Goal: Book appointment/travel/reservation

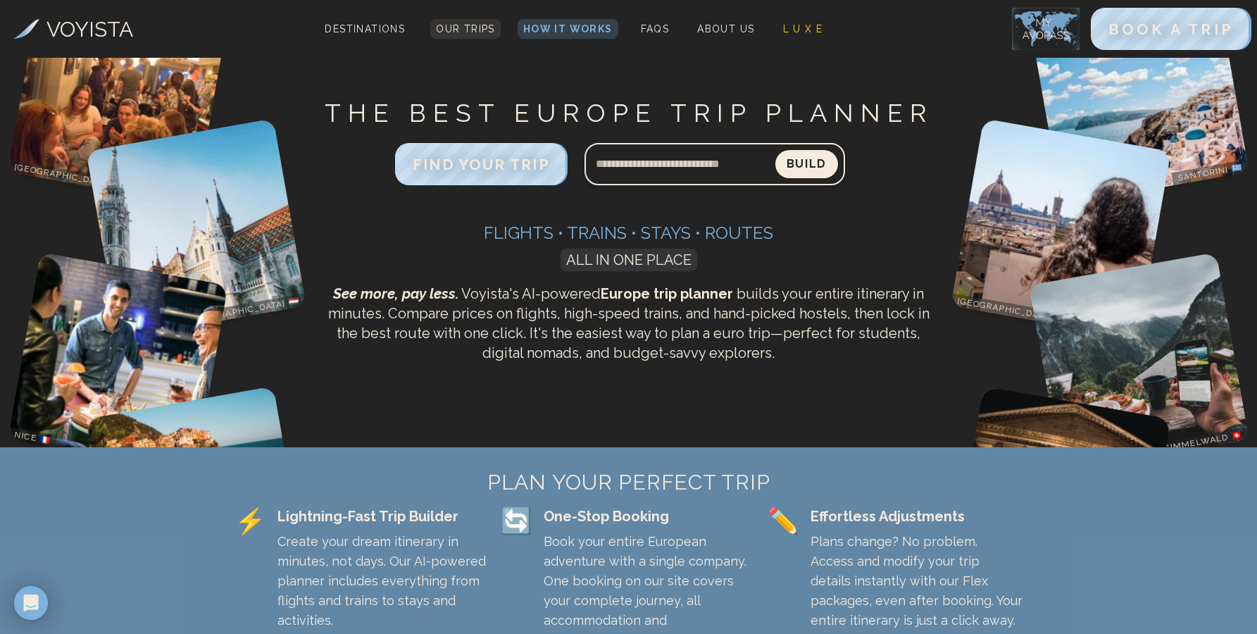
click at [465, 36] on link "Our Trips" at bounding box center [465, 29] width 70 height 20
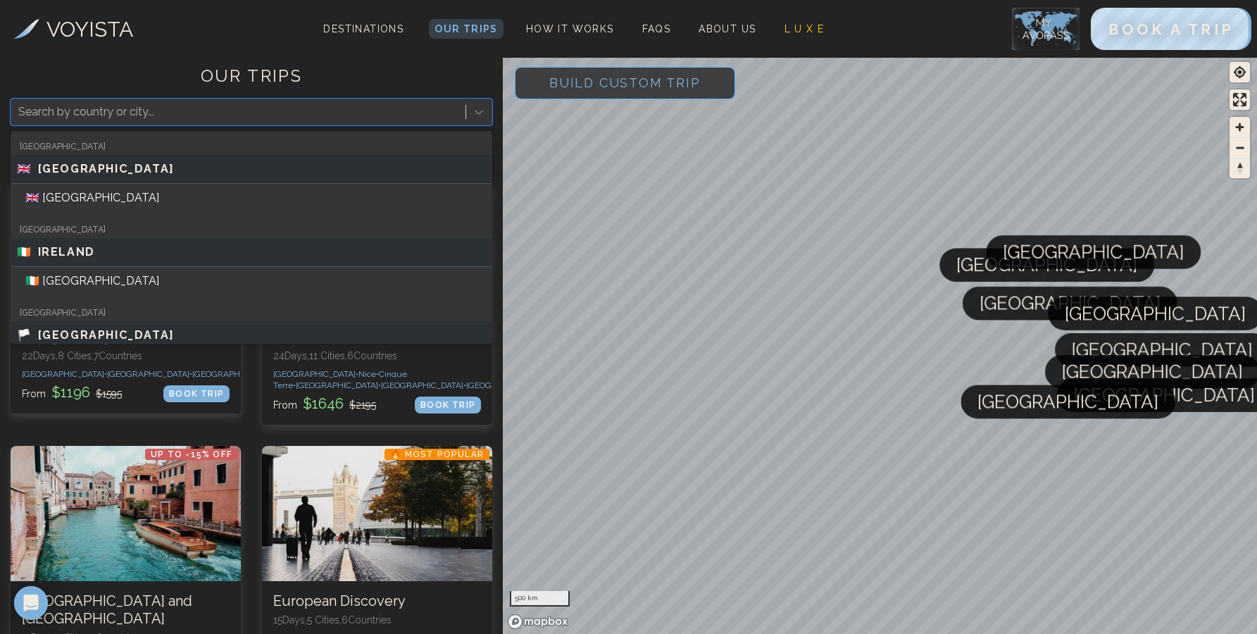
click at [365, 112] on div at bounding box center [238, 112] width 440 height 20
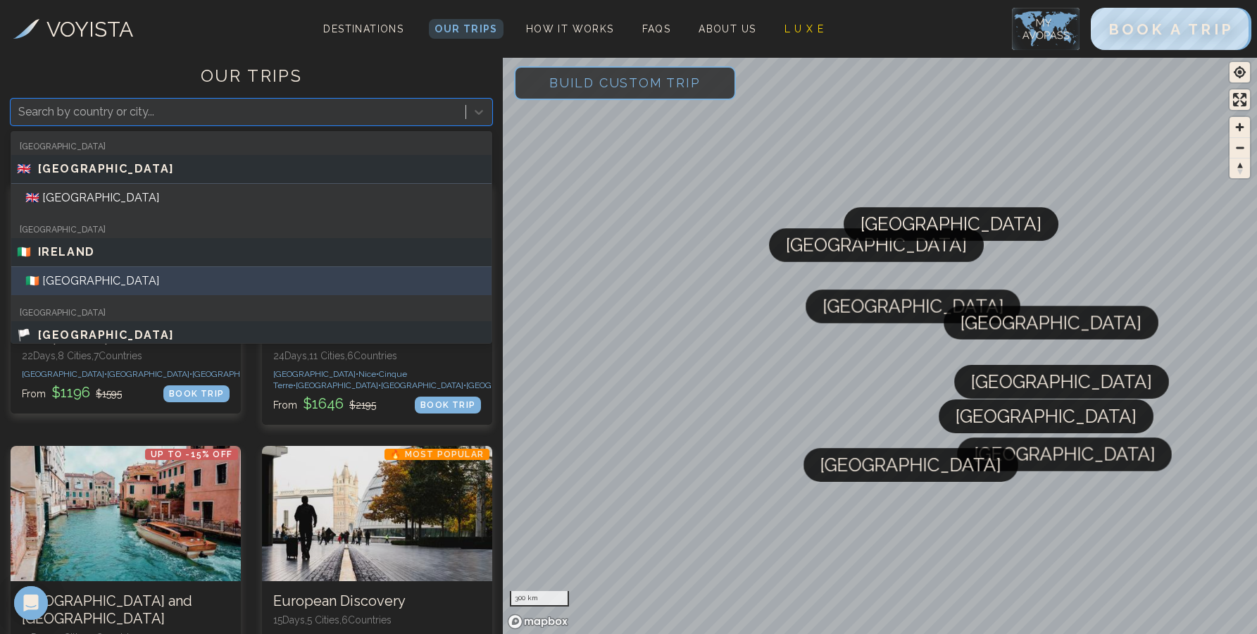
click at [255, 282] on div "🇮🇪 [GEOGRAPHIC_DATA]" at bounding box center [251, 281] width 480 height 28
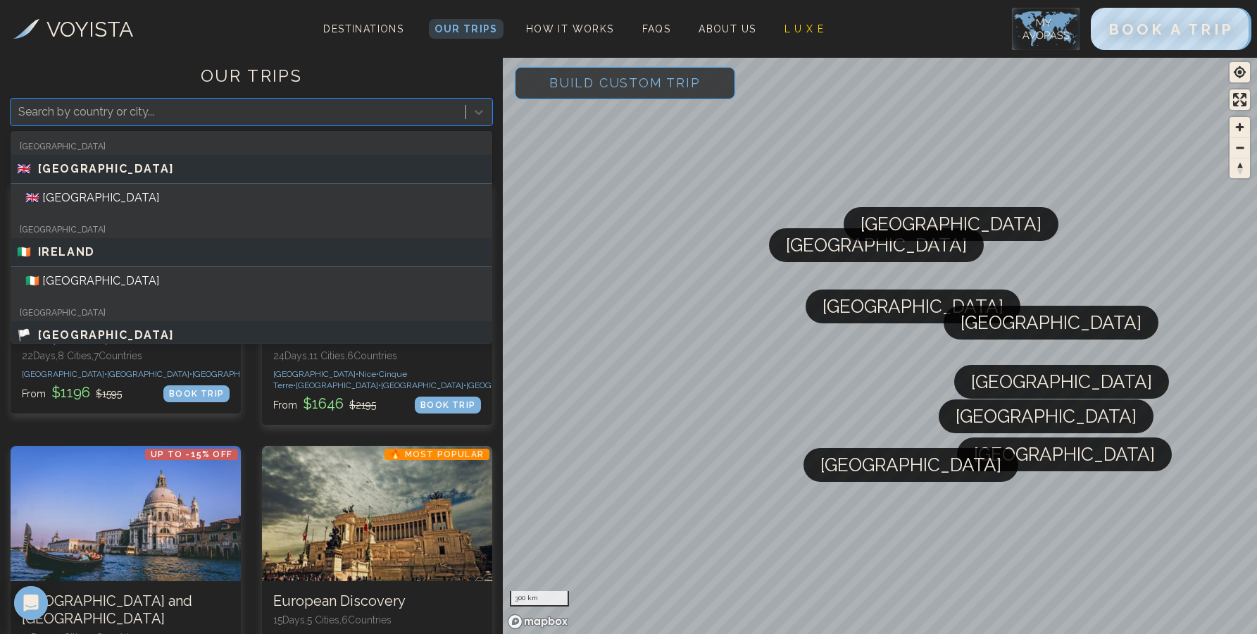
click at [313, 108] on div at bounding box center [238, 112] width 440 height 20
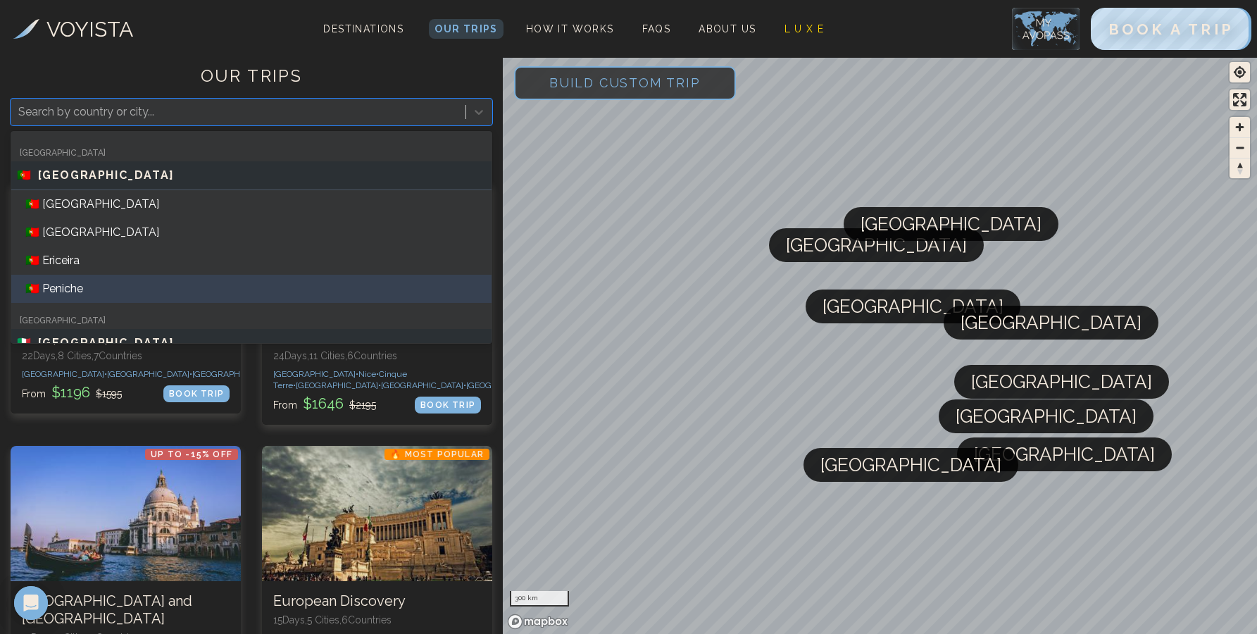
scroll to position [683, 0]
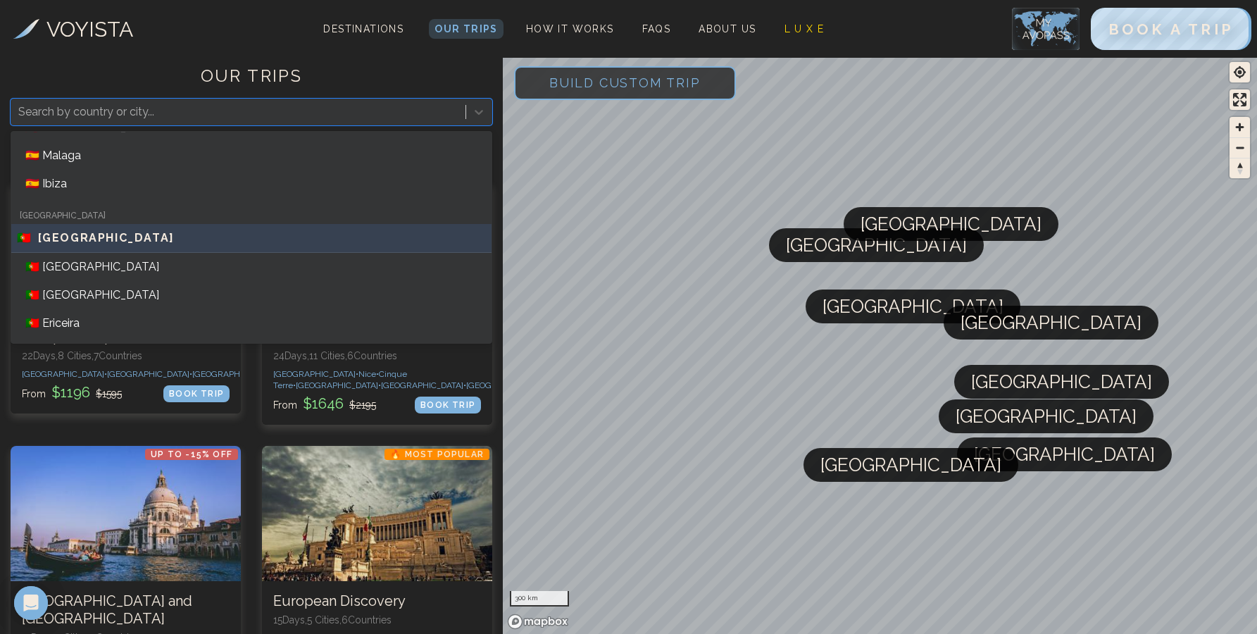
click at [239, 235] on div "🇵🇹 [GEOGRAPHIC_DATA]" at bounding box center [251, 238] width 469 height 17
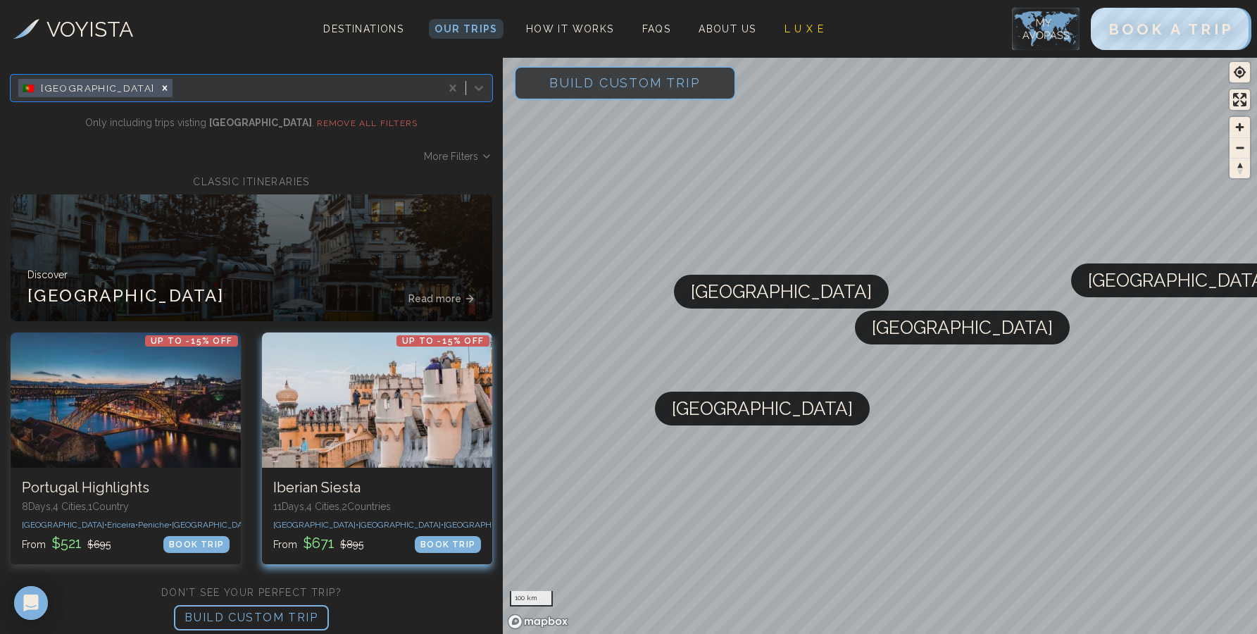
scroll to position [37, 0]
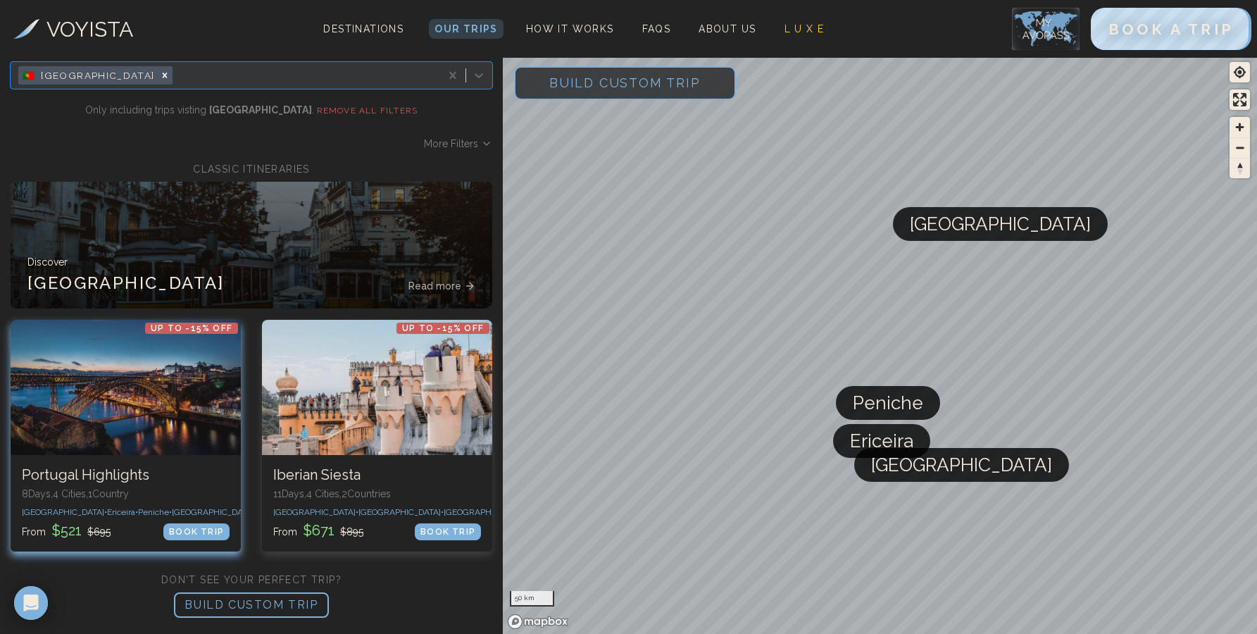
click at [147, 434] on div at bounding box center [126, 387] width 230 height 135
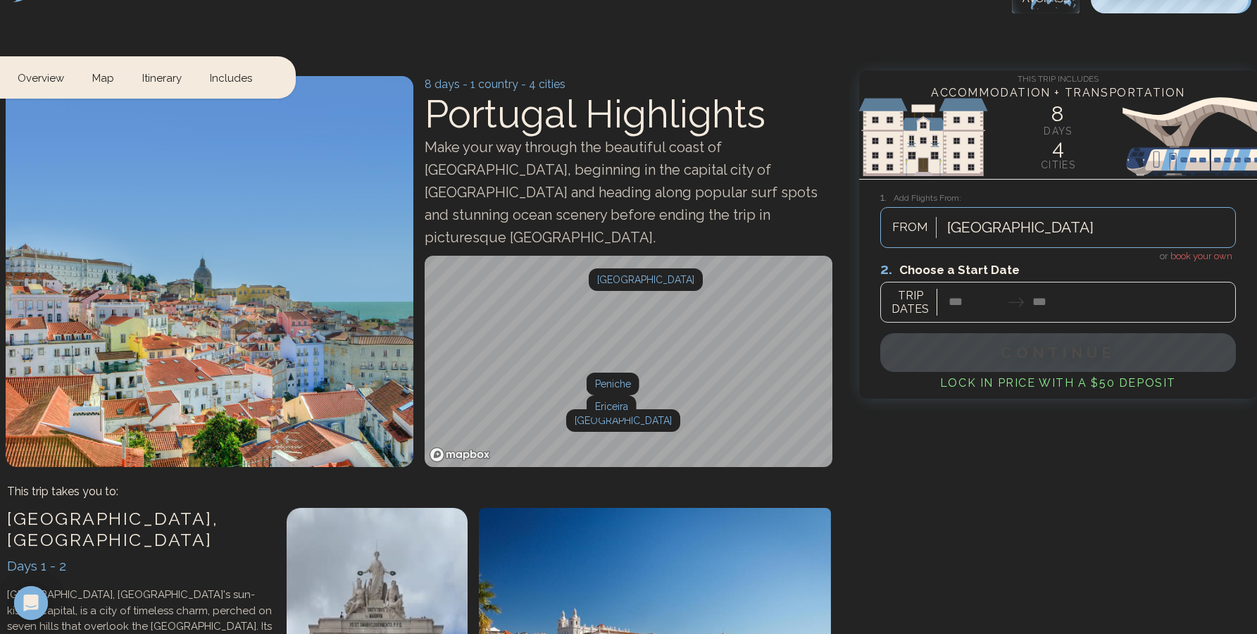
click at [969, 303] on div at bounding box center [1058, 291] width 356 height 63
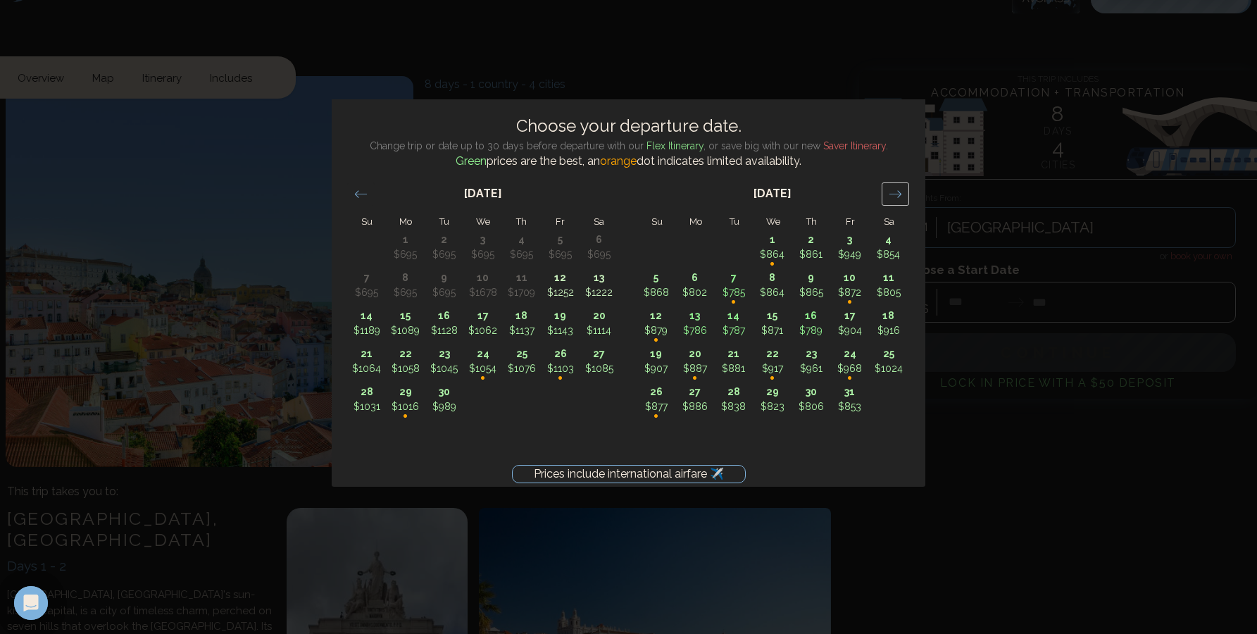
click at [903, 191] on div "Move forward to switch to the next month." at bounding box center [895, 193] width 27 height 23
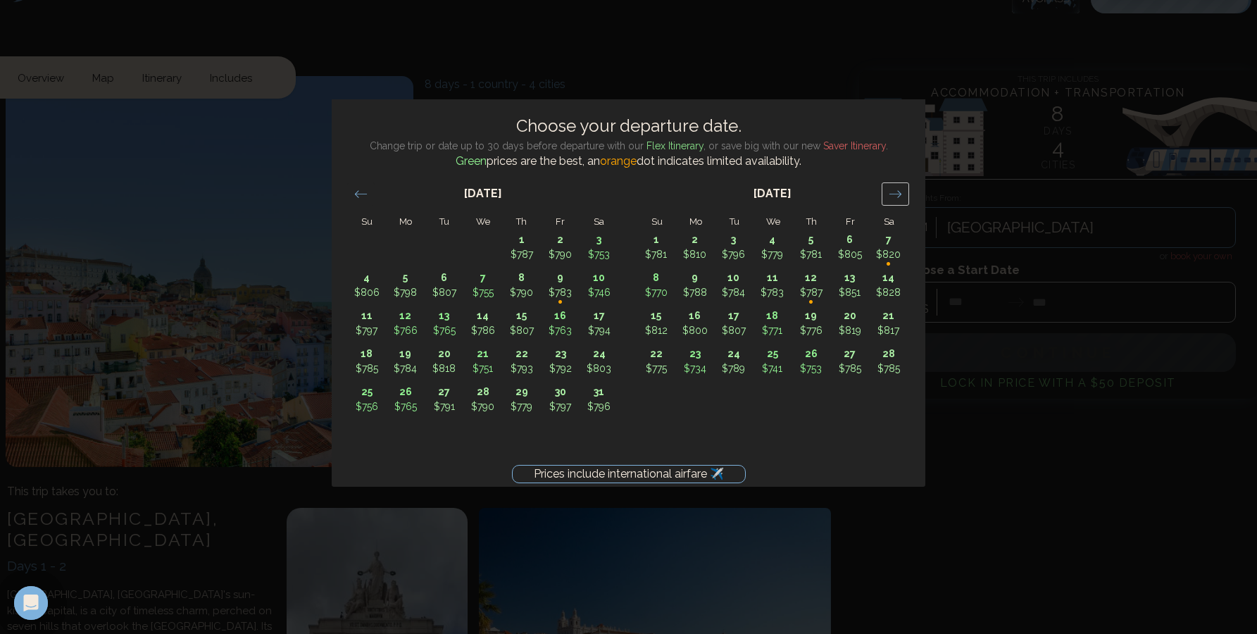
click at [903, 191] on div "Move forward to switch to the next month." at bounding box center [895, 193] width 27 height 23
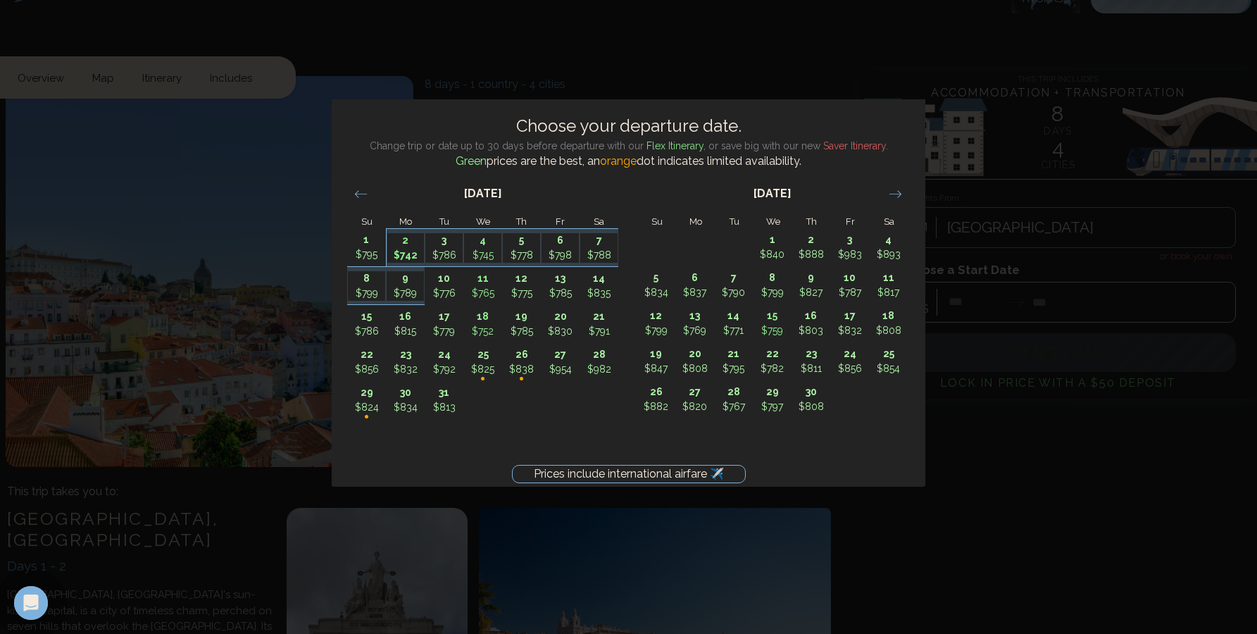
click at [401, 241] on p "2" at bounding box center [405, 240] width 37 height 15
type input "*******"
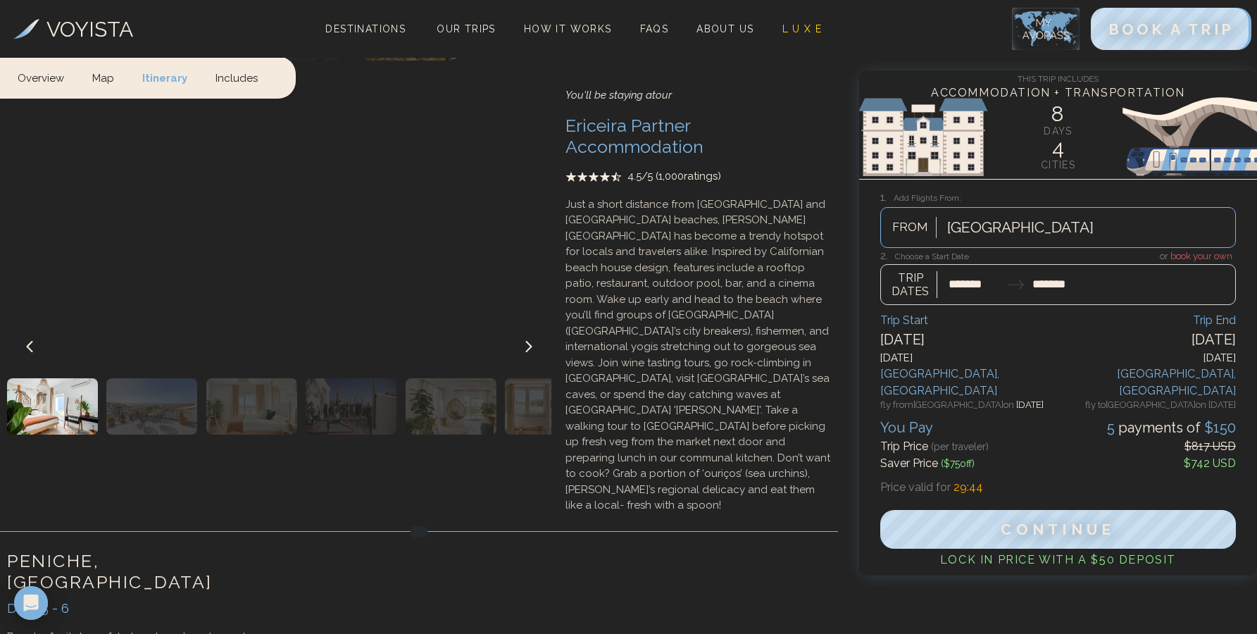
scroll to position [1767, 0]
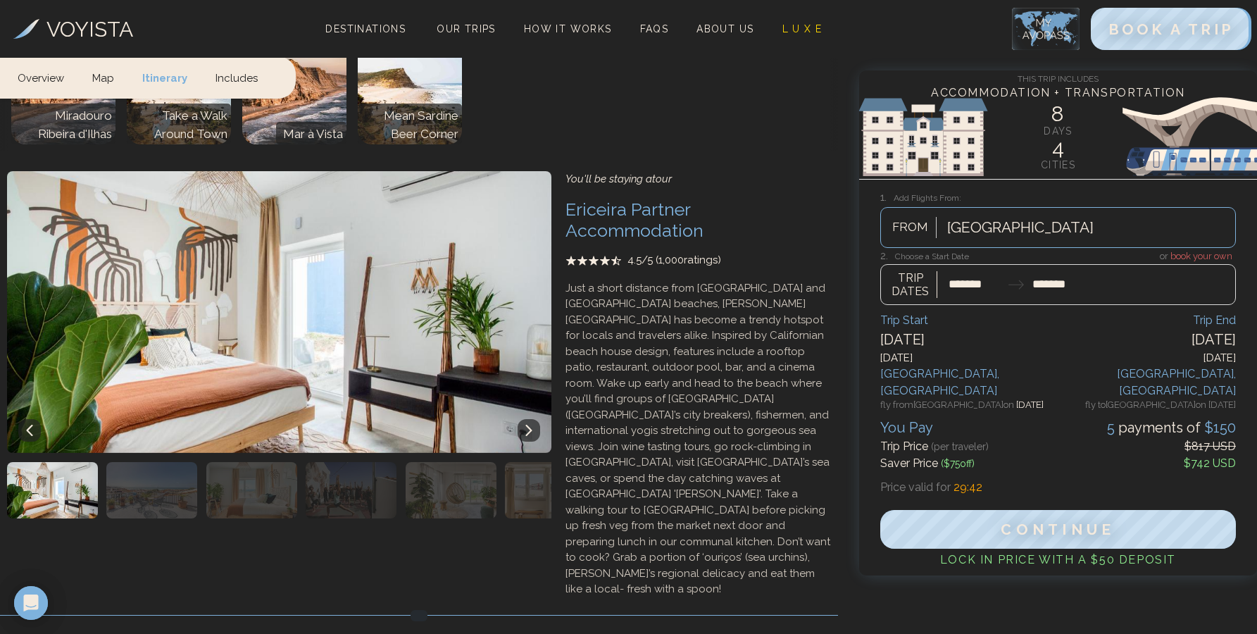
click at [533, 425] on icon at bounding box center [528, 430] width 11 height 11
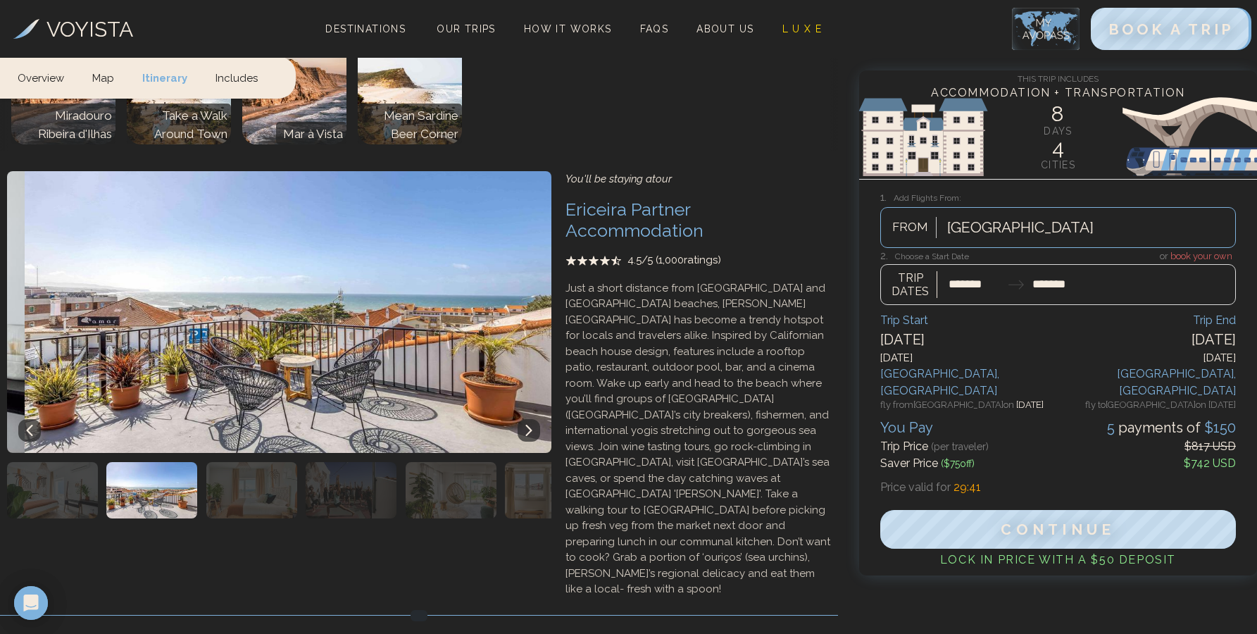
click at [533, 425] on icon at bounding box center [528, 430] width 11 height 11
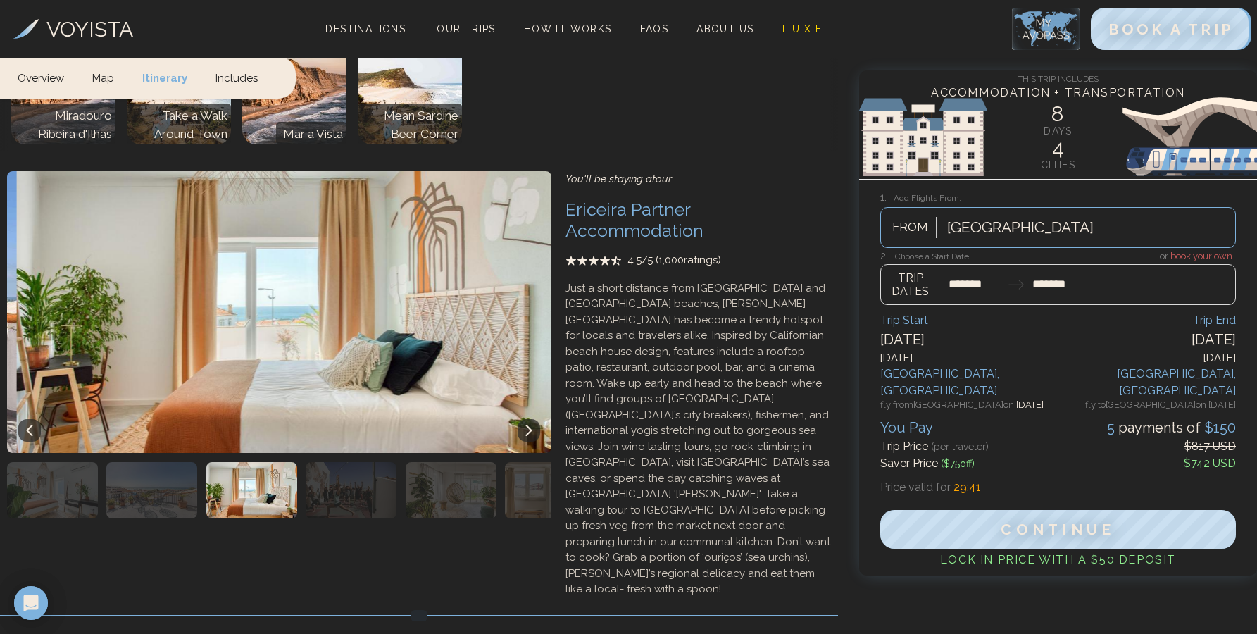
click at [533, 425] on icon at bounding box center [528, 430] width 11 height 11
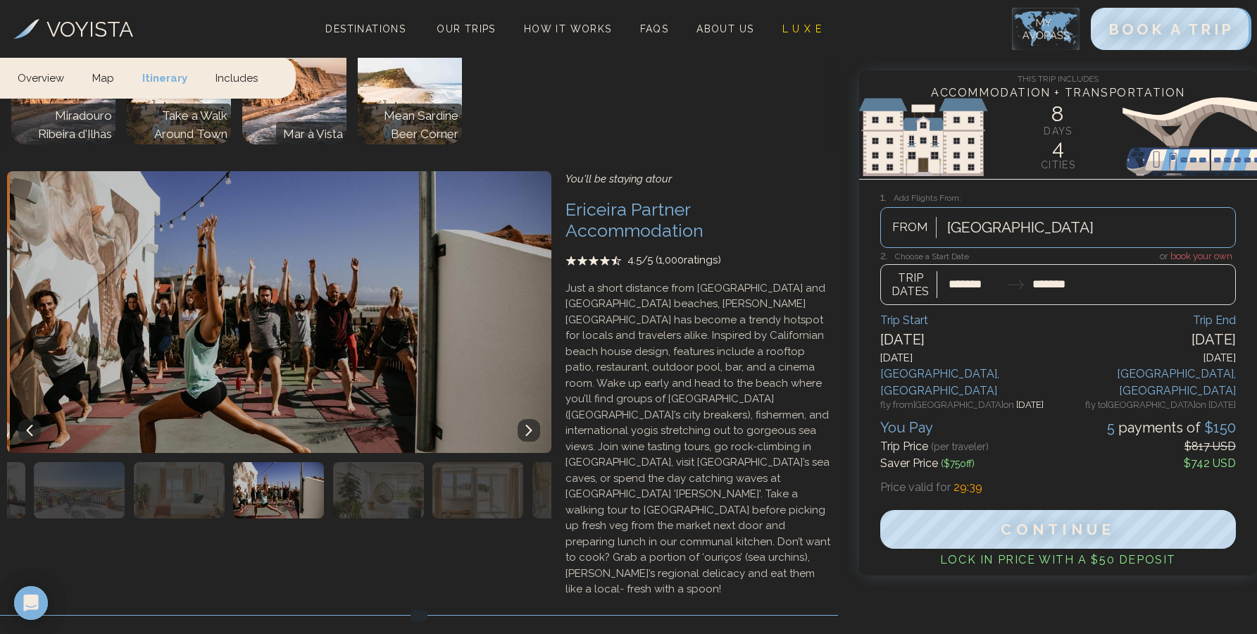
click at [533, 425] on icon at bounding box center [528, 430] width 11 height 11
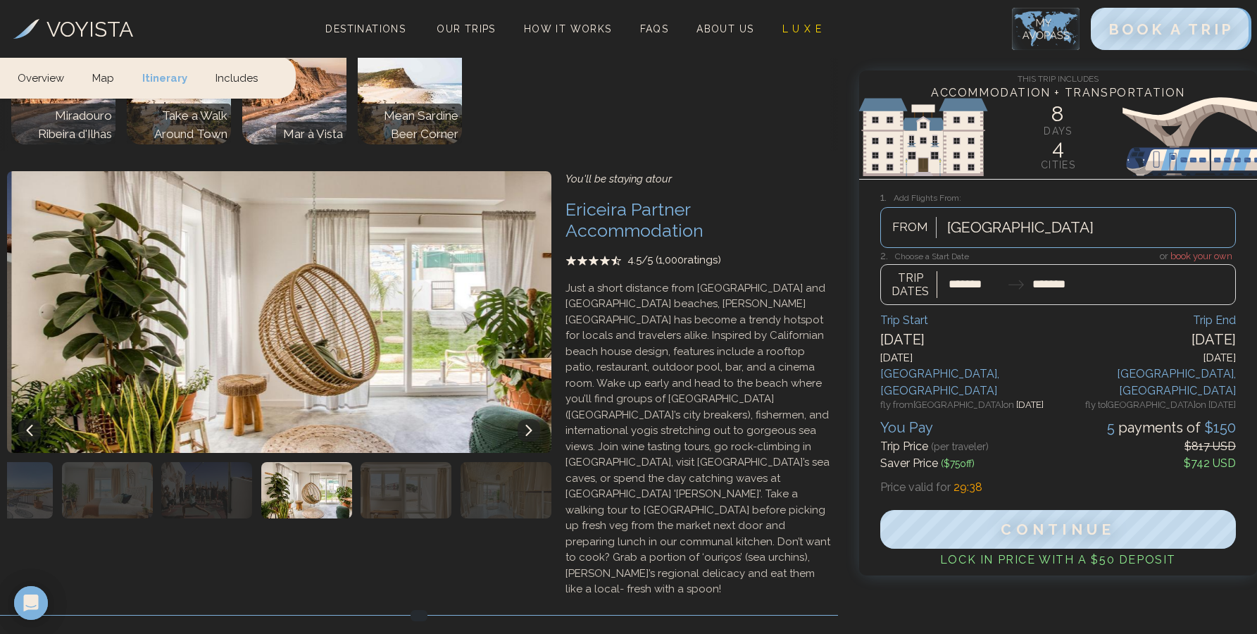
click at [533, 425] on icon at bounding box center [528, 430] width 11 height 11
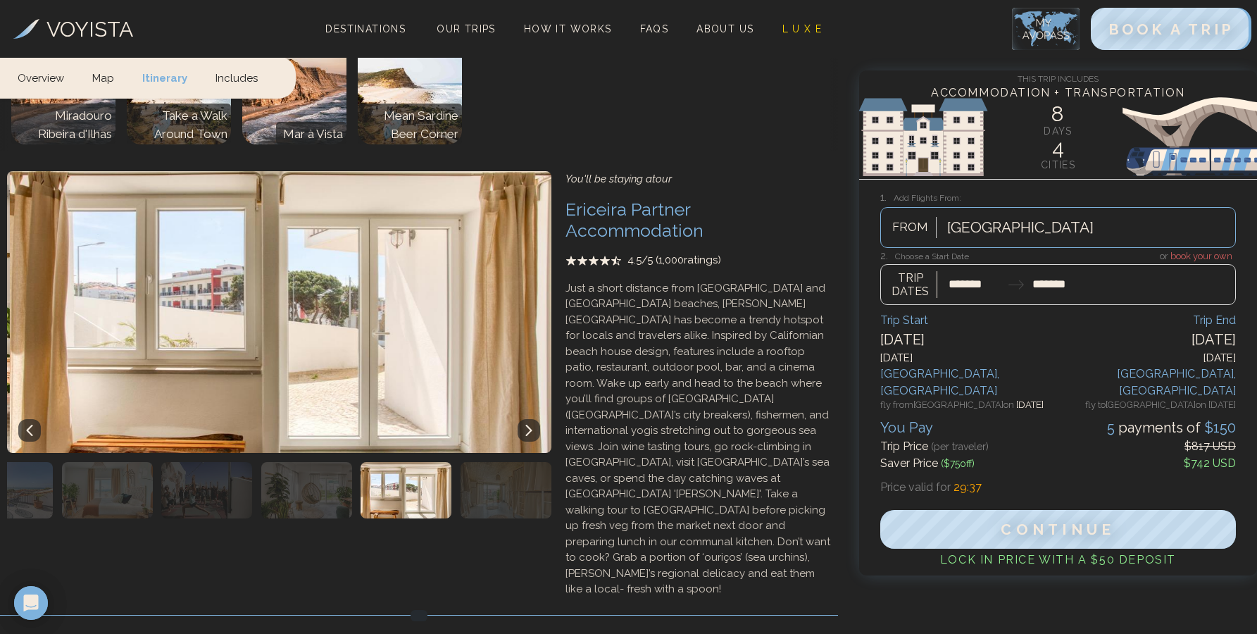
click at [533, 425] on icon at bounding box center [528, 430] width 11 height 11
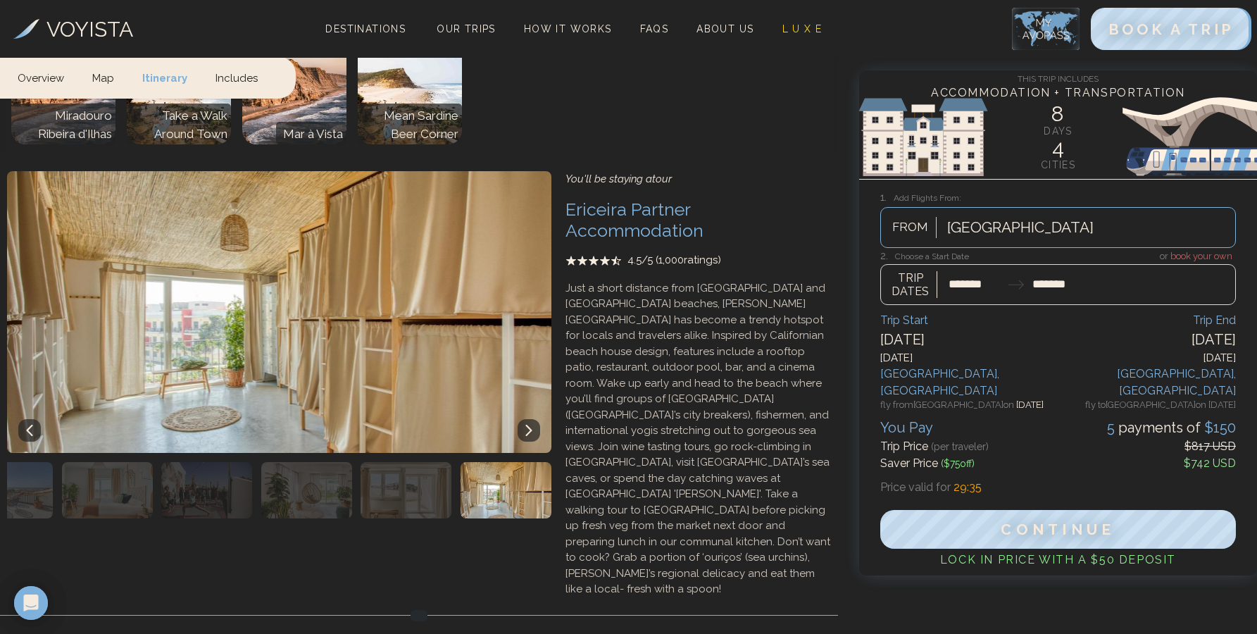
click at [533, 425] on icon at bounding box center [528, 430] width 11 height 11
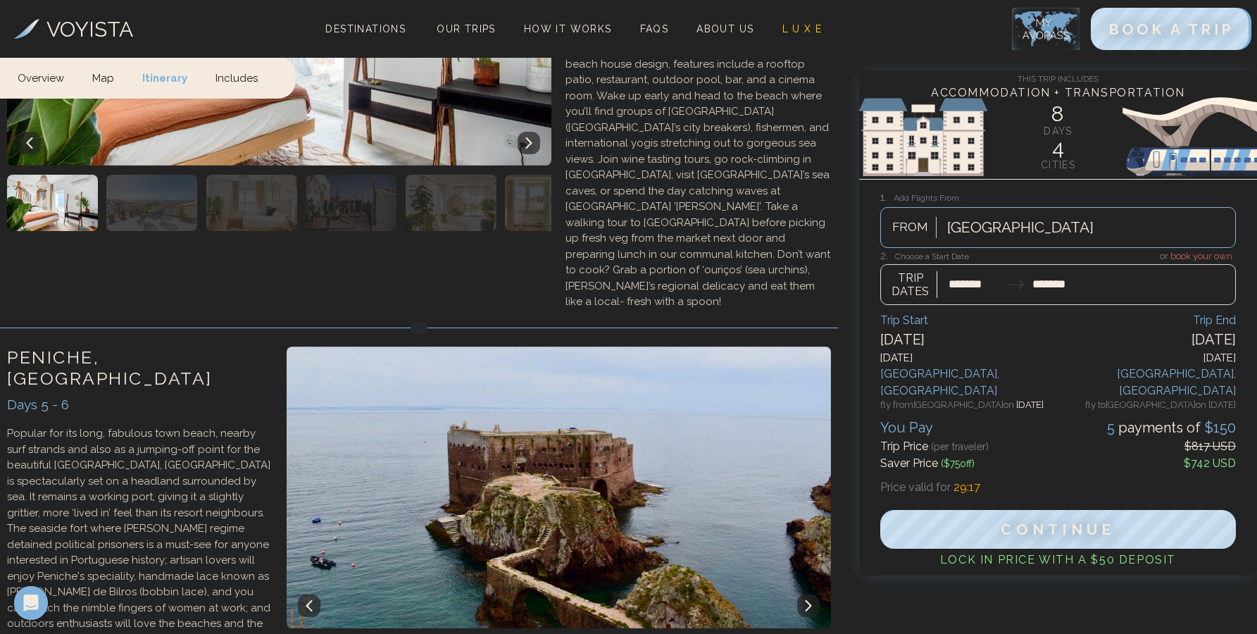
scroll to position [2056, 0]
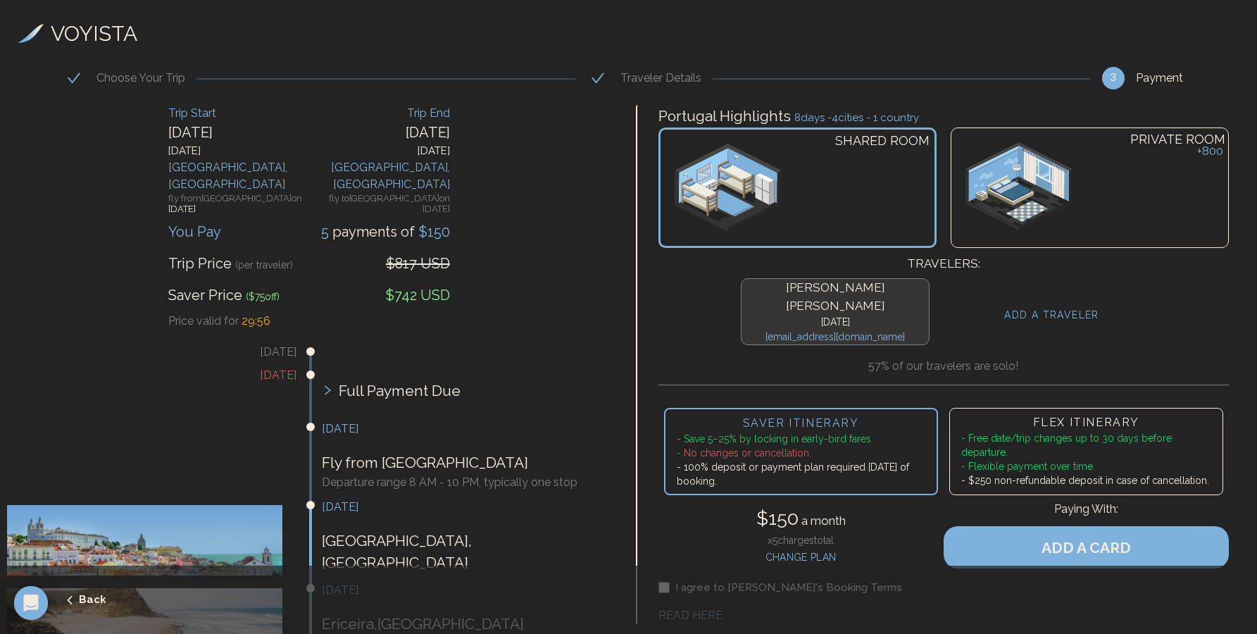
click at [1091, 218] on div "PRIVATE ROOM + 800" at bounding box center [1090, 187] width 278 height 120
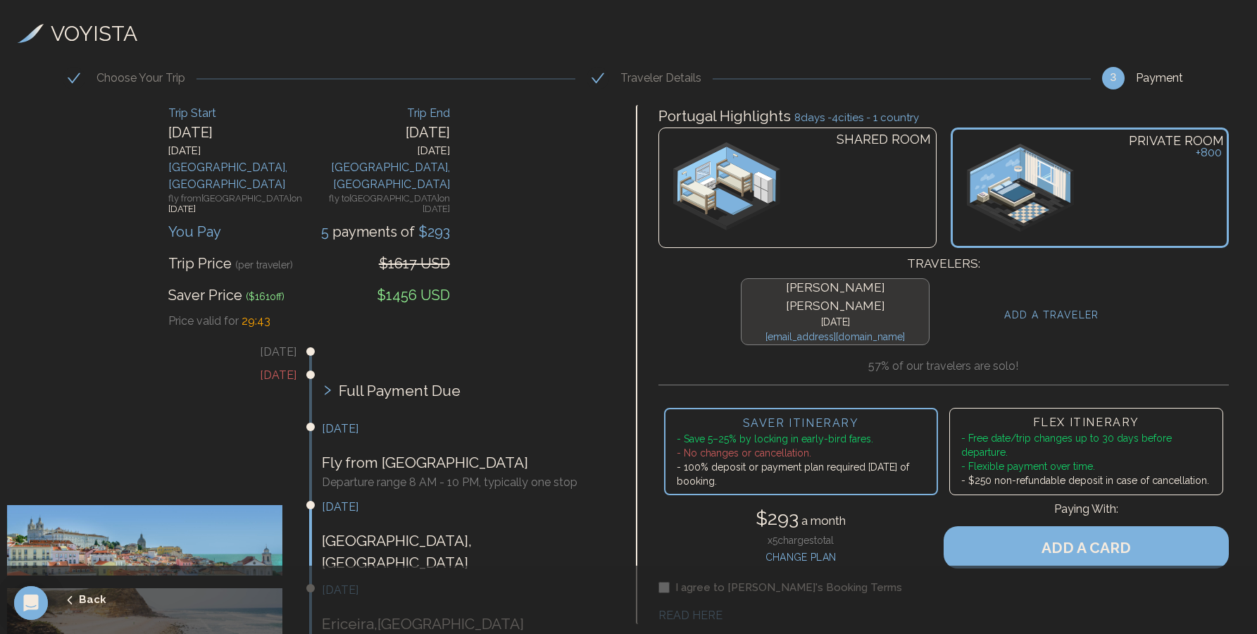
click at [1118, 431] on li "- Free date/trip changes up to 30 days before departure." at bounding box center [1086, 445] width 250 height 28
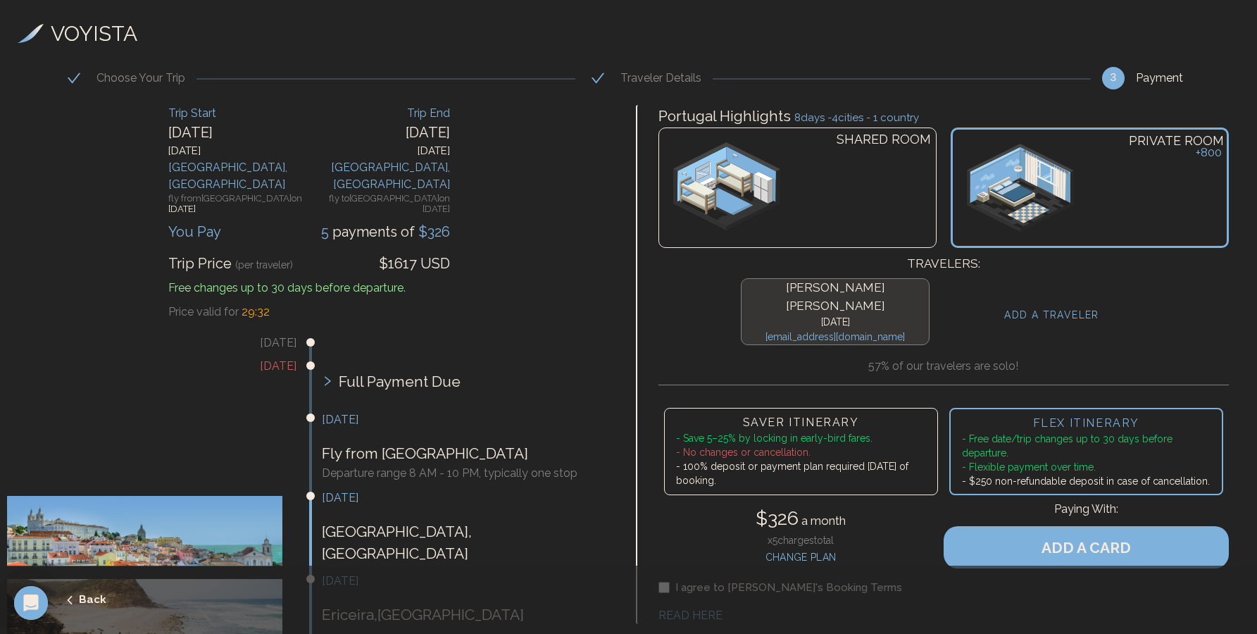
click at [855, 445] on li "- No changes or cancellation." at bounding box center [801, 452] width 250 height 14
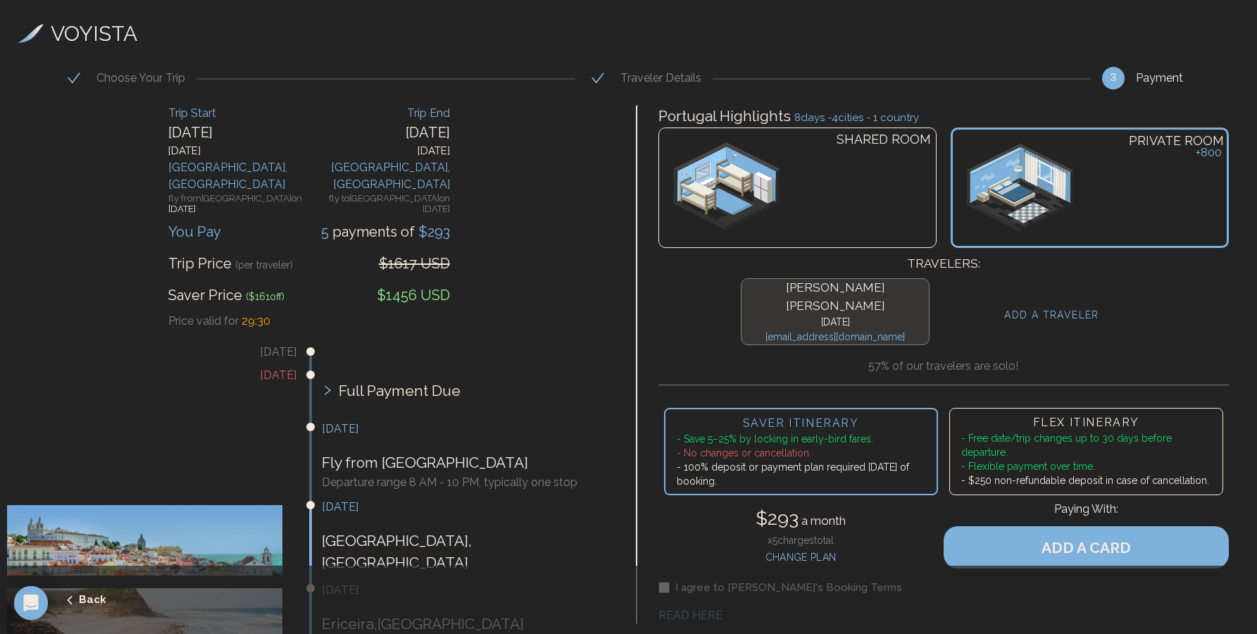
click at [889, 143] on h4 "SHARED ROOM" at bounding box center [884, 140] width 94 height 20
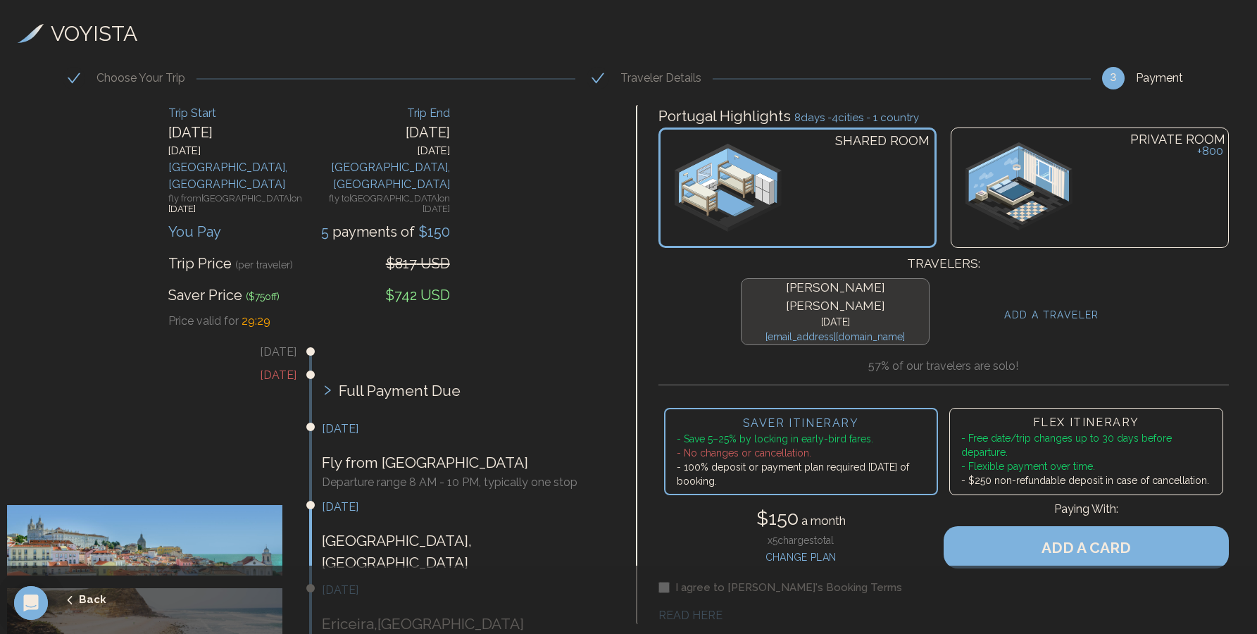
click at [1049, 414] on h3 "FLEX ITINERARY" at bounding box center [1086, 422] width 250 height 17
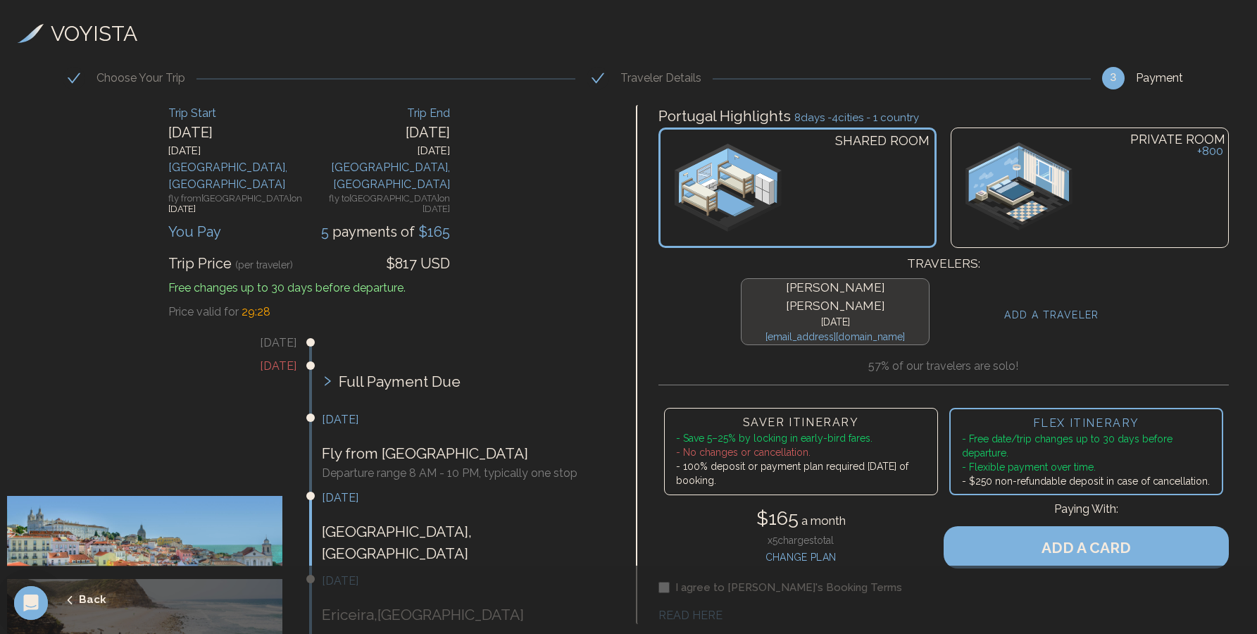
click at [850, 431] on li "- Save 5–25% by locking in early-bird fares." at bounding box center [801, 438] width 250 height 14
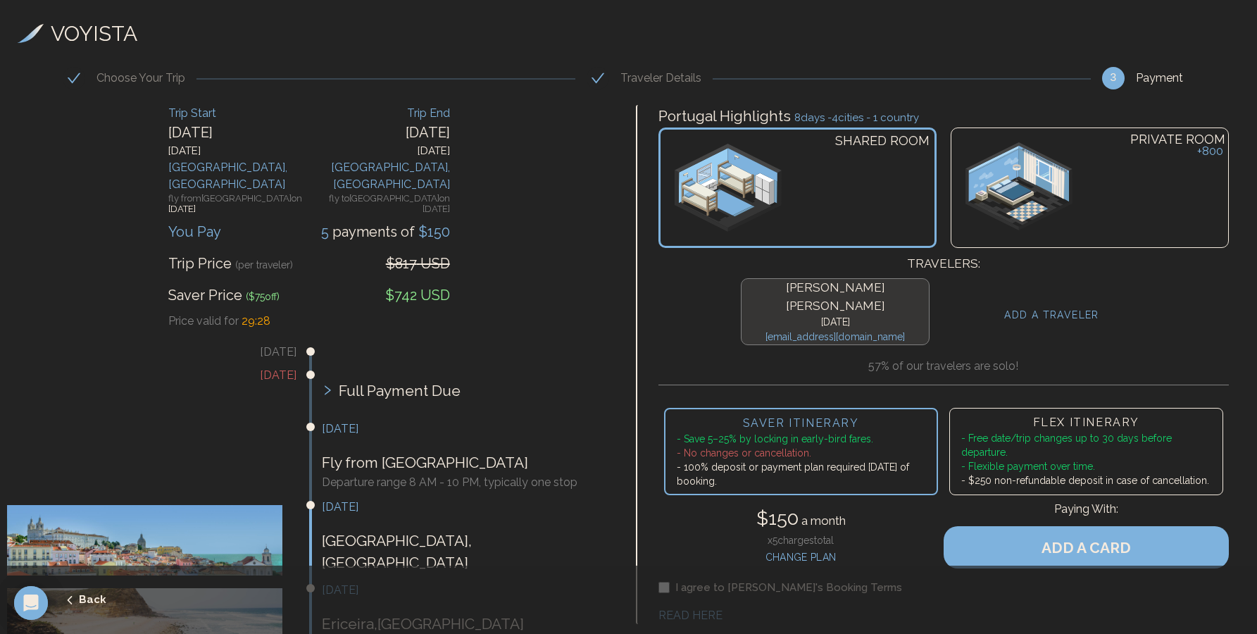
click at [1026, 431] on li "- Free date/trip changes up to 30 days before departure." at bounding box center [1086, 445] width 250 height 28
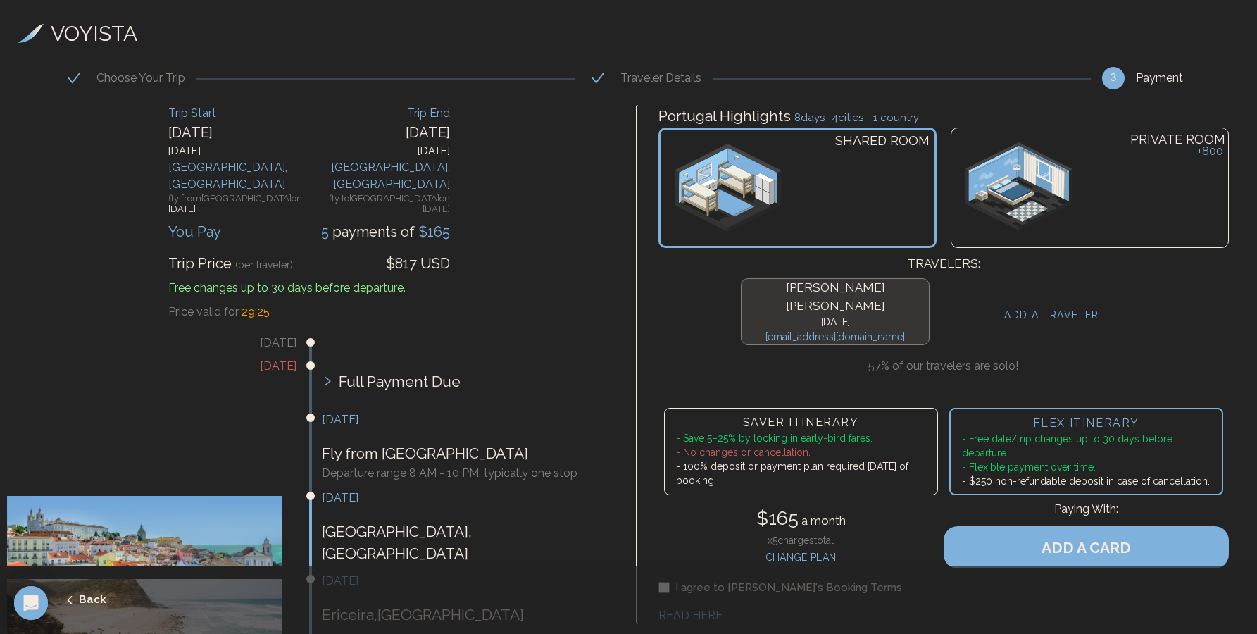
click at [741, 431] on li "- Save 5–25% by locking in early-bird fares." at bounding box center [801, 438] width 250 height 14
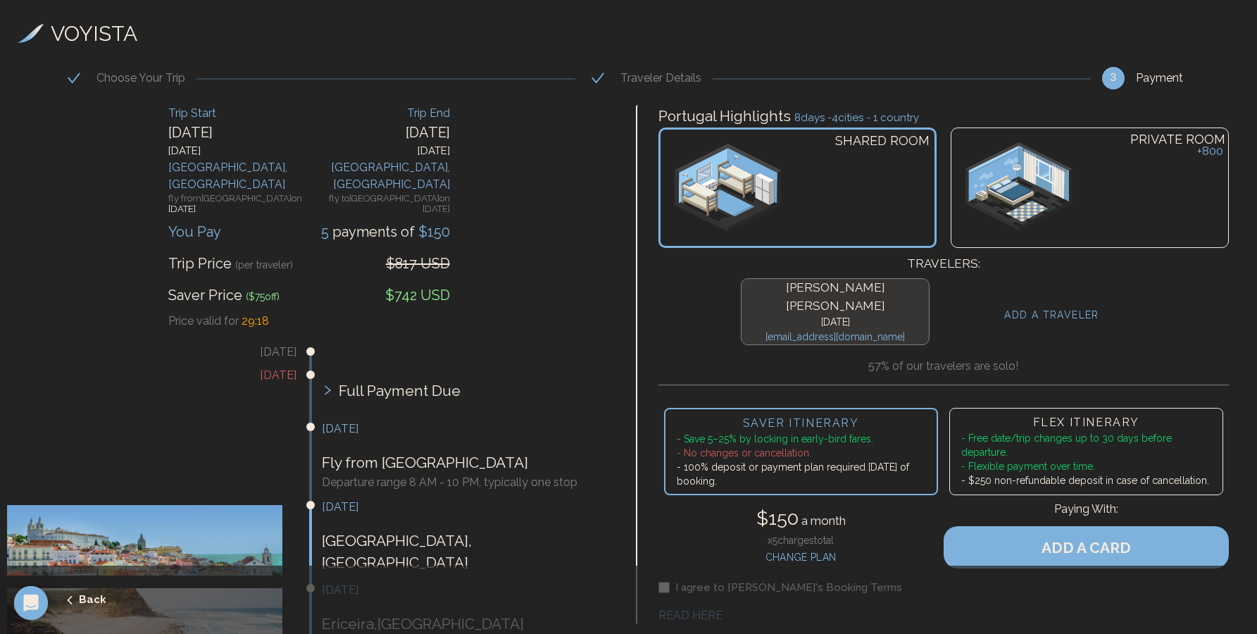
click at [96, 41] on h3 "VOYISTA" at bounding box center [94, 34] width 87 height 32
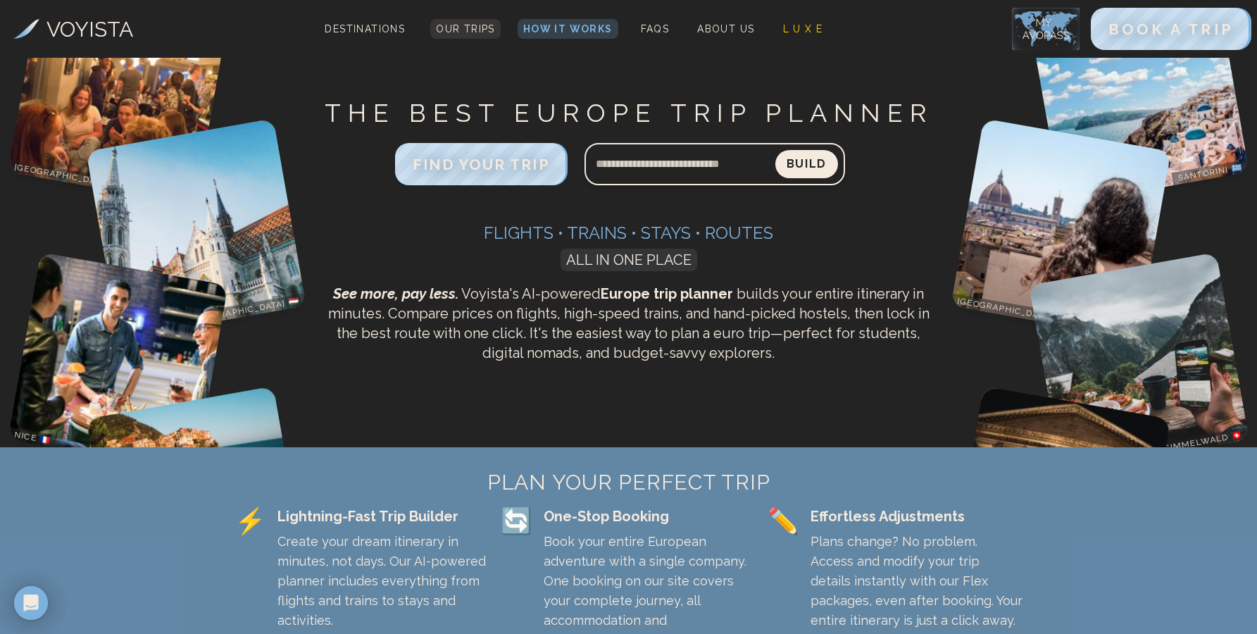
click at [470, 35] on link "Our Trips" at bounding box center [465, 29] width 70 height 20
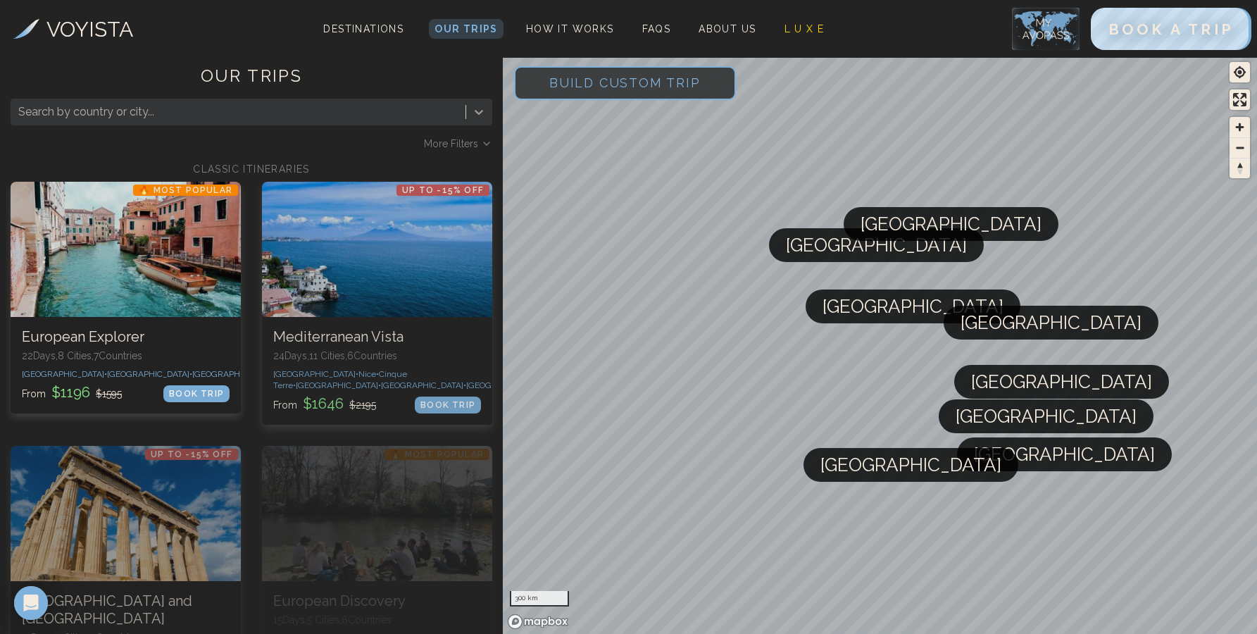
click at [482, 109] on icon at bounding box center [479, 112] width 14 height 14
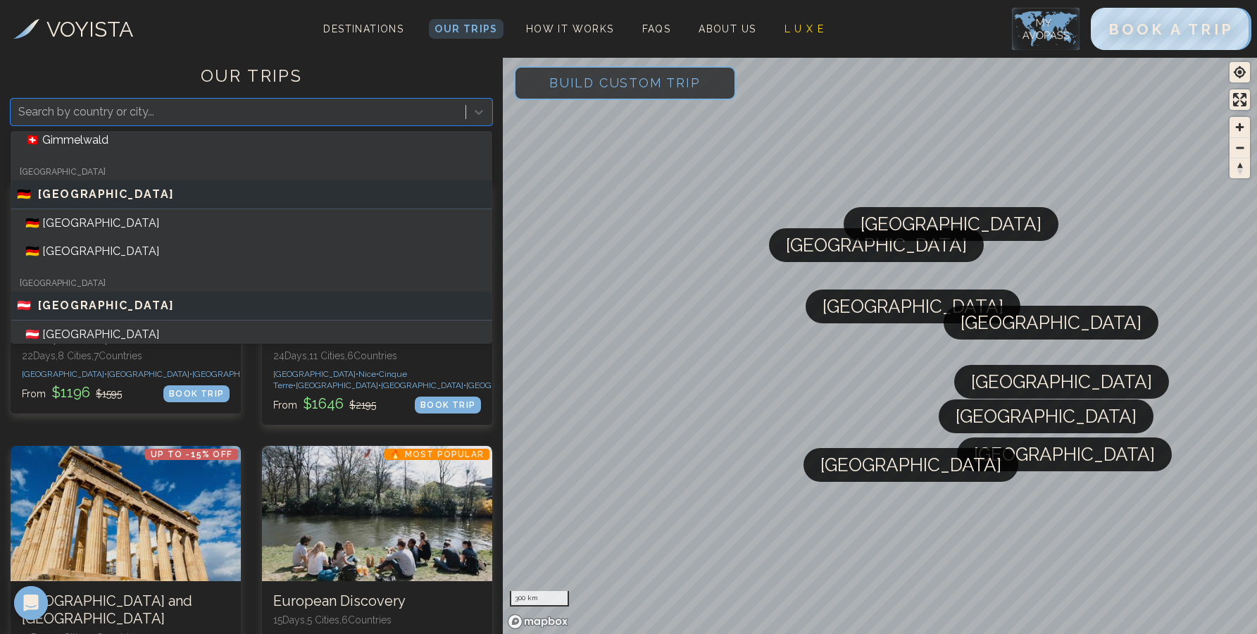
scroll to position [1689, 0]
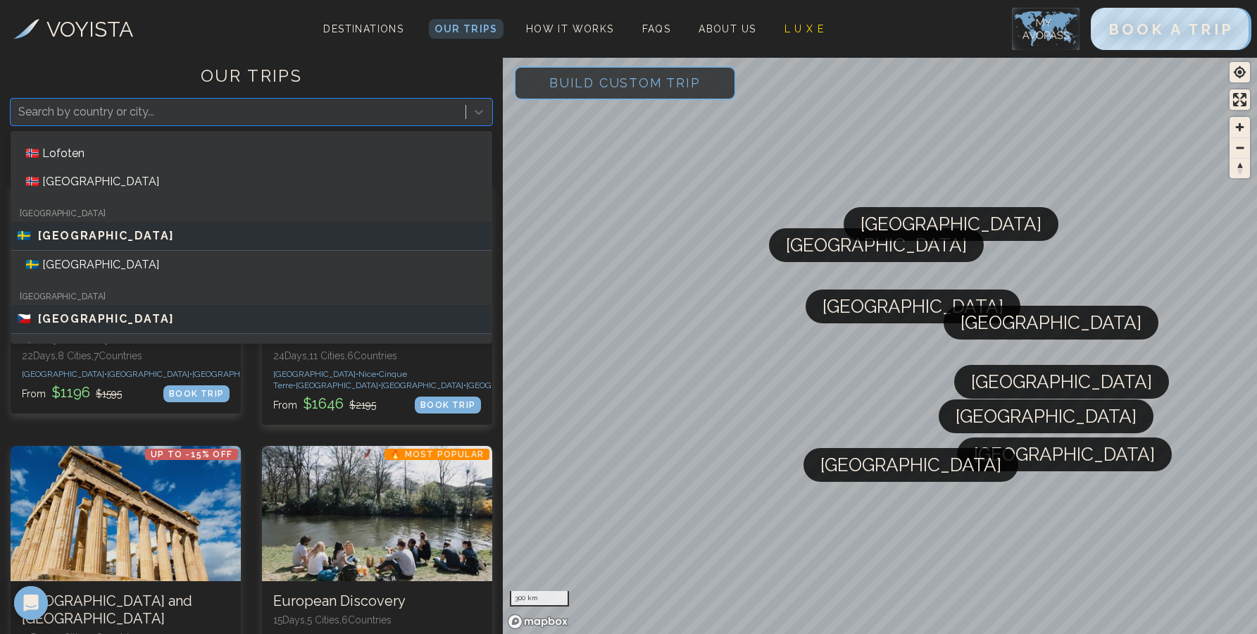
click at [363, 223] on div "🇸🇪 [GEOGRAPHIC_DATA]" at bounding box center [251, 236] width 480 height 29
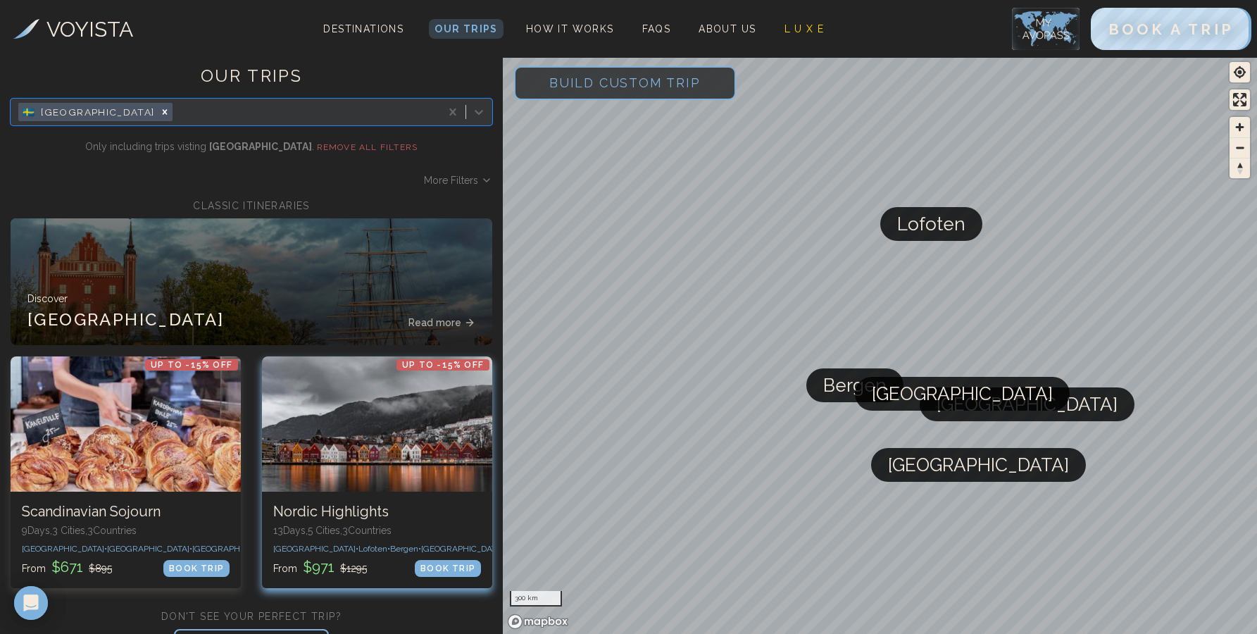
scroll to position [37, 0]
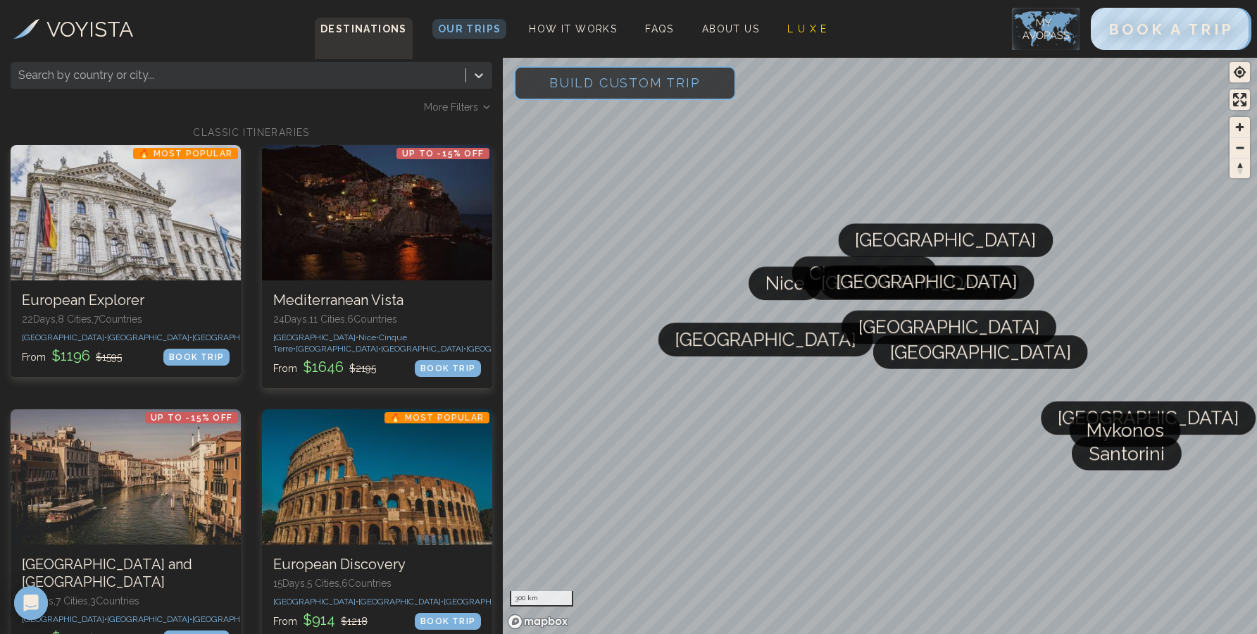
click at [349, 63] on div "EUROPE 🇬🇧 [GEOGRAPHIC_DATA] 🇫🇷 [GEOGRAPHIC_DATA] 🇪🇸 [GEOGRAPHIC_DATA] 🇲🇨 [GEOGR…" at bounding box center [419, 172] width 838 height 242
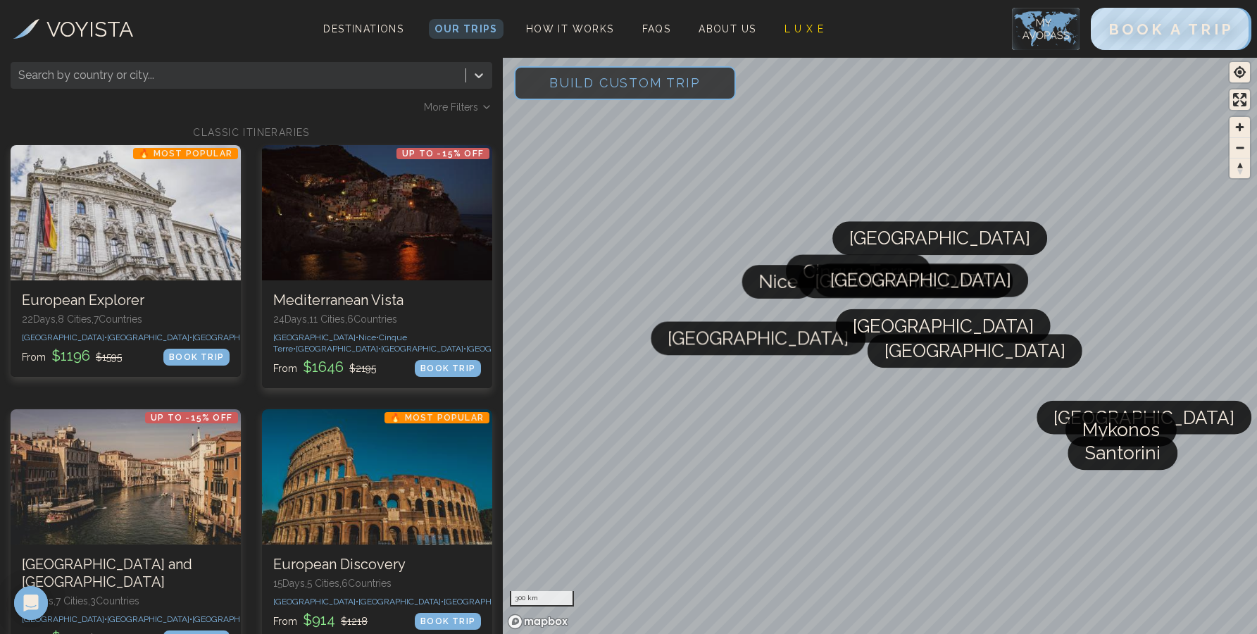
click at [320, 75] on div at bounding box center [238, 75] width 440 height 20
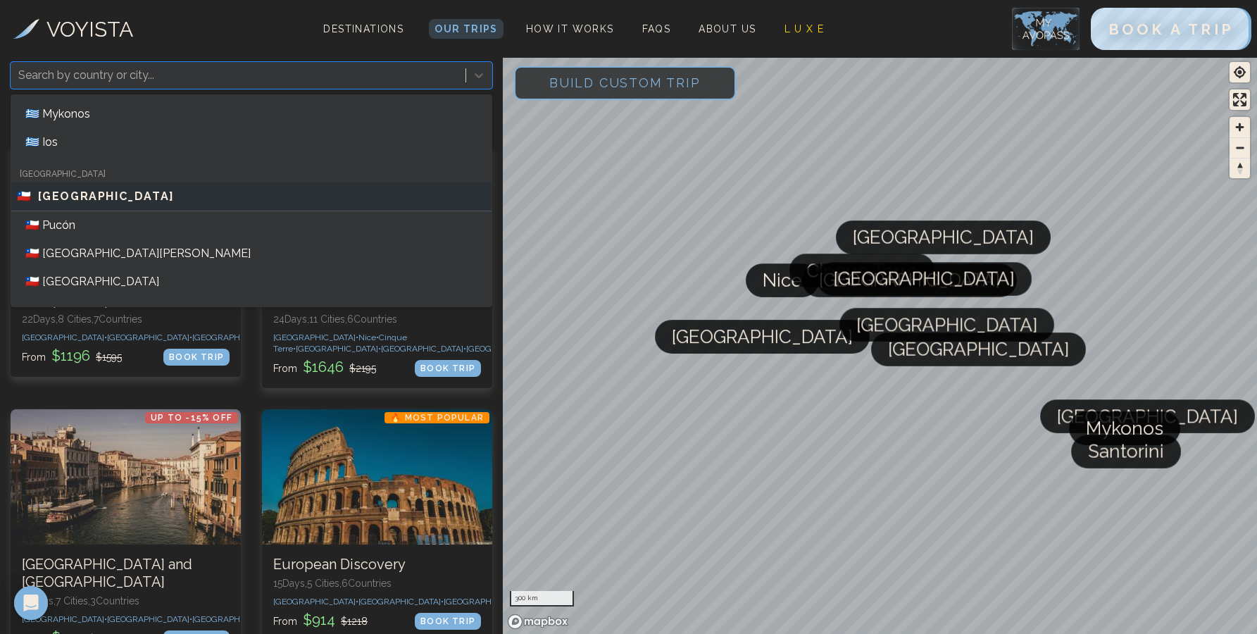
scroll to position [2260, 0]
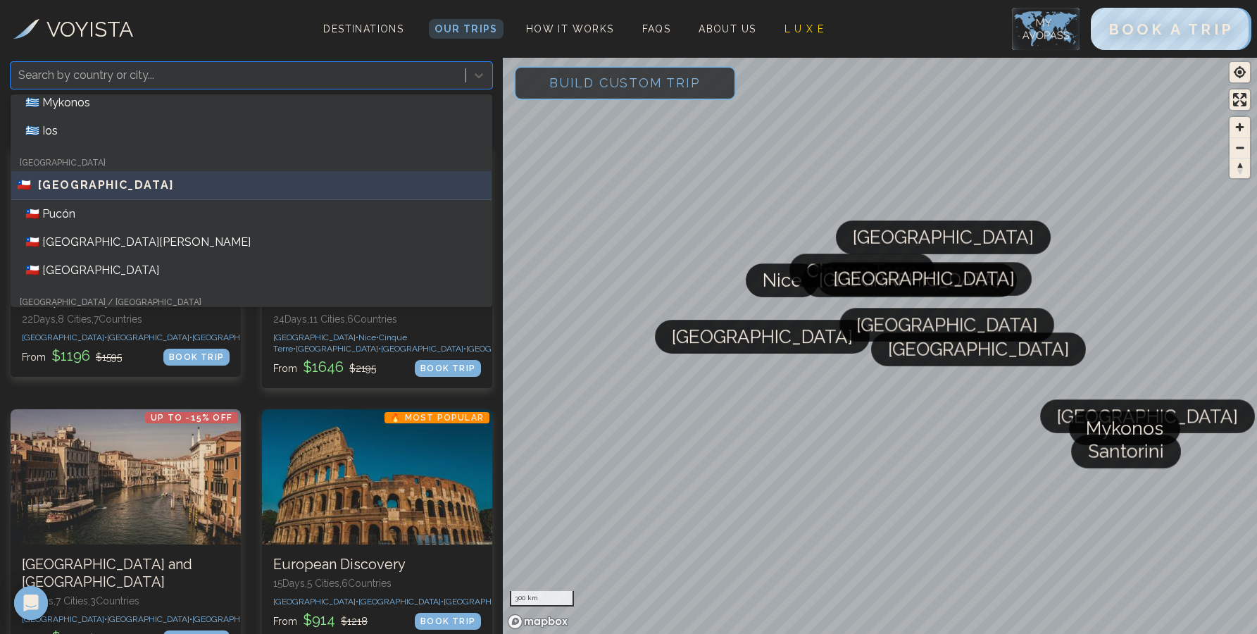
click at [163, 194] on div "🇨🇱 [GEOGRAPHIC_DATA]" at bounding box center [251, 185] width 480 height 29
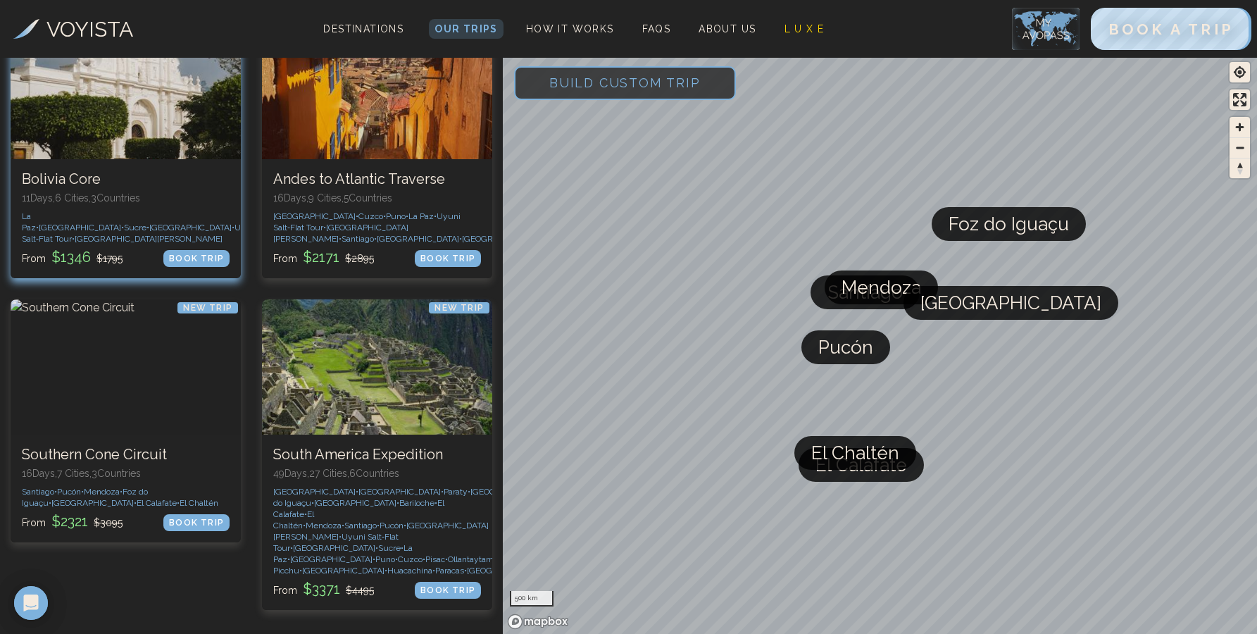
scroll to position [655, 0]
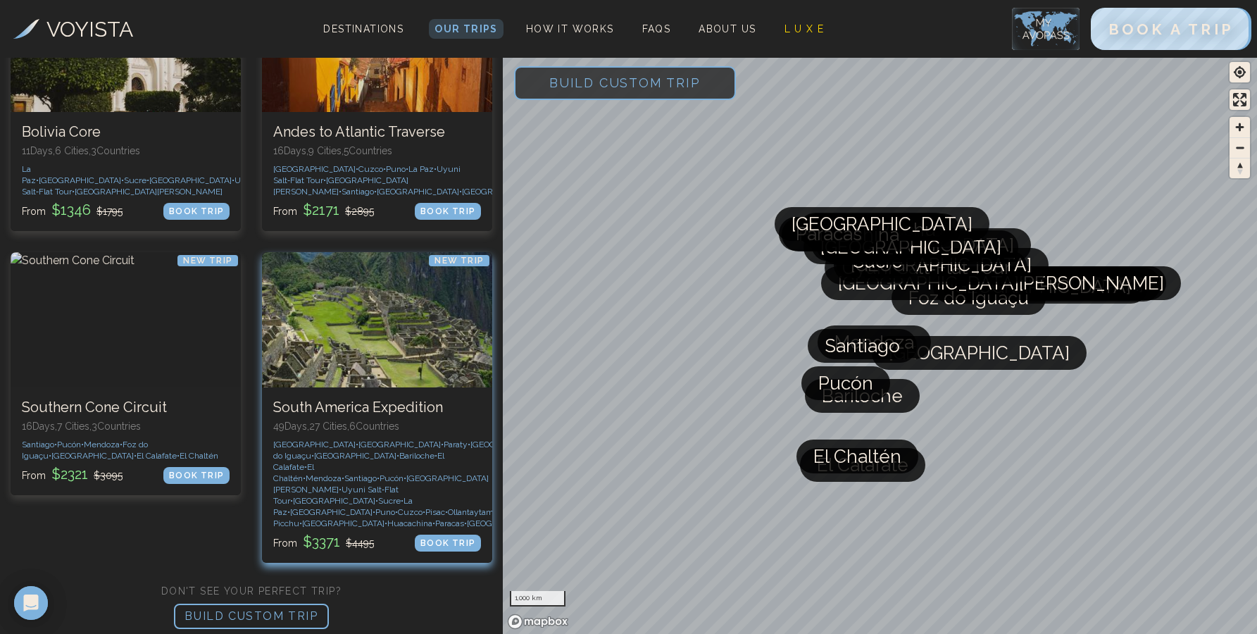
click at [366, 395] on div "New Trip South America Expedition 49 Days, 27 Cities, 6 Countr ies [GEOGRAPHIC_…" at bounding box center [377, 474] width 230 height 175
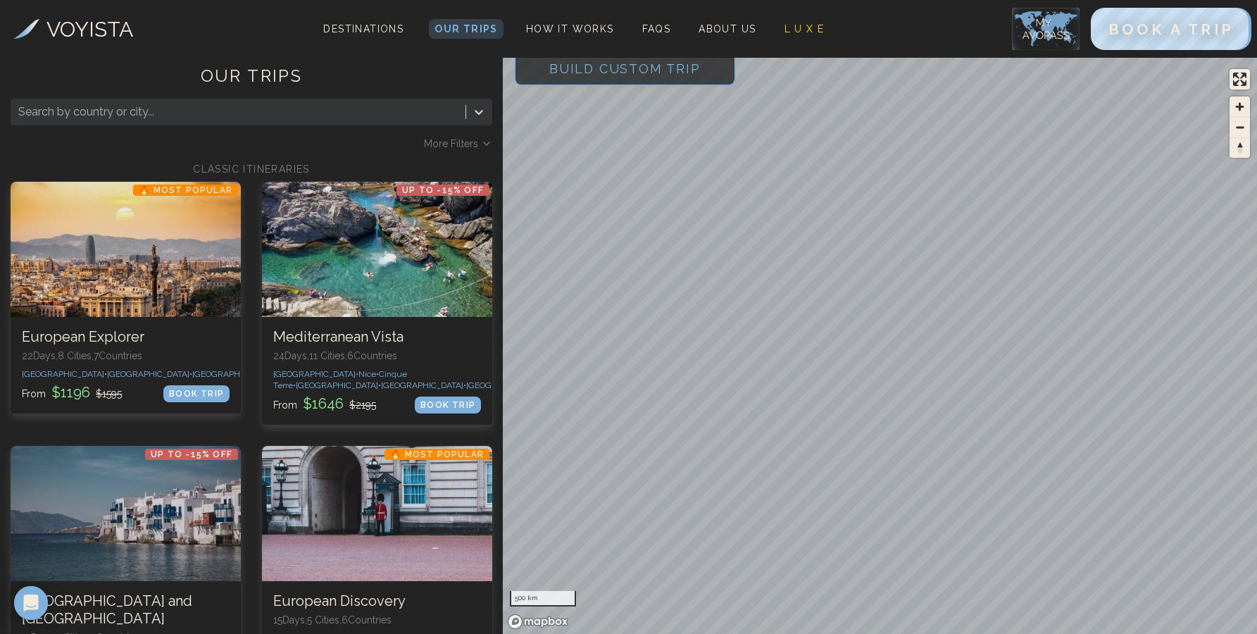
scroll to position [655, 0]
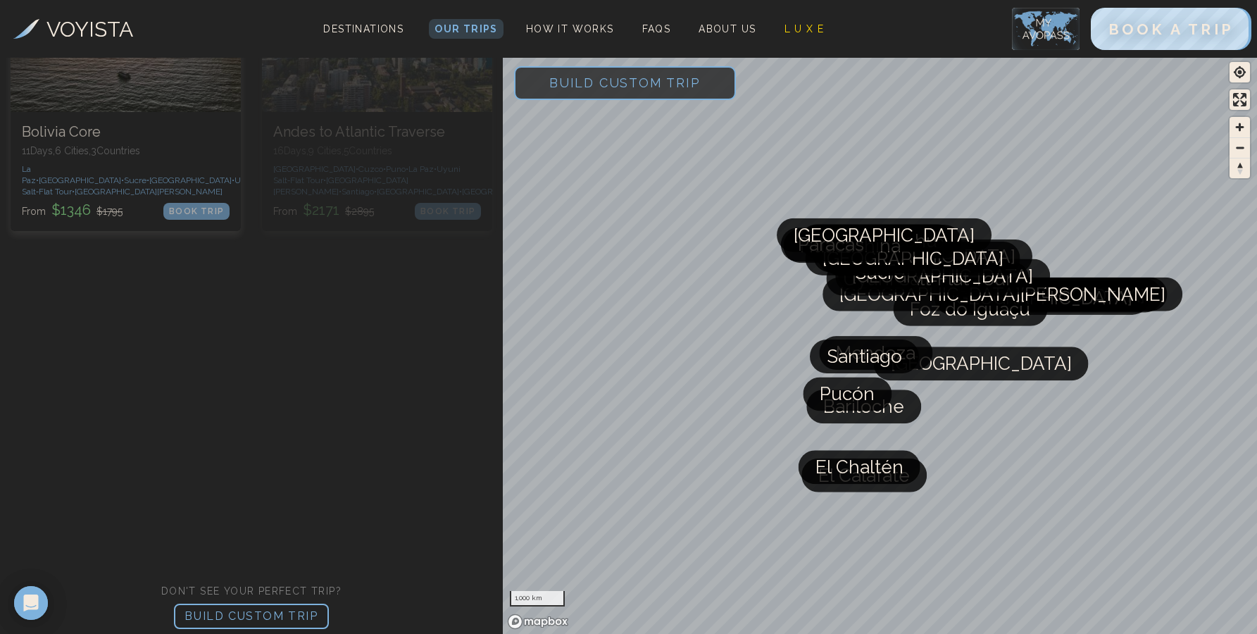
click at [274, 603] on p "BUILD CUSTOM TRIP" at bounding box center [251, 615] width 155 height 25
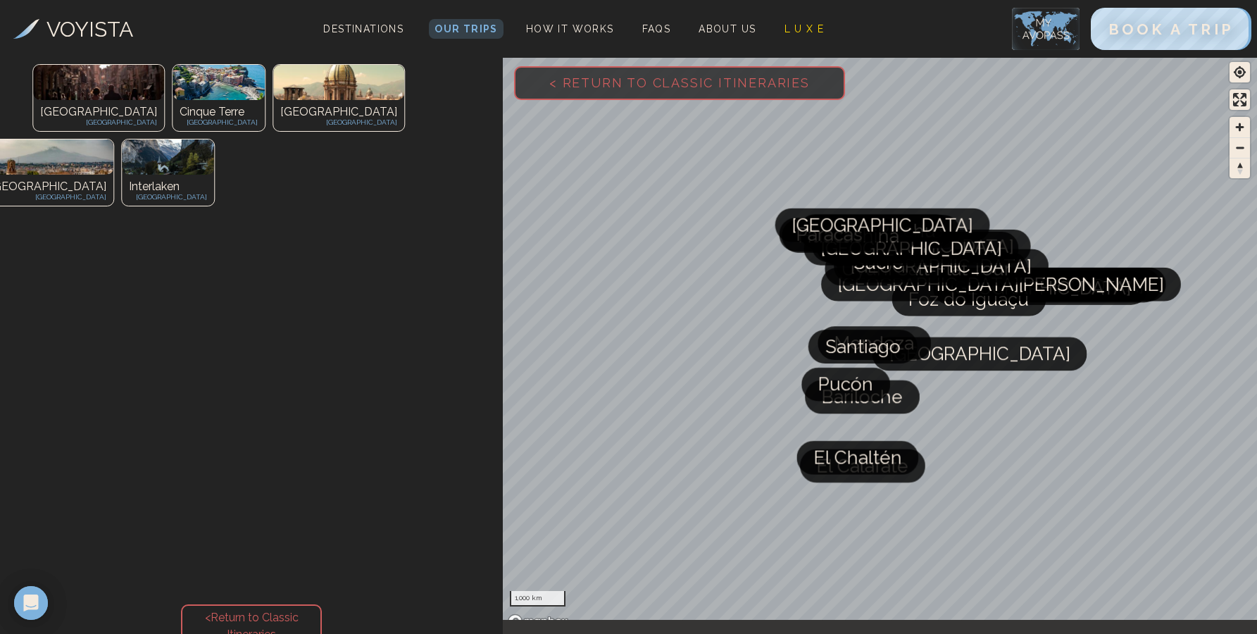
scroll to position [209, 0]
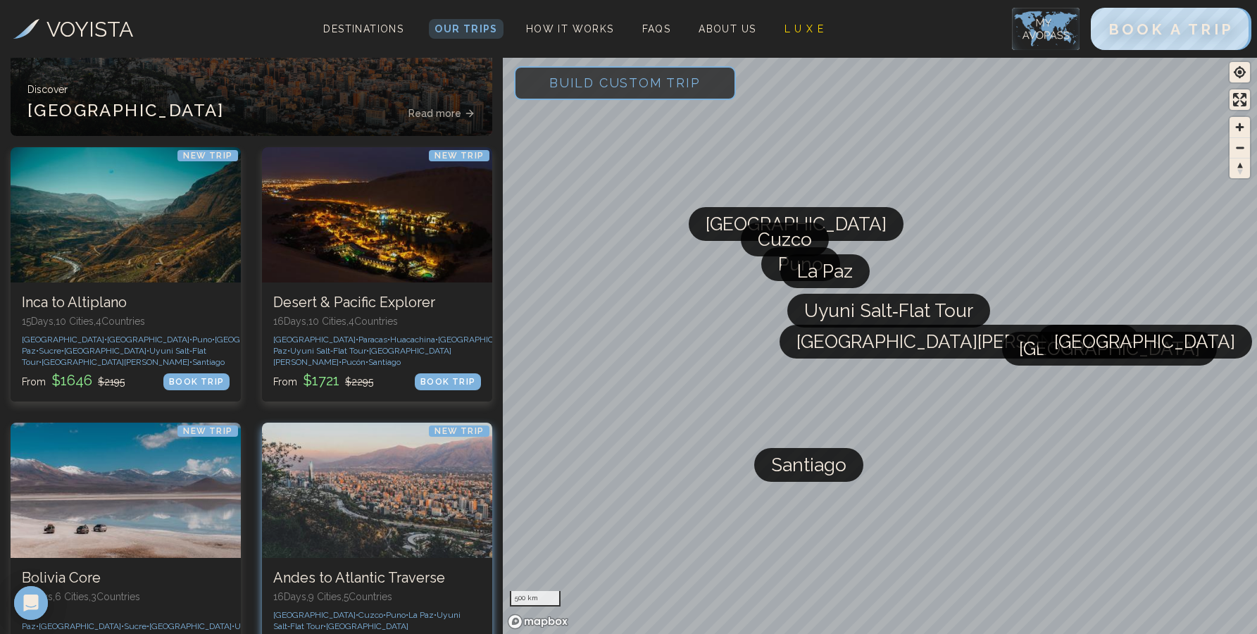
scroll to position [655, 0]
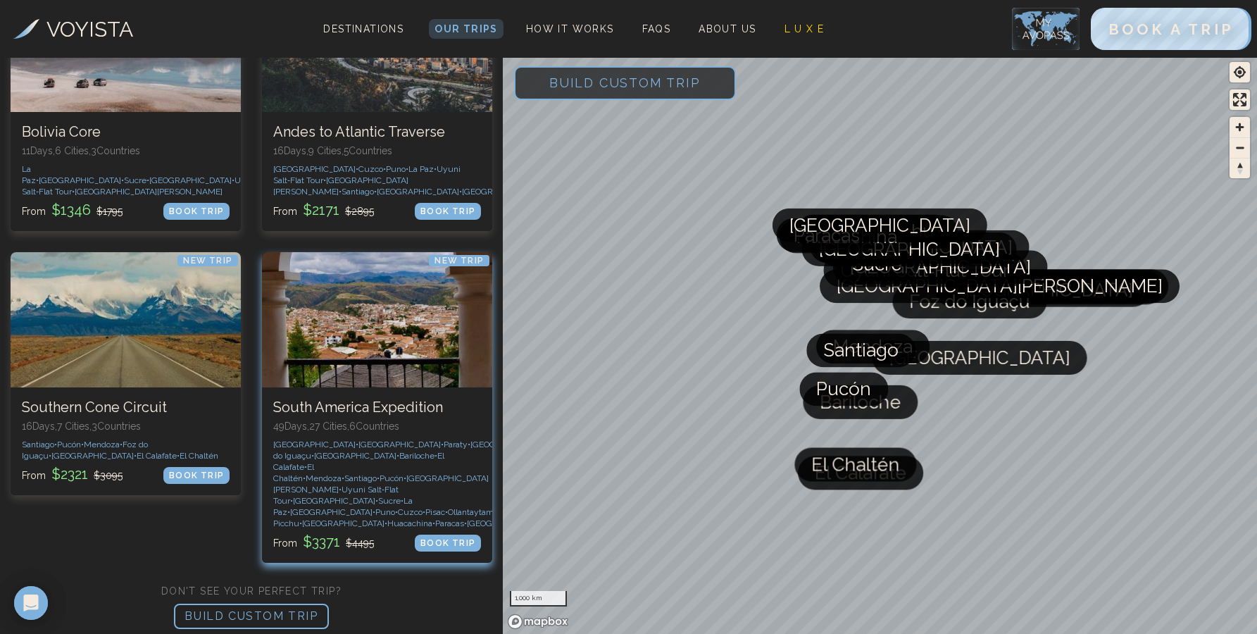
click at [426, 420] on p "49 Days, 27 Cities, 6 Countr ies" at bounding box center [377, 426] width 208 height 14
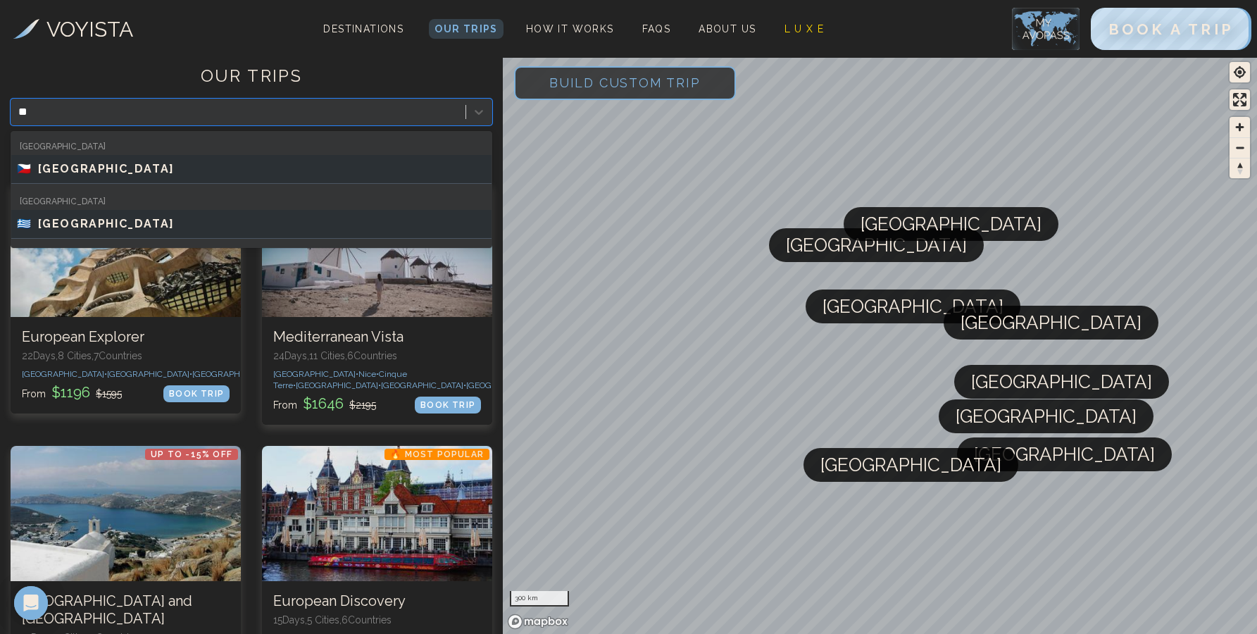
type input "*"
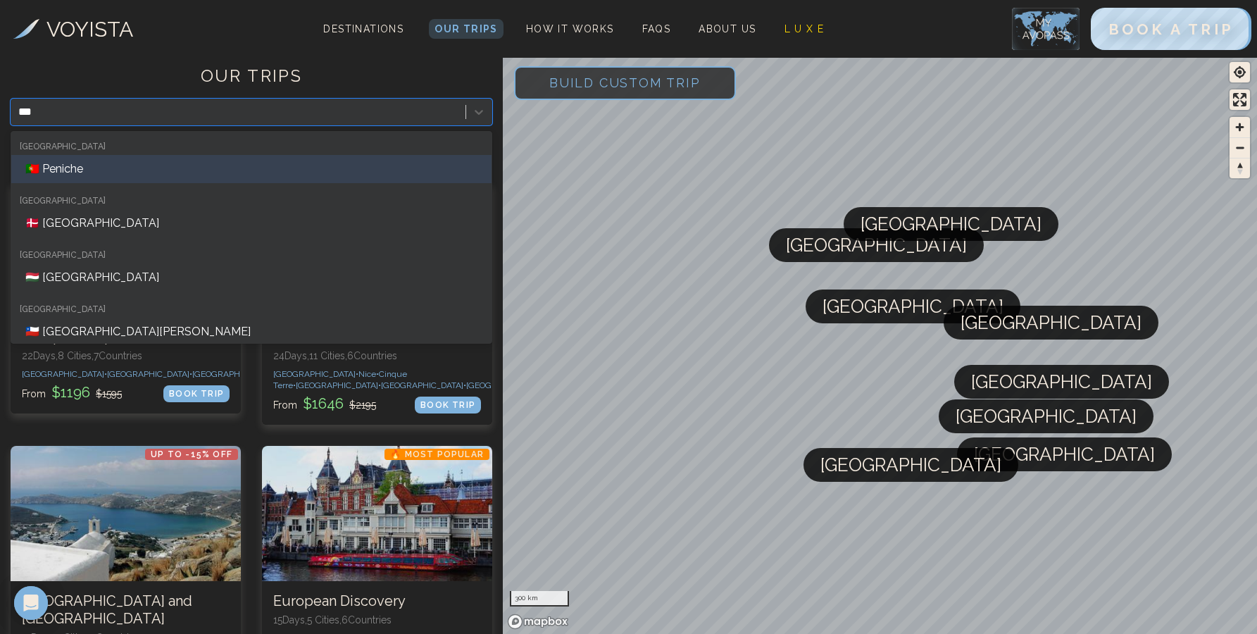
type input "****"
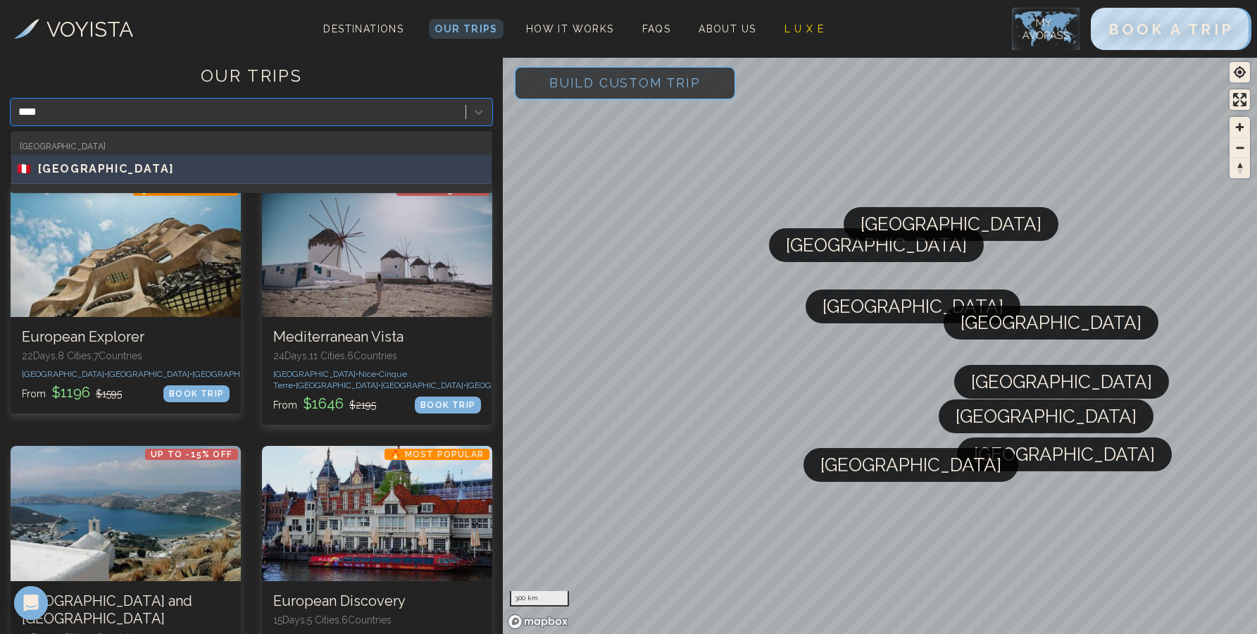
click at [122, 159] on div "🇵🇪 PERU" at bounding box center [251, 169] width 480 height 29
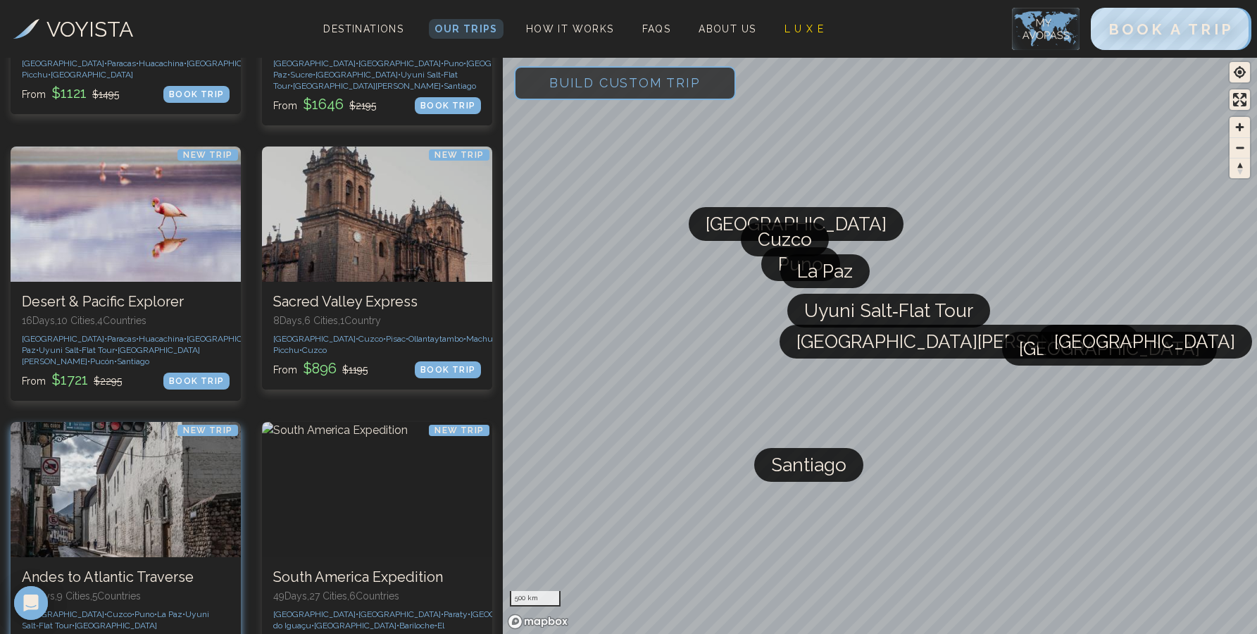
scroll to position [655, 0]
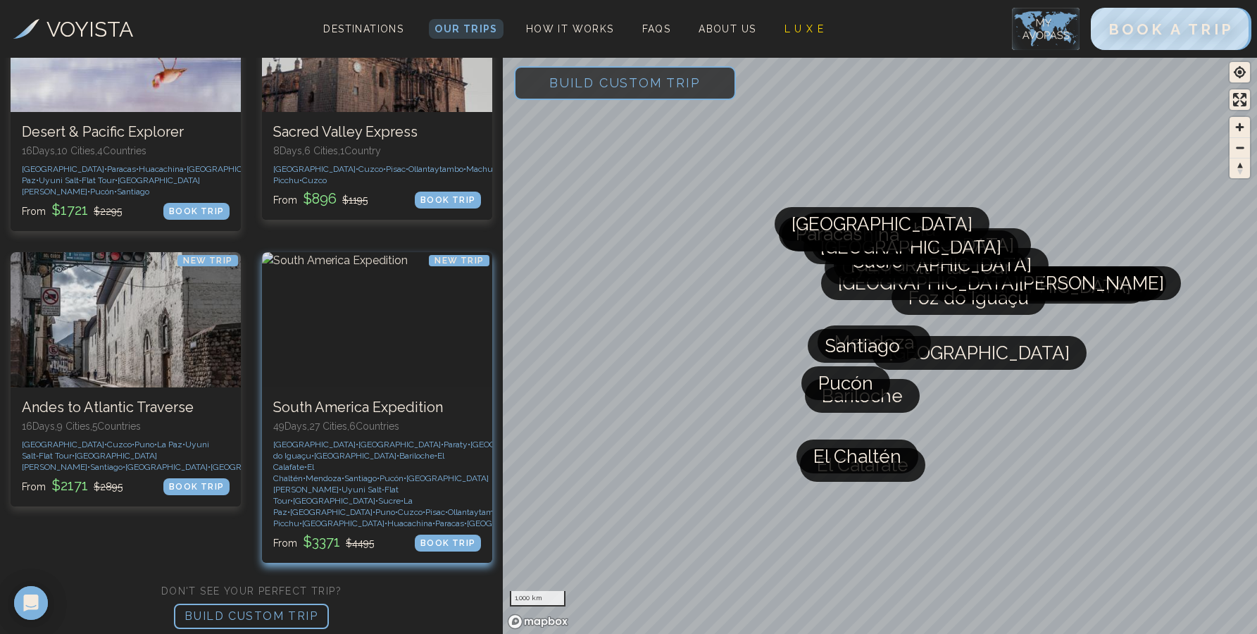
click at [420, 370] on div at bounding box center [377, 319] width 230 height 135
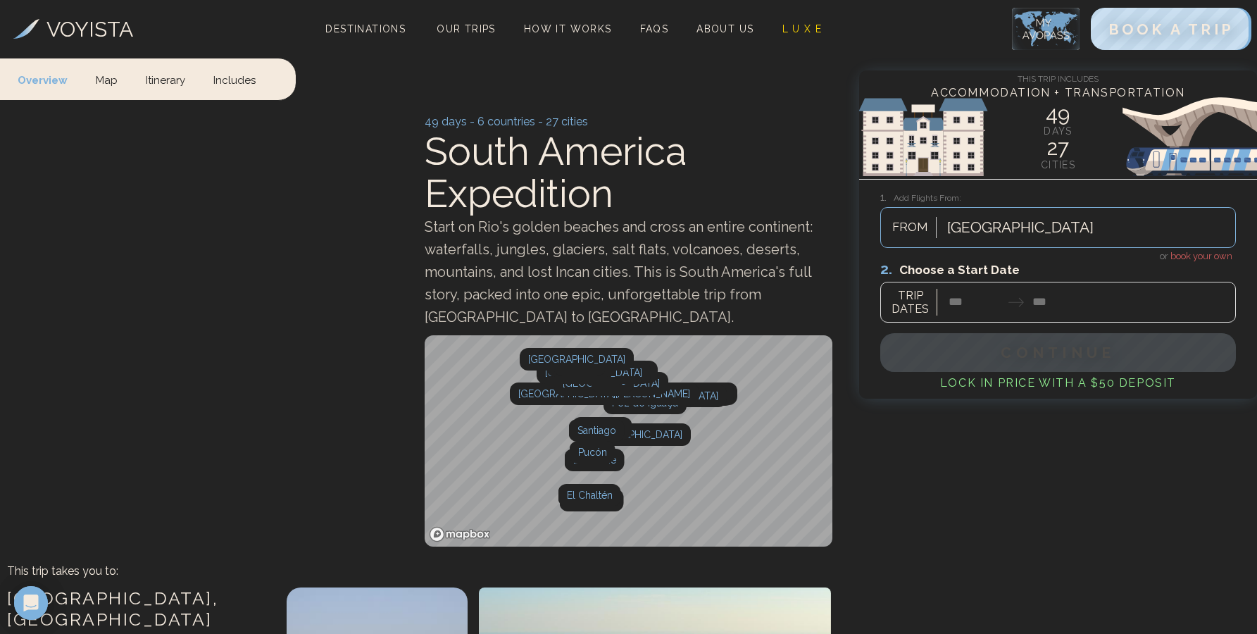
click at [960, 298] on div at bounding box center [1058, 291] width 356 height 63
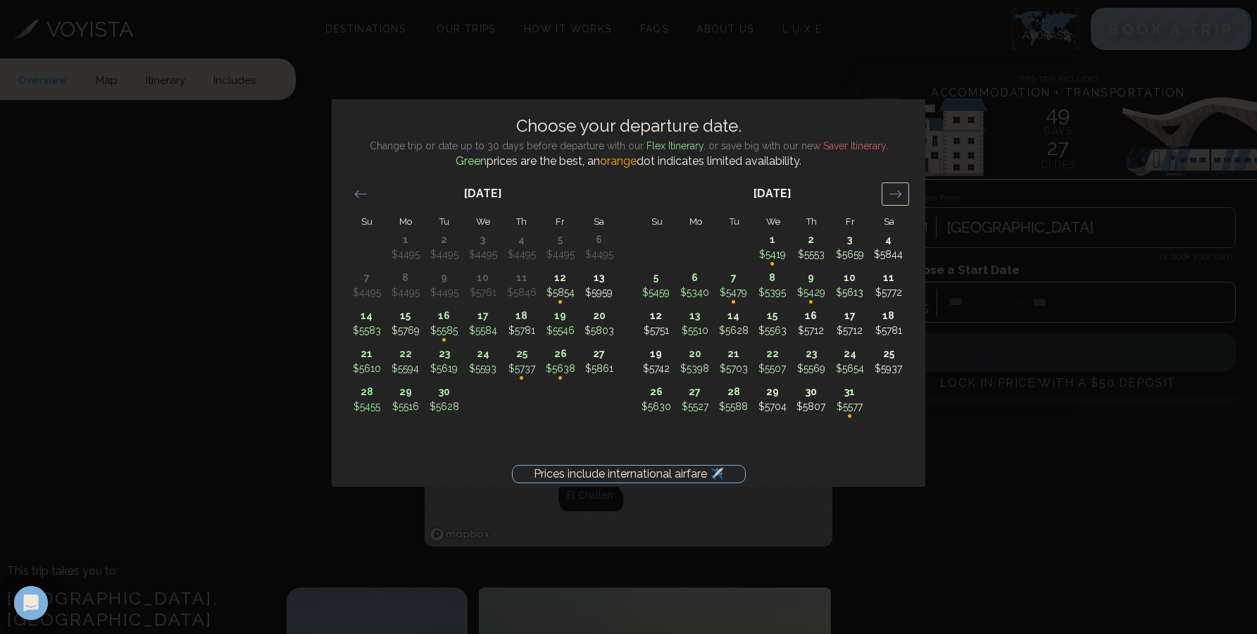
click at [894, 188] on icon "Move forward to switch to the next month." at bounding box center [895, 193] width 13 height 13
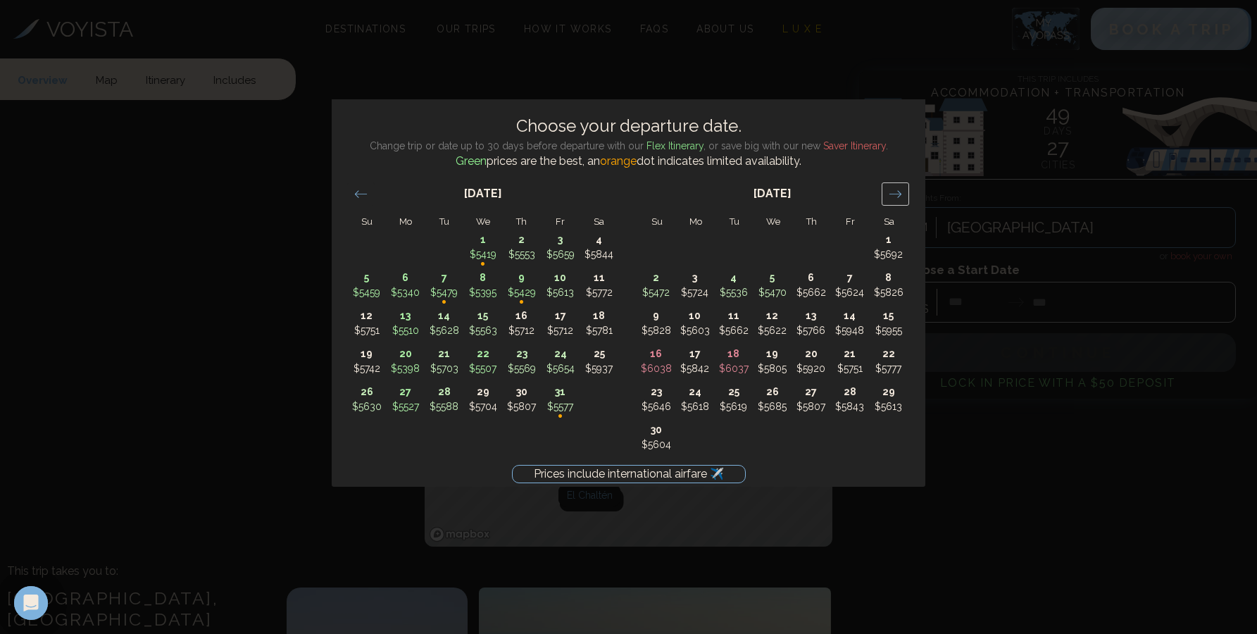
click at [894, 187] on icon "Move forward to switch to the next month." at bounding box center [895, 193] width 13 height 13
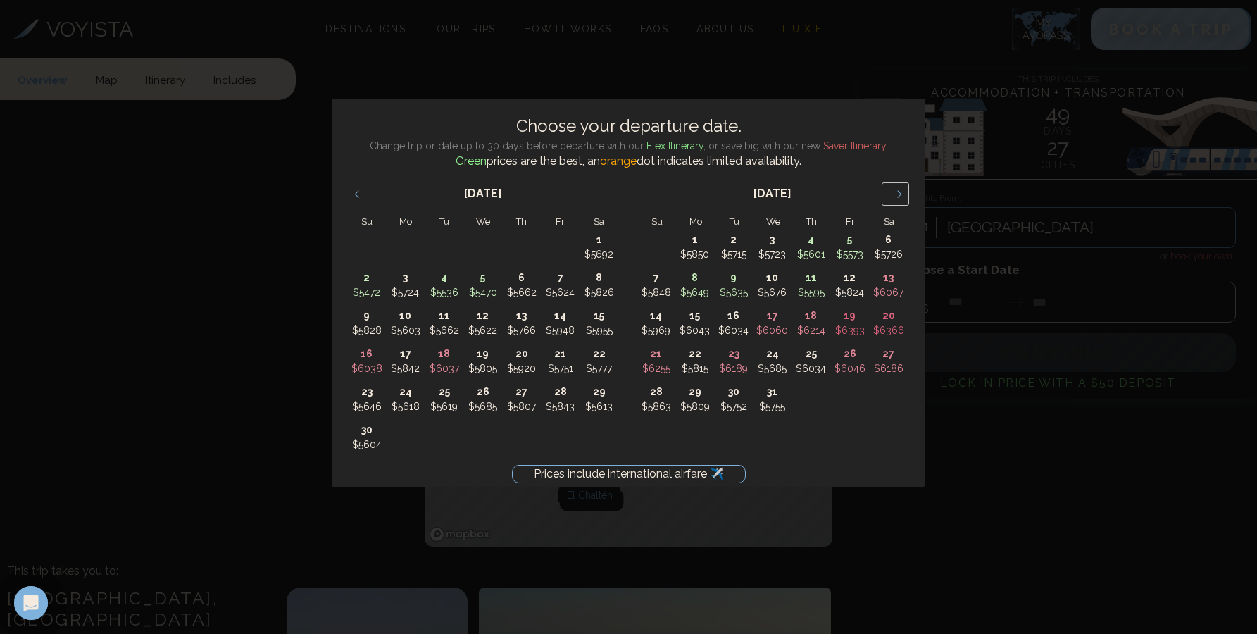
click at [894, 187] on icon "Move forward to switch to the next month." at bounding box center [895, 193] width 13 height 13
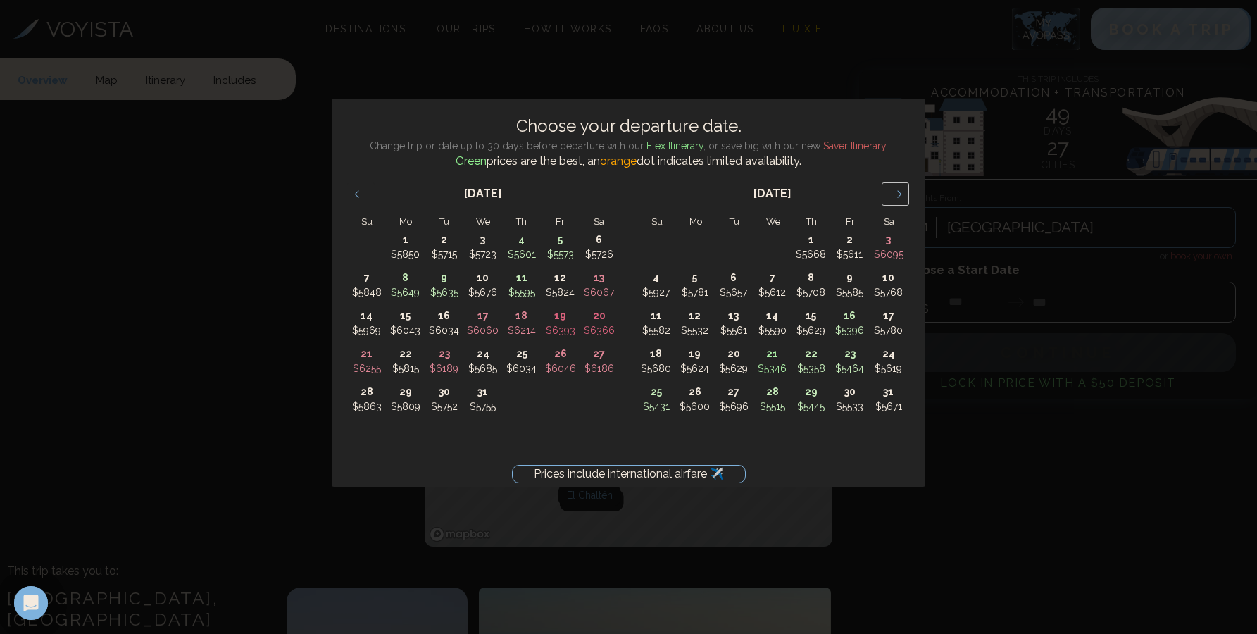
click at [894, 187] on icon "Move forward to switch to the next month." at bounding box center [895, 193] width 13 height 13
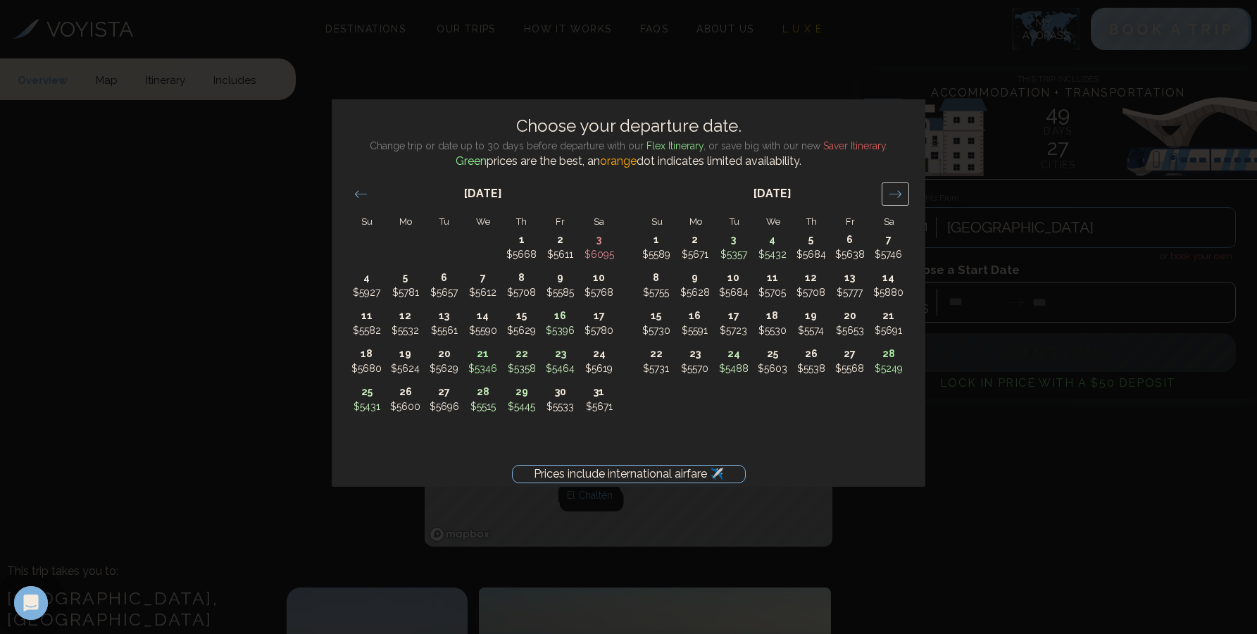
click at [894, 187] on icon "Move forward to switch to the next month." at bounding box center [895, 193] width 13 height 13
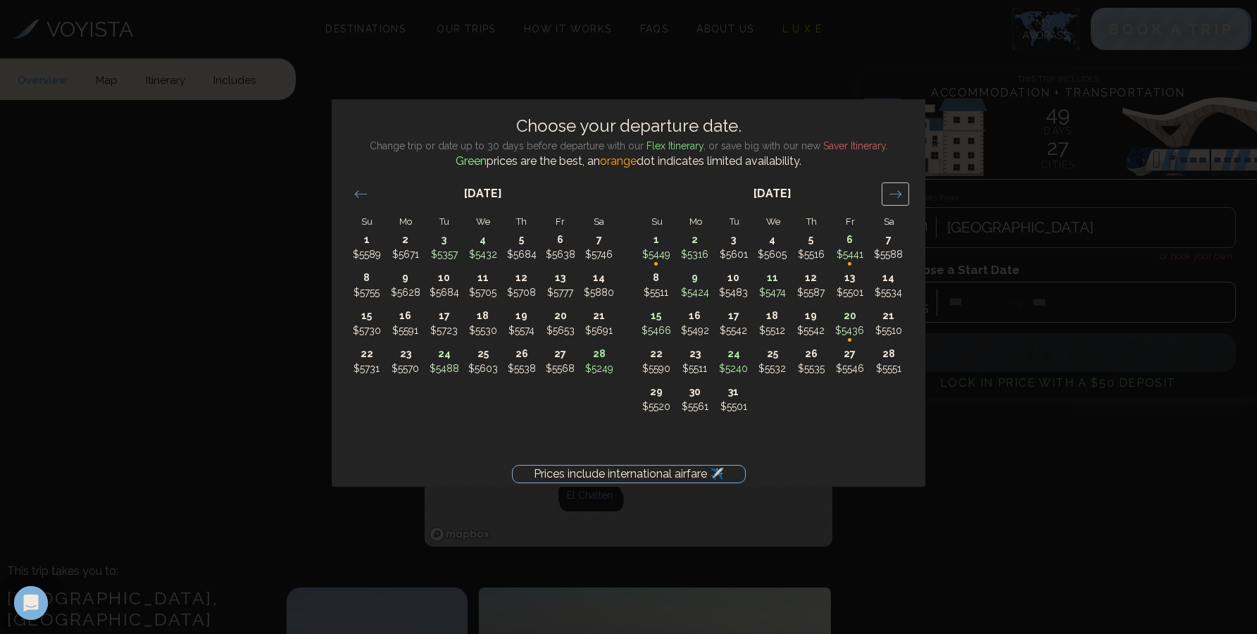
click at [894, 187] on icon "Move forward to switch to the next month." at bounding box center [895, 193] width 13 height 13
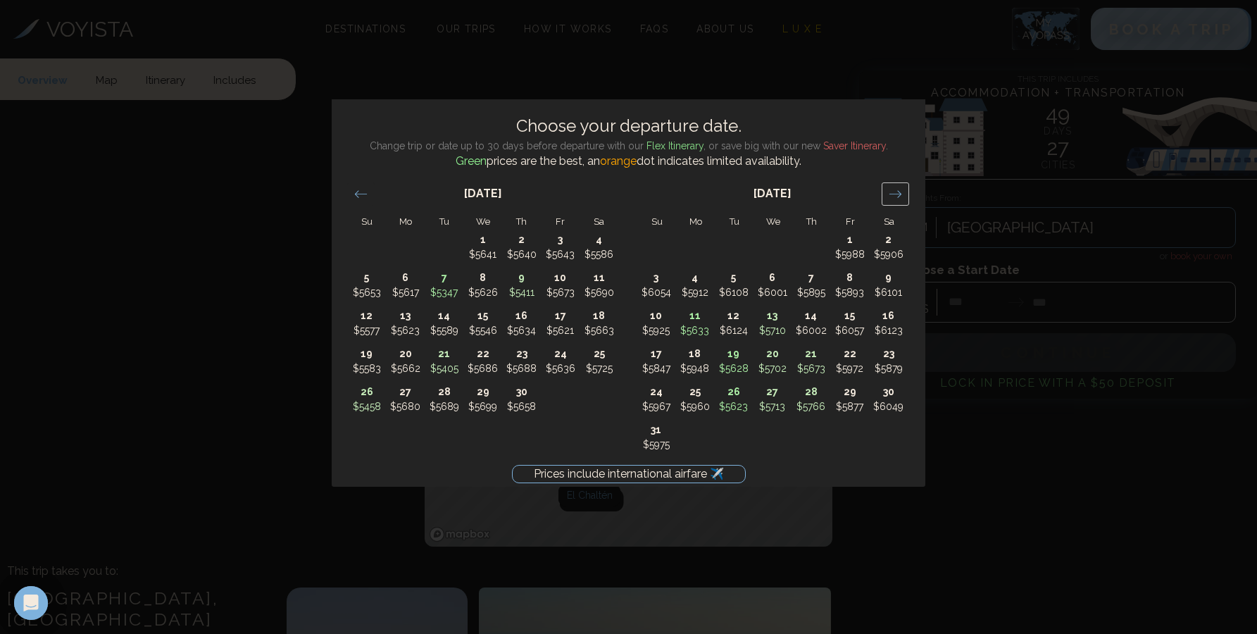
click at [894, 187] on icon "Move forward to switch to the next month." at bounding box center [895, 193] width 13 height 13
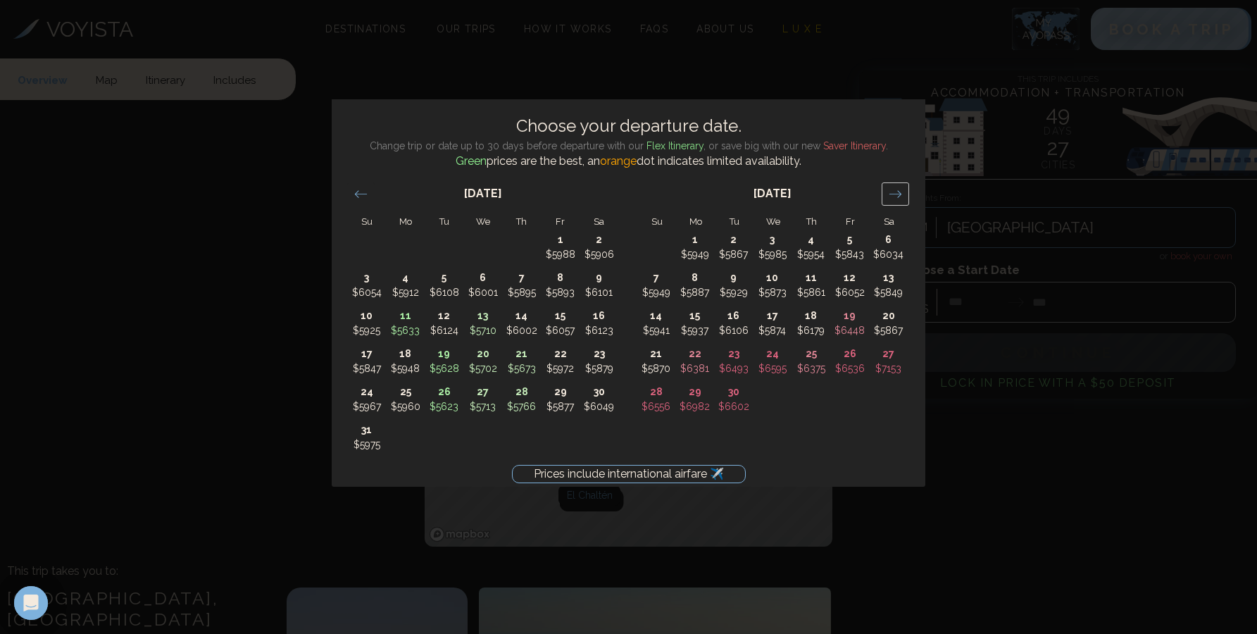
click at [894, 187] on icon "Move forward to switch to the next month." at bounding box center [895, 193] width 13 height 13
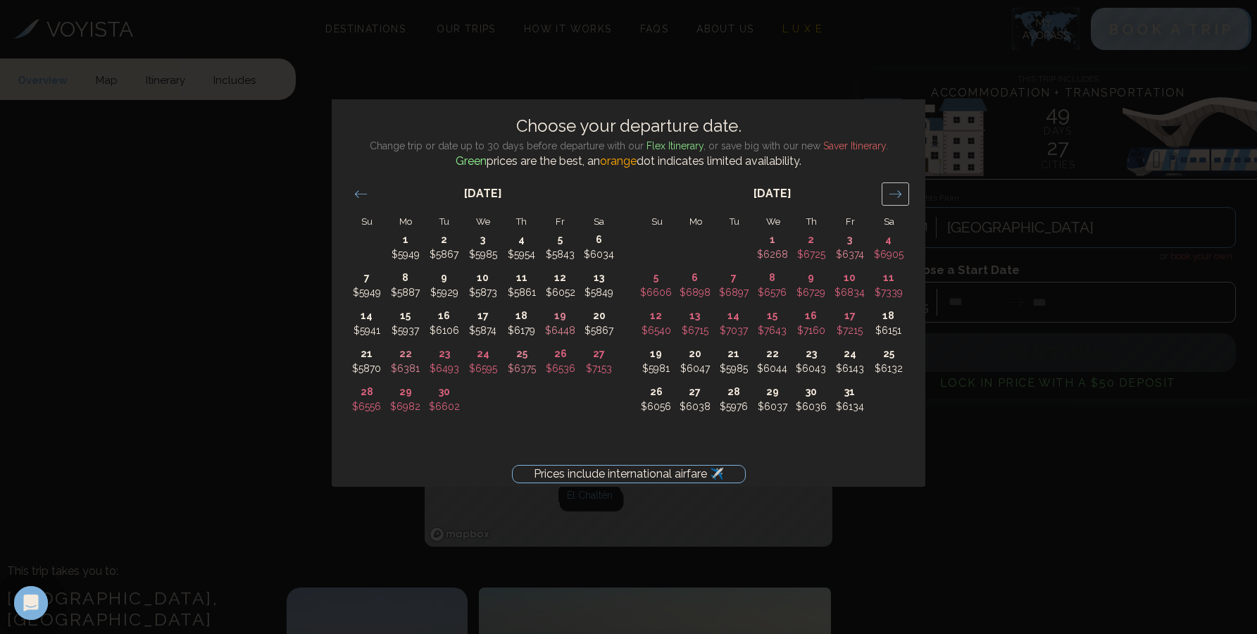
click at [894, 187] on icon "Move forward to switch to the next month." at bounding box center [895, 193] width 13 height 13
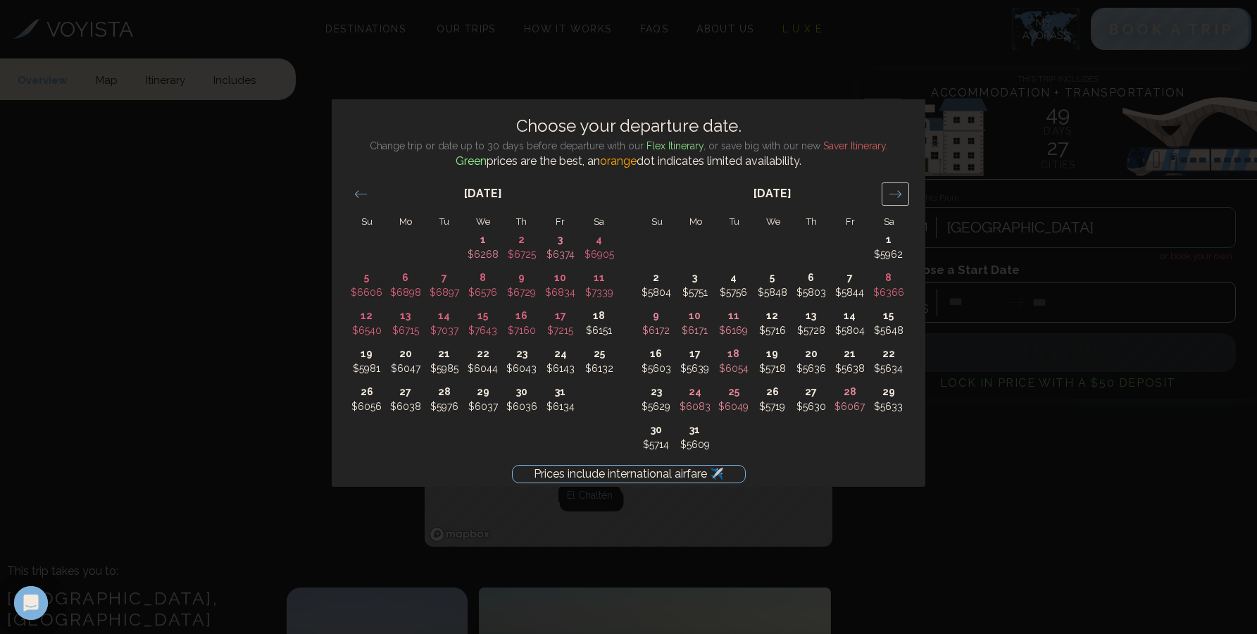
click at [894, 187] on icon "Move forward to switch to the next month." at bounding box center [895, 193] width 13 height 13
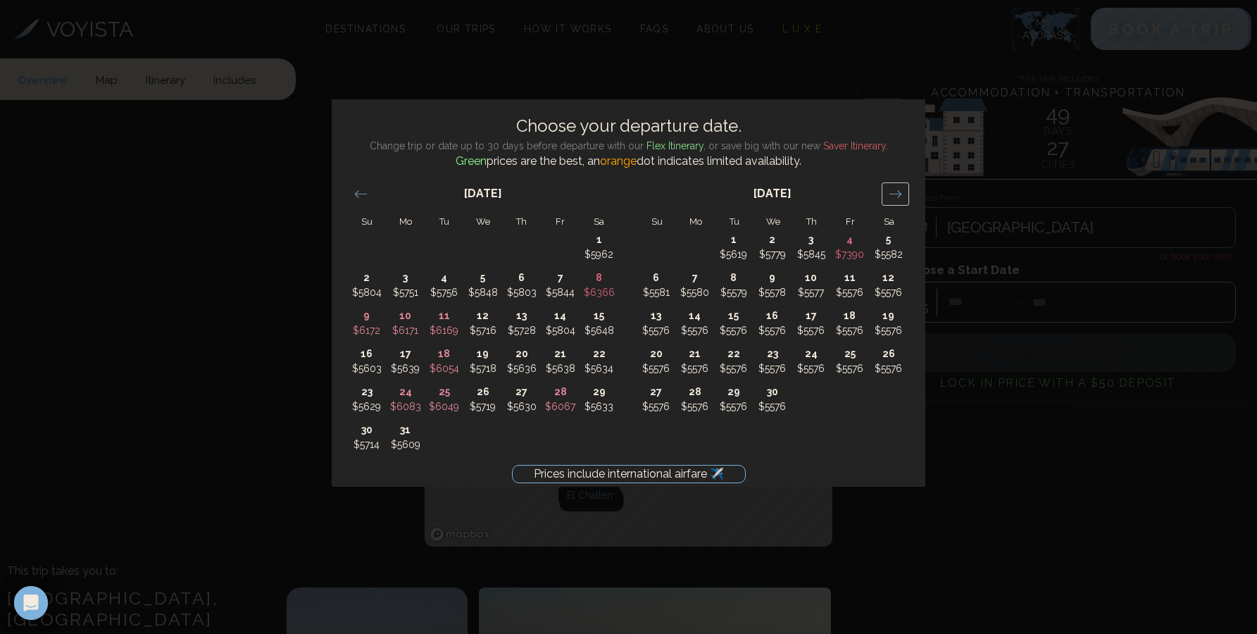
click at [894, 187] on icon "Move forward to switch to the next month." at bounding box center [895, 193] width 13 height 13
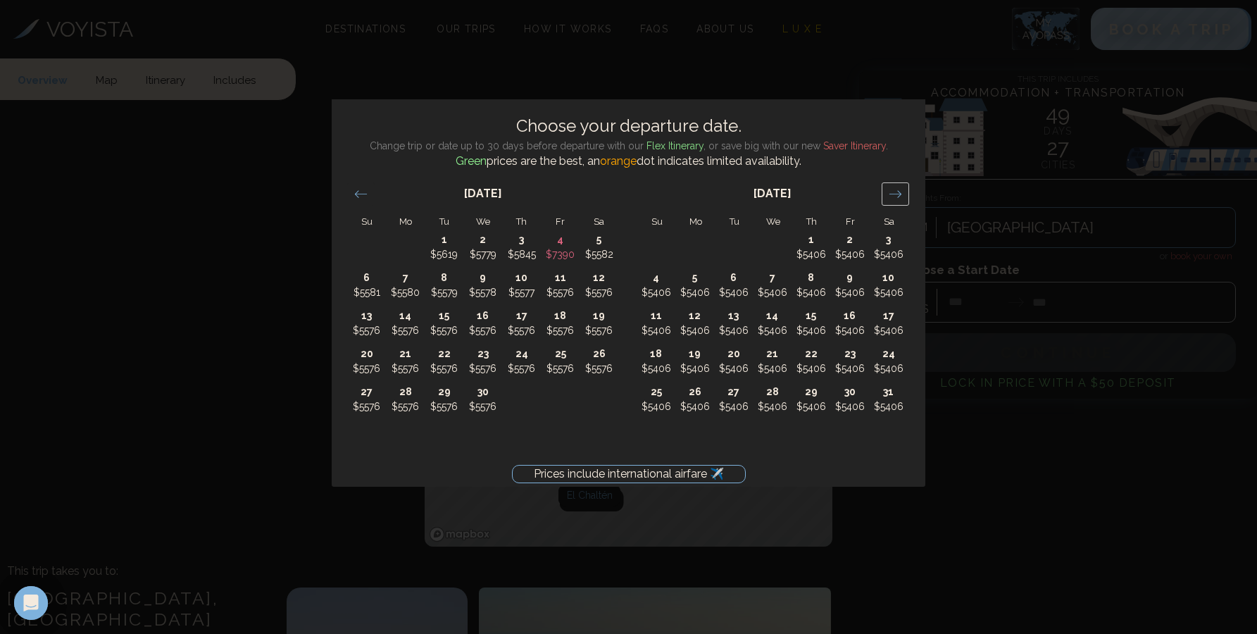
click at [894, 187] on icon "Move forward to switch to the next month." at bounding box center [895, 193] width 13 height 13
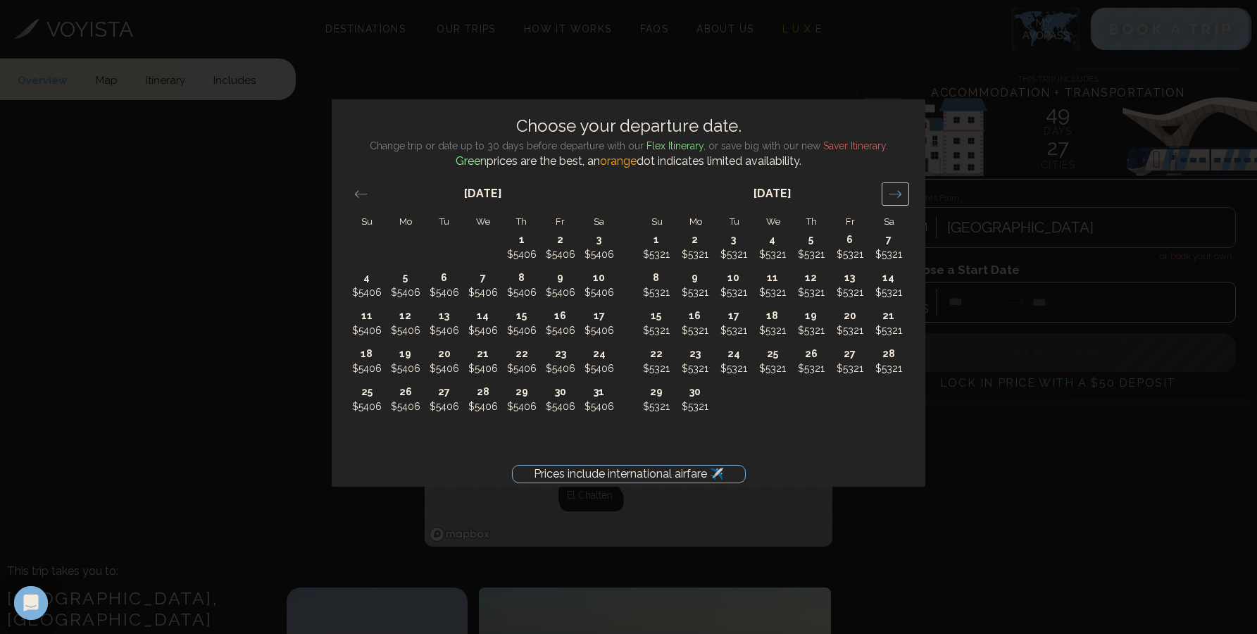
click at [894, 187] on icon "Move forward to switch to the next month." at bounding box center [895, 193] width 13 height 13
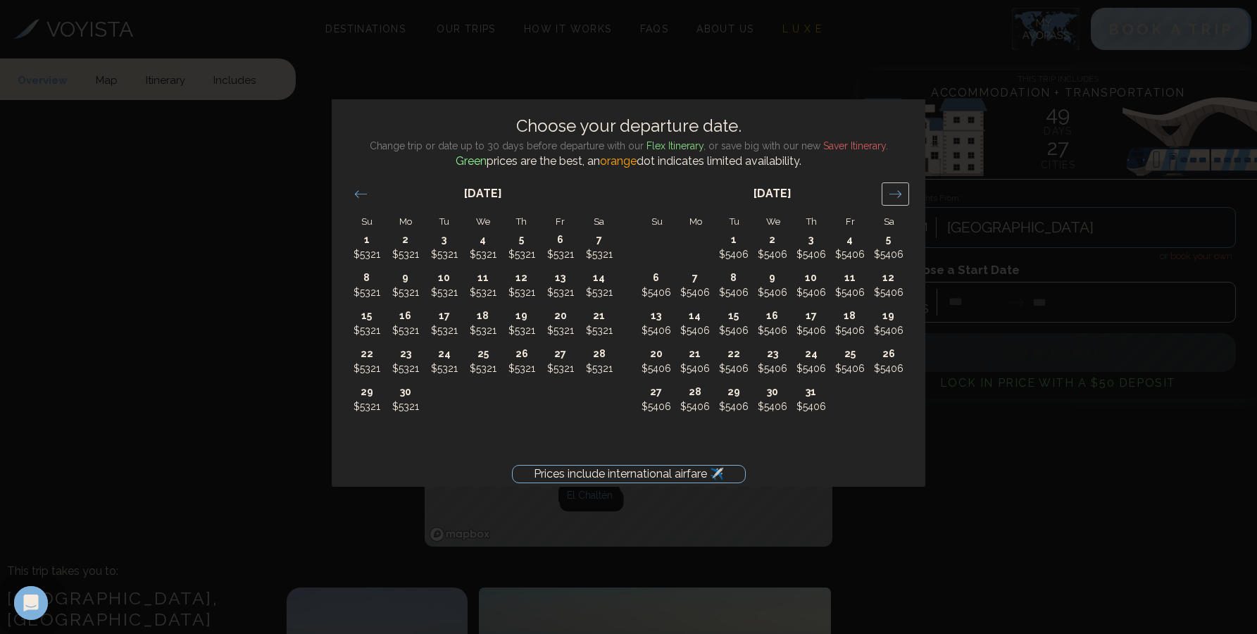
click at [894, 187] on icon "Move forward to switch to the next month." at bounding box center [895, 193] width 13 height 13
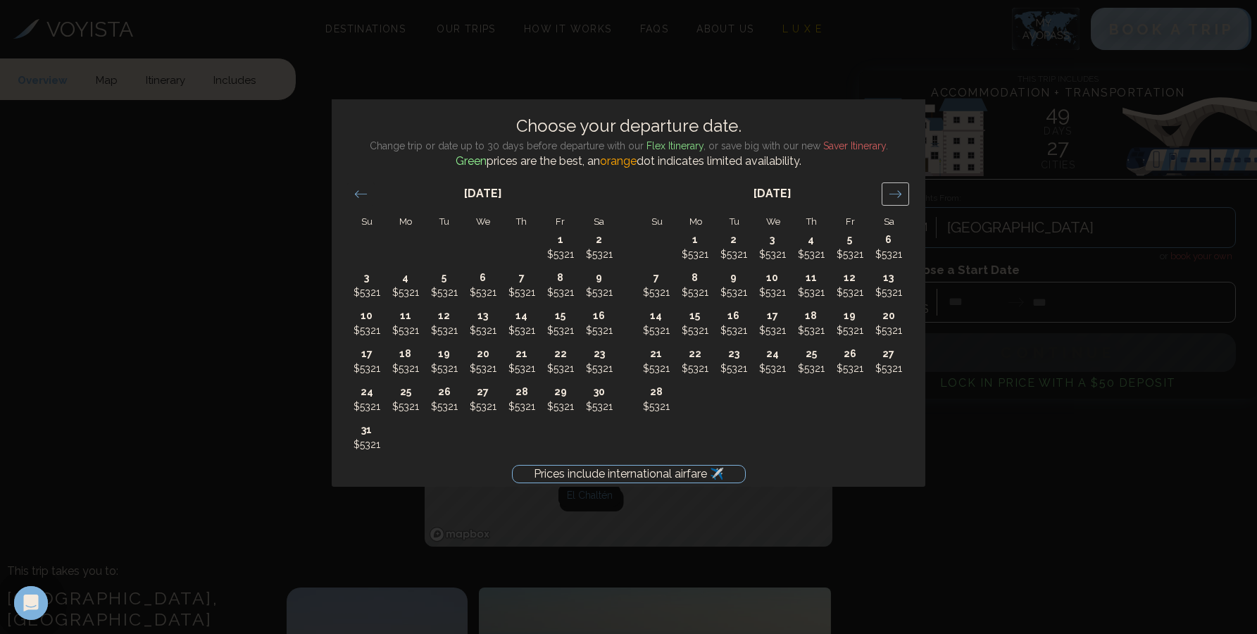
click at [894, 187] on icon "Move forward to switch to the next month." at bounding box center [895, 193] width 13 height 13
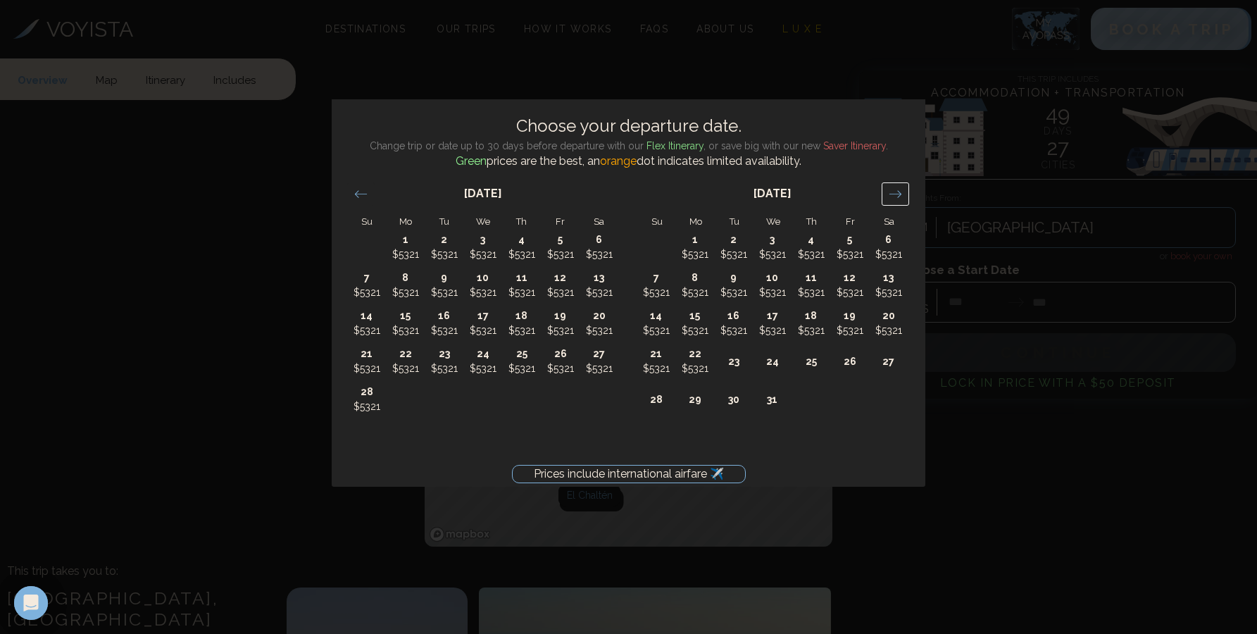
click at [894, 187] on icon "Move forward to switch to the next month." at bounding box center [895, 193] width 13 height 13
click at [353, 191] on div "Move backward to switch to the previous month." at bounding box center [360, 193] width 27 height 23
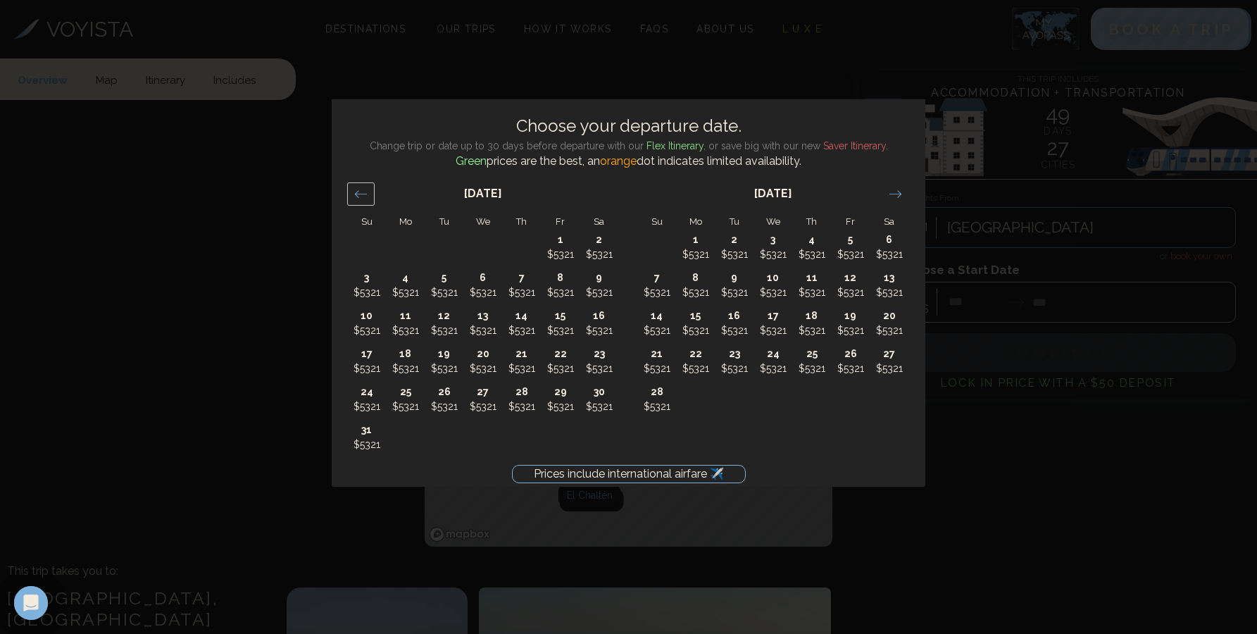
click at [353, 191] on div "Move backward to switch to the previous month." at bounding box center [360, 193] width 27 height 23
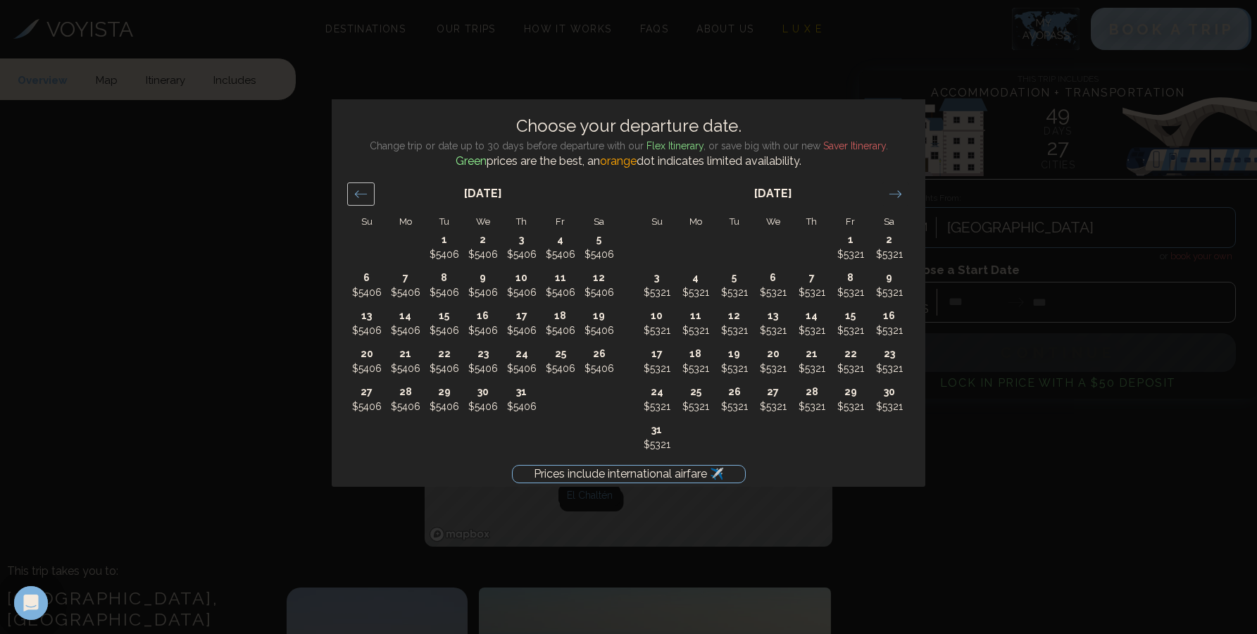
click at [353, 191] on div "Move backward to switch to the previous month." at bounding box center [360, 193] width 27 height 23
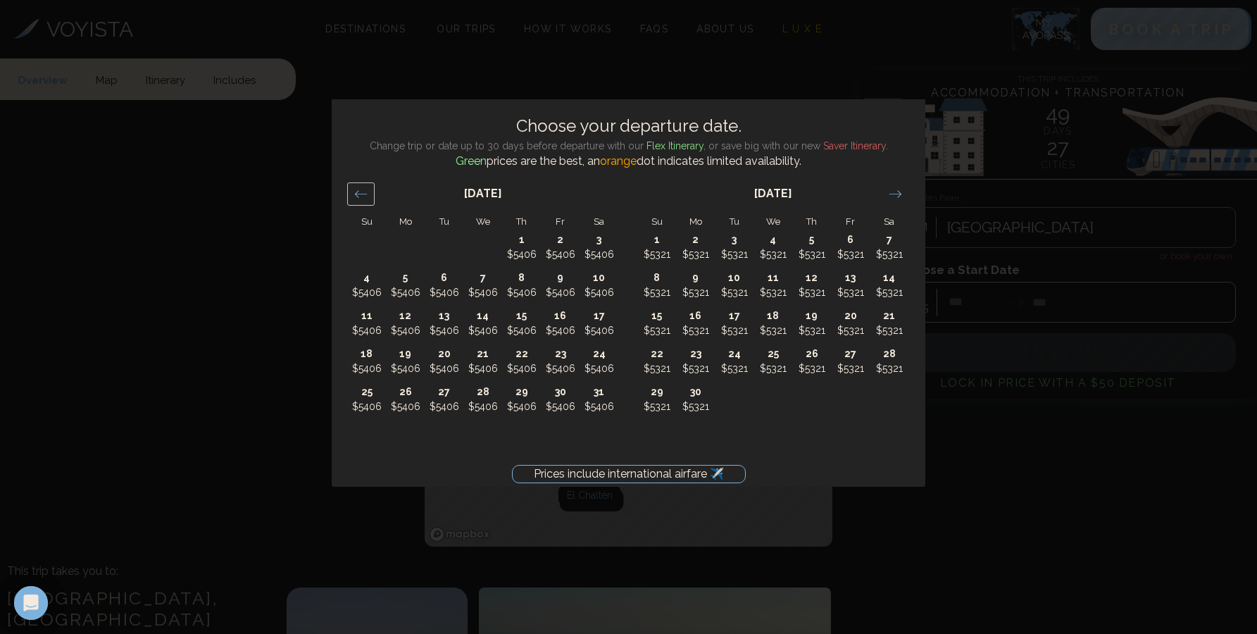
click at [353, 191] on div "Move backward to switch to the previous month." at bounding box center [360, 193] width 27 height 23
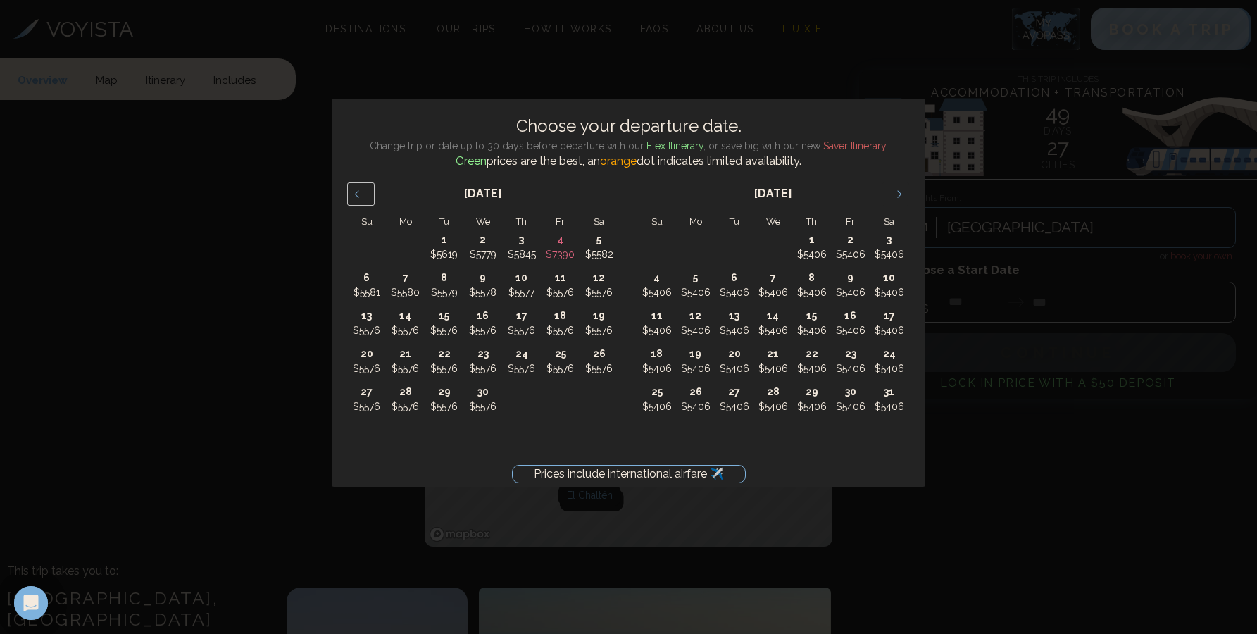
click at [353, 191] on div "Move backward to switch to the previous month." at bounding box center [360, 193] width 27 height 23
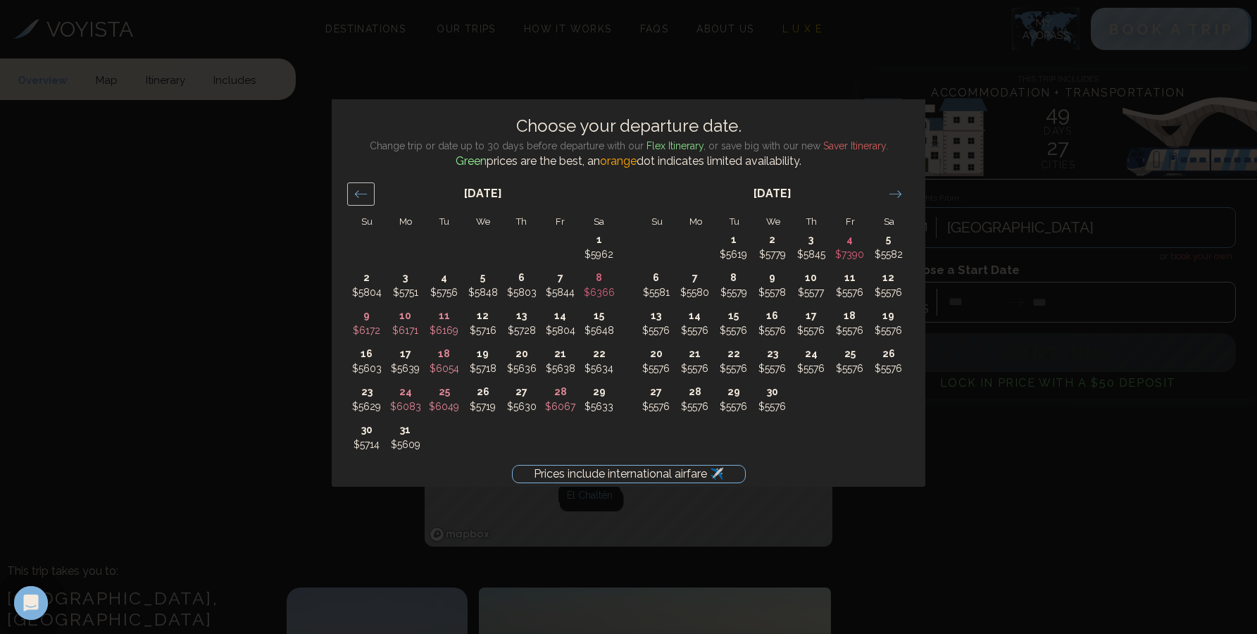
click at [352, 190] on div "Move backward to switch to the previous month." at bounding box center [360, 193] width 27 height 23
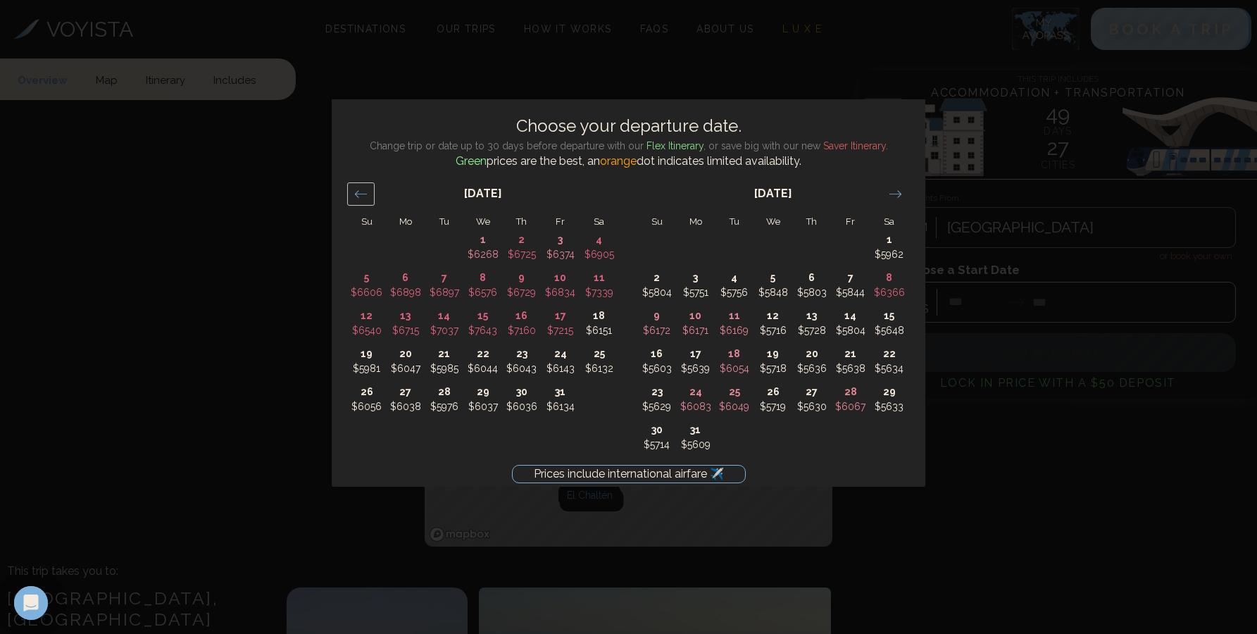
click at [352, 190] on div "Move backward to switch to the previous month." at bounding box center [360, 193] width 27 height 23
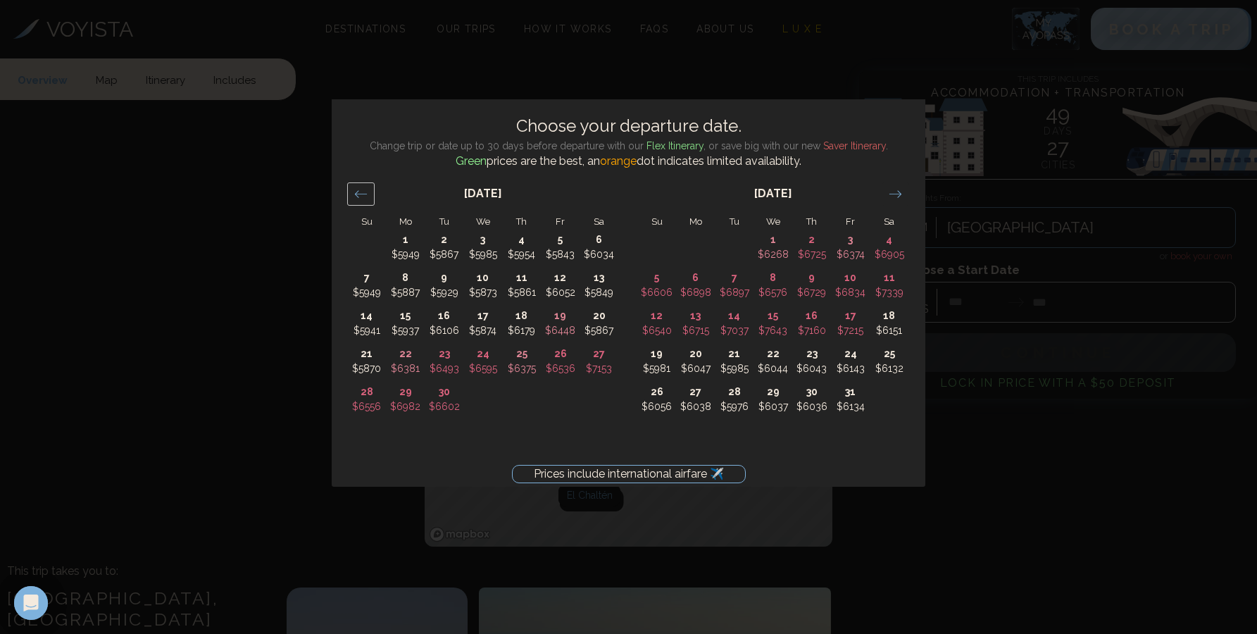
click at [352, 190] on div "Move backward to switch to the previous month." at bounding box center [360, 193] width 27 height 23
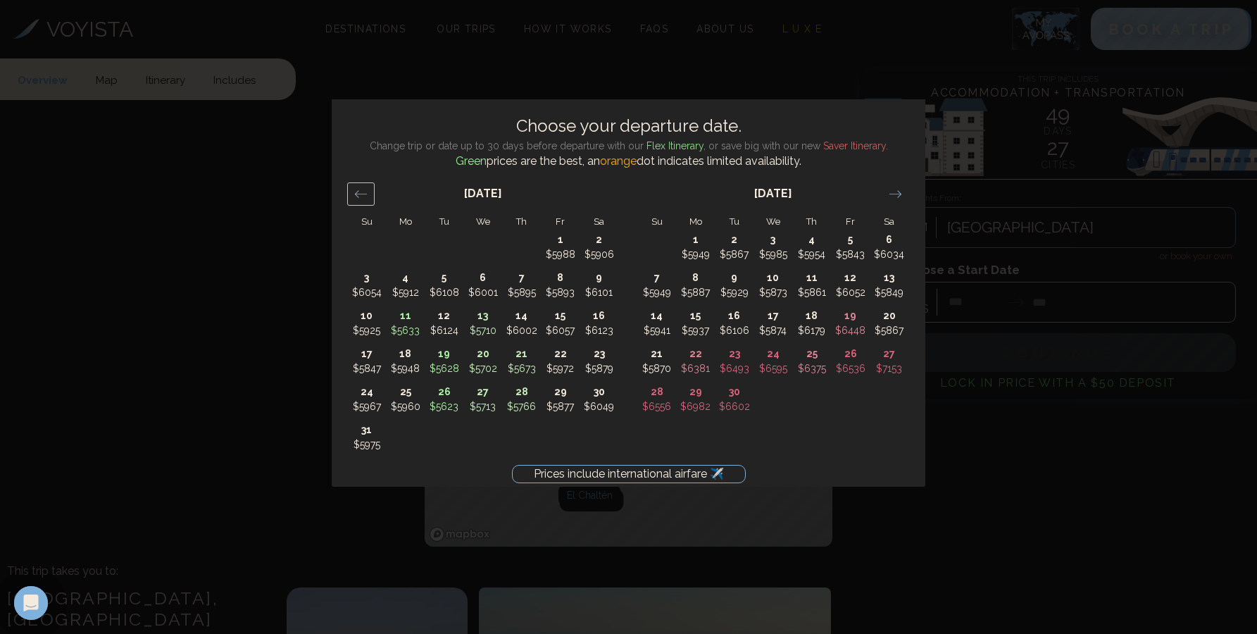
click at [352, 190] on div "Move backward to switch to the previous month." at bounding box center [360, 193] width 27 height 23
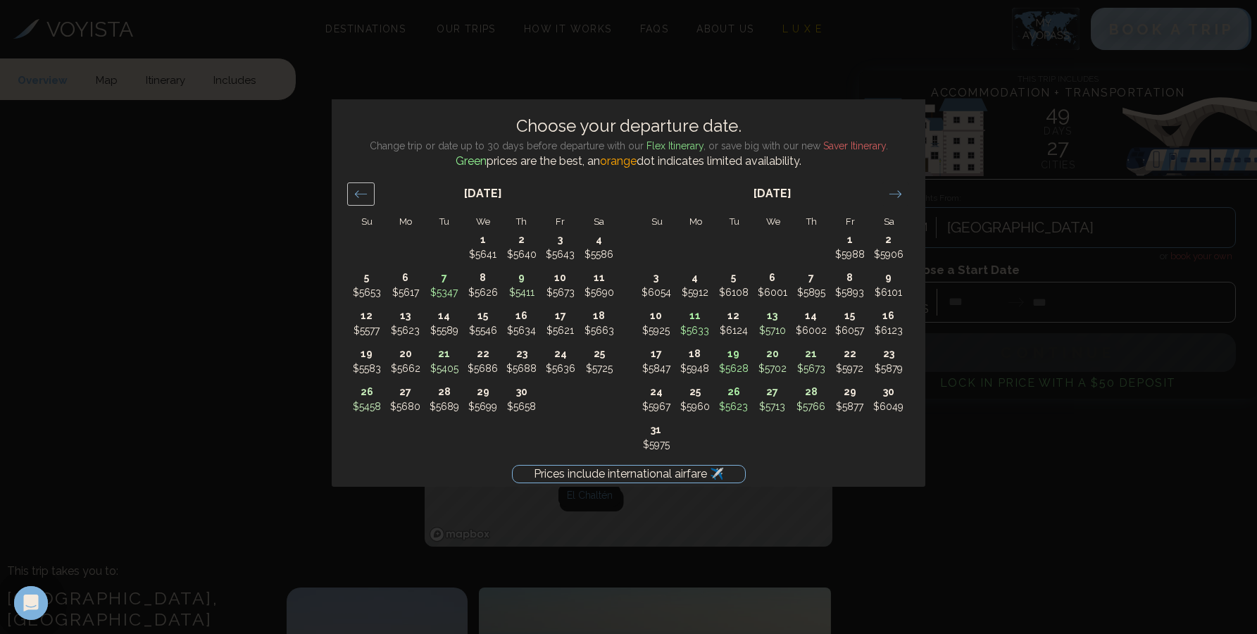
click at [352, 190] on div "Move backward to switch to the previous month." at bounding box center [360, 193] width 27 height 23
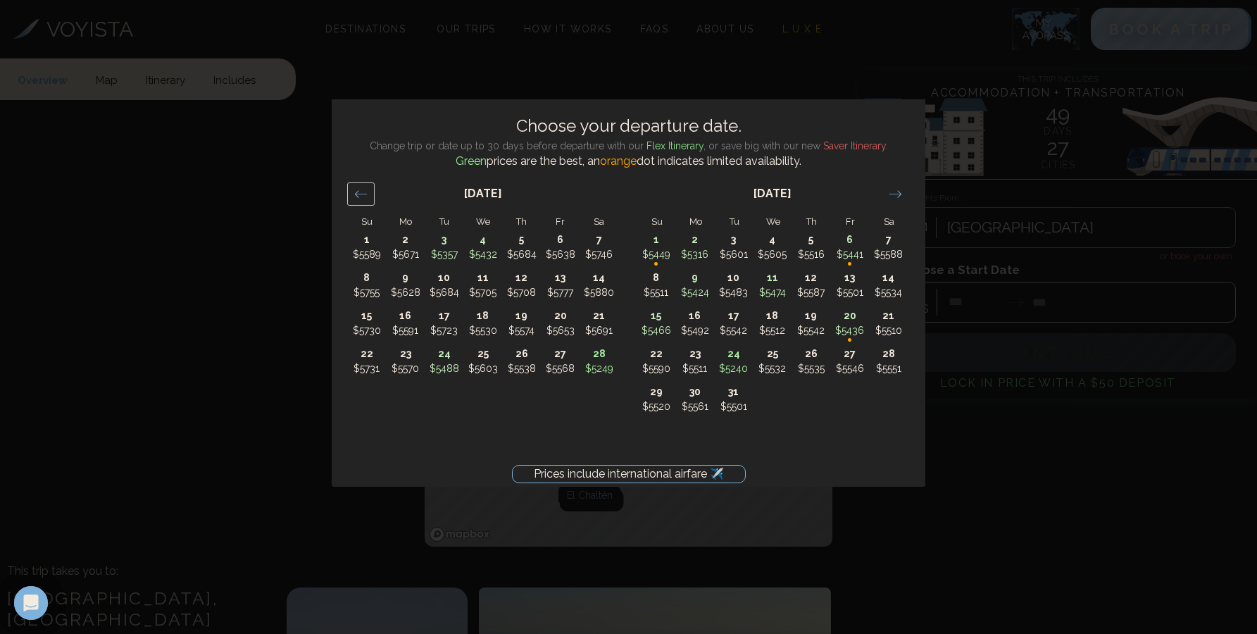
click at [353, 192] on div "Move backward to switch to the previous month." at bounding box center [360, 193] width 27 height 23
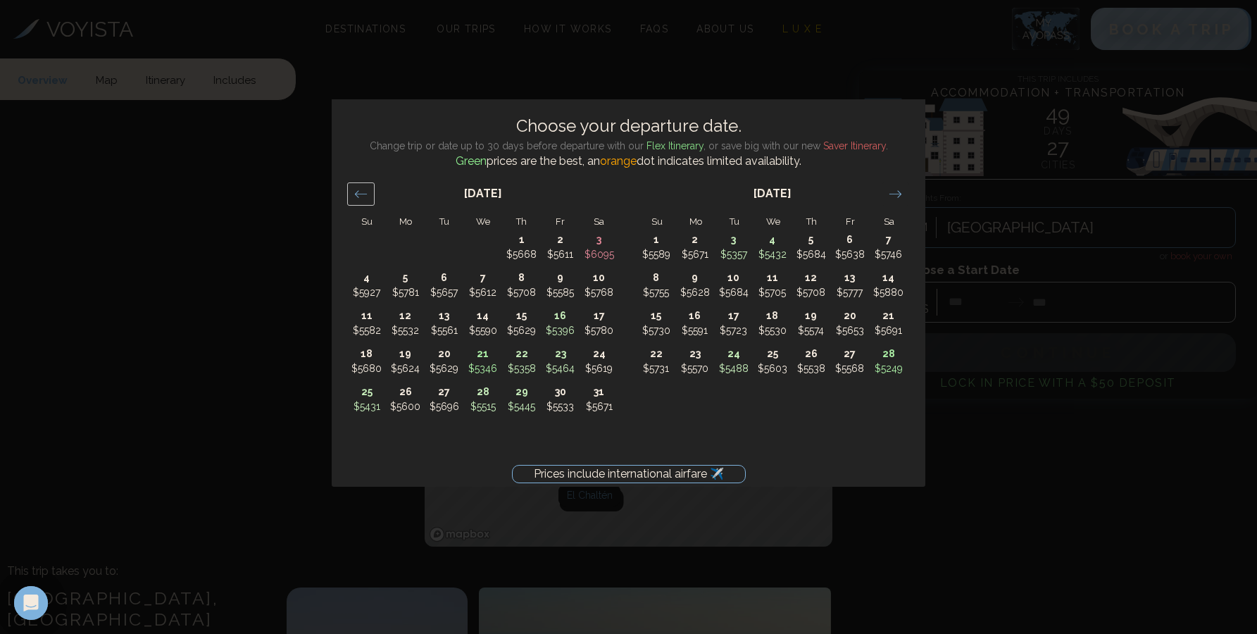
click at [353, 192] on div "Move backward to switch to the previous month." at bounding box center [360, 193] width 27 height 23
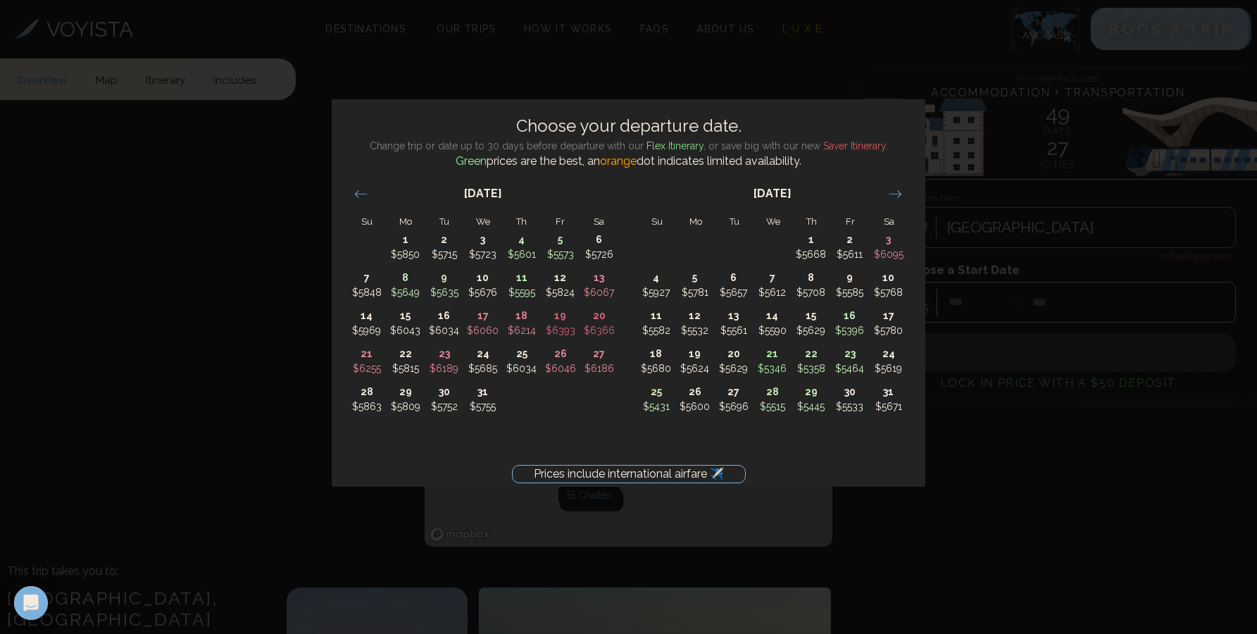
click at [910, 200] on div "January 2026 1 $5668 2 $5611 3 $6095 4 $5927 5 $5781 6 $5657 7 $5612 8 $5708 9 …" at bounding box center [771, 294] width 289 height 249
click at [901, 197] on icon "Move forward to switch to the next month." at bounding box center [895, 193] width 13 height 13
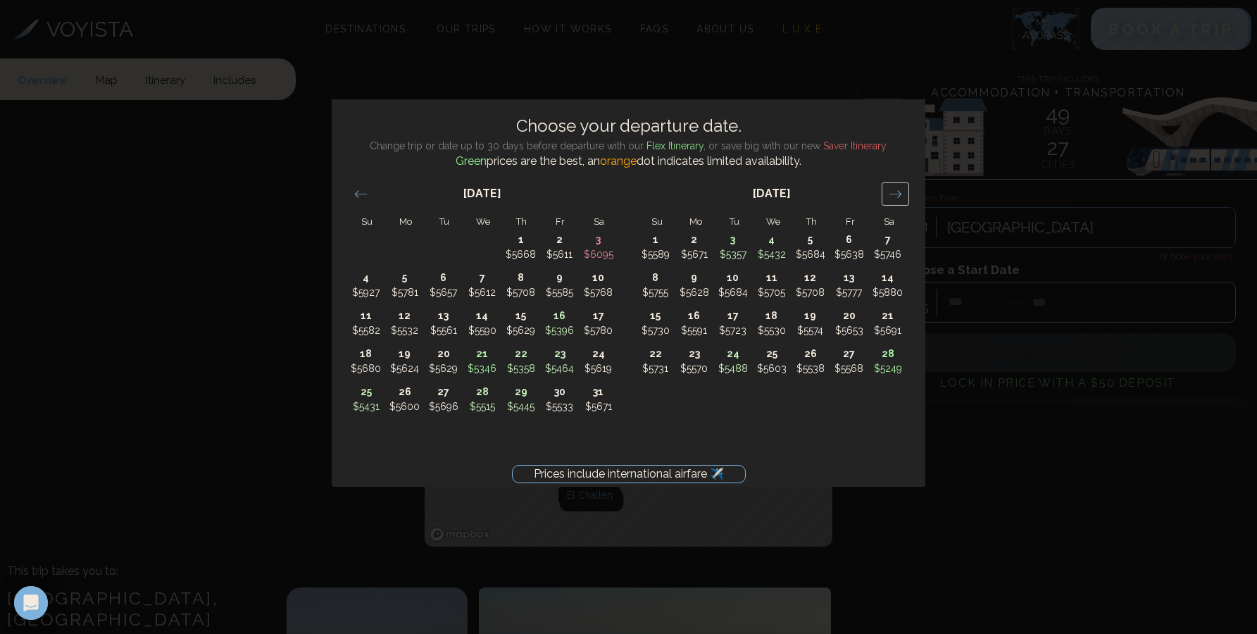
click at [901, 197] on icon "Move forward to switch to the next month." at bounding box center [895, 193] width 13 height 13
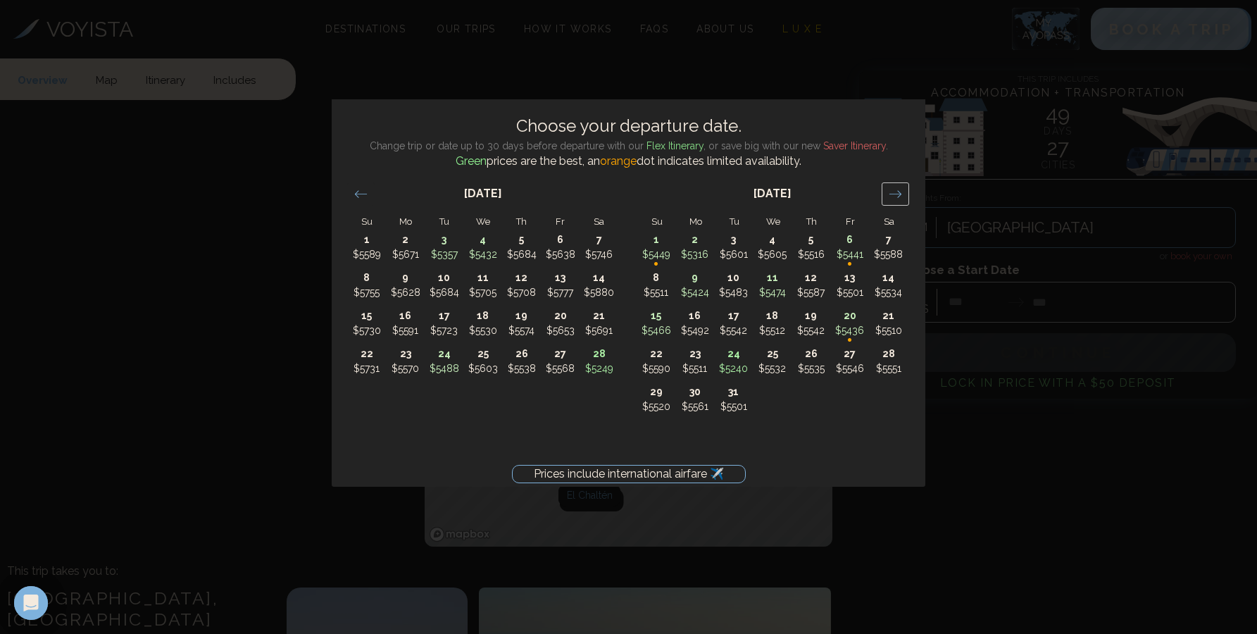
click at [901, 197] on icon "Move forward to switch to the next month." at bounding box center [895, 193] width 13 height 13
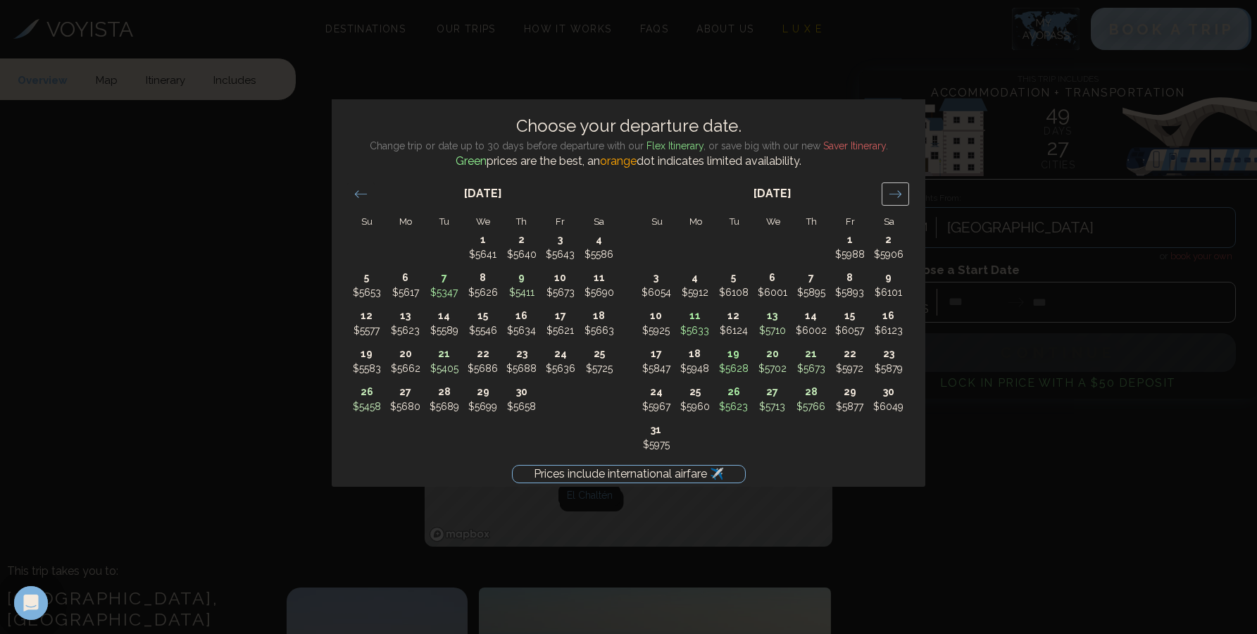
click at [901, 197] on icon "Move forward to switch to the next month." at bounding box center [895, 193] width 13 height 13
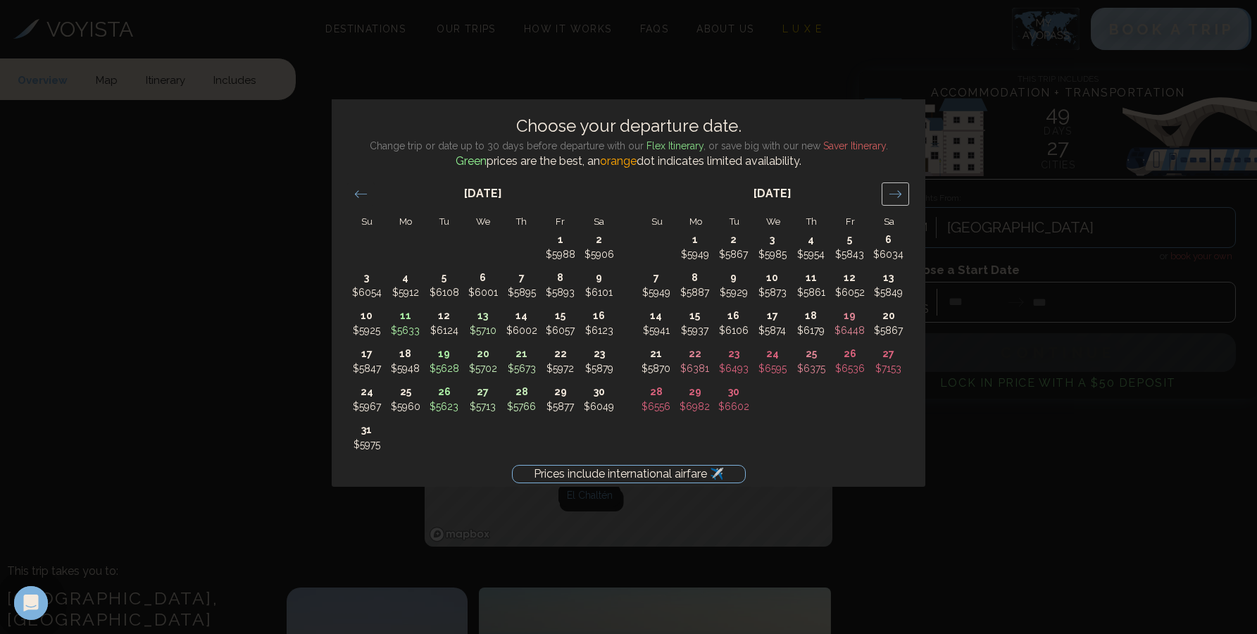
click at [892, 191] on icon "Move forward to switch to the next month." at bounding box center [895, 193] width 13 height 13
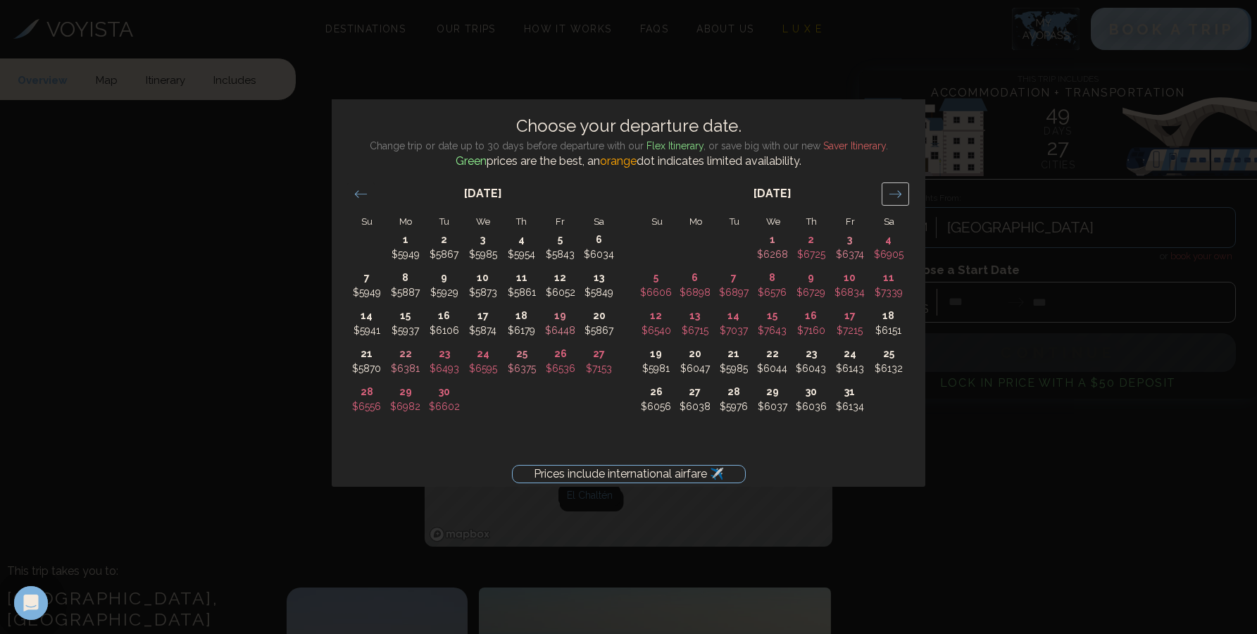
click at [892, 191] on icon "Move forward to switch to the next month." at bounding box center [895, 193] width 13 height 13
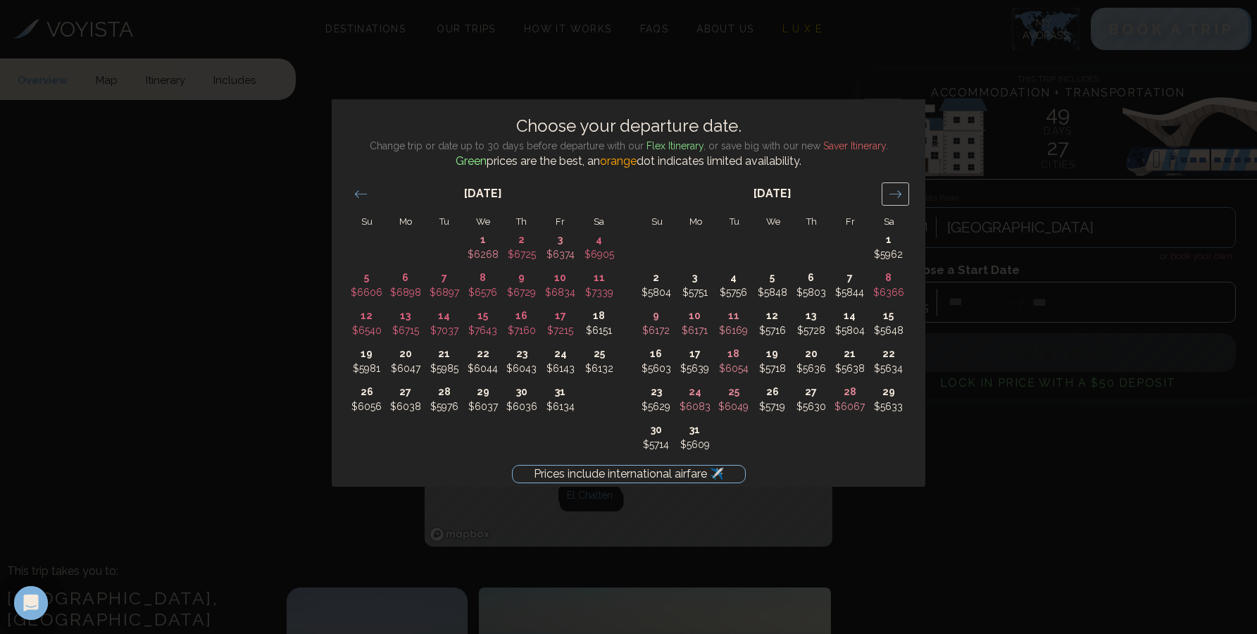
click at [892, 191] on icon "Move forward to switch to the next month." at bounding box center [895, 193] width 13 height 13
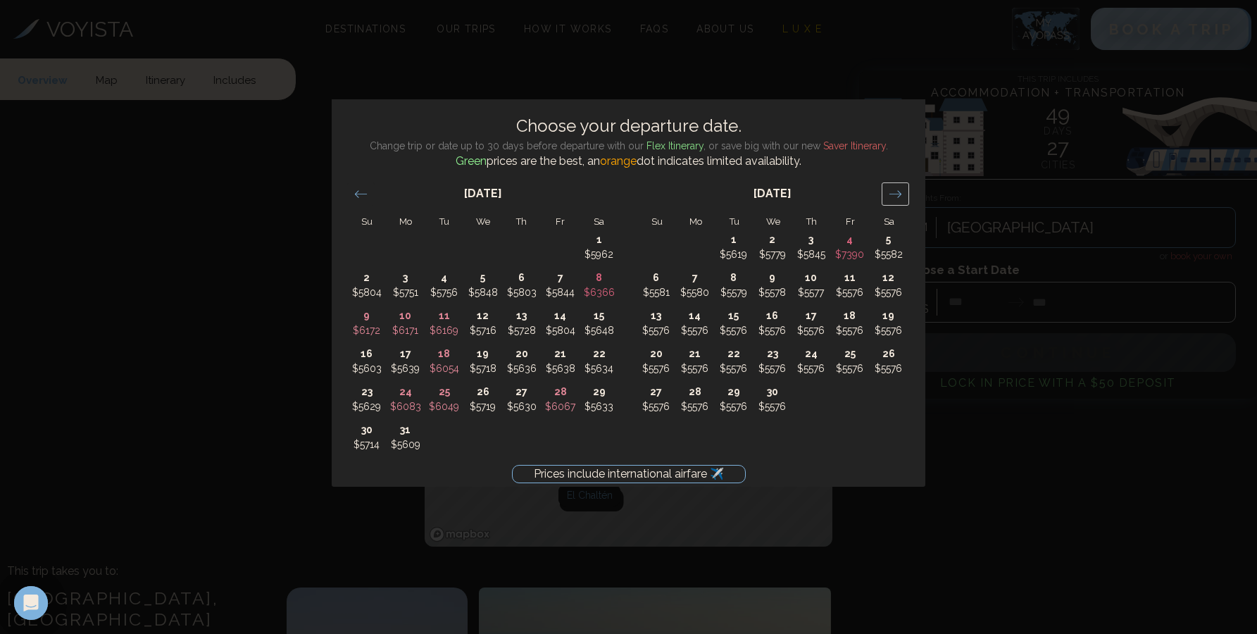
click at [892, 191] on icon "Move forward to switch to the next month." at bounding box center [895, 193] width 13 height 13
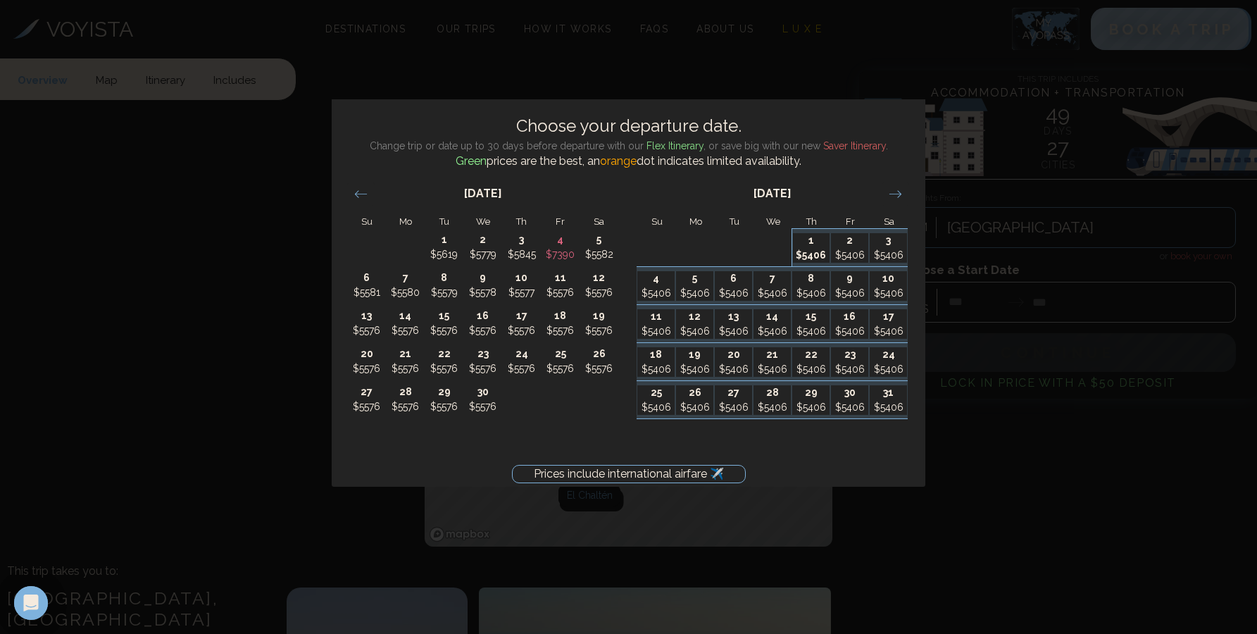
click at [808, 246] on p "1" at bounding box center [811, 240] width 37 height 15
type input "*******"
type input "********"
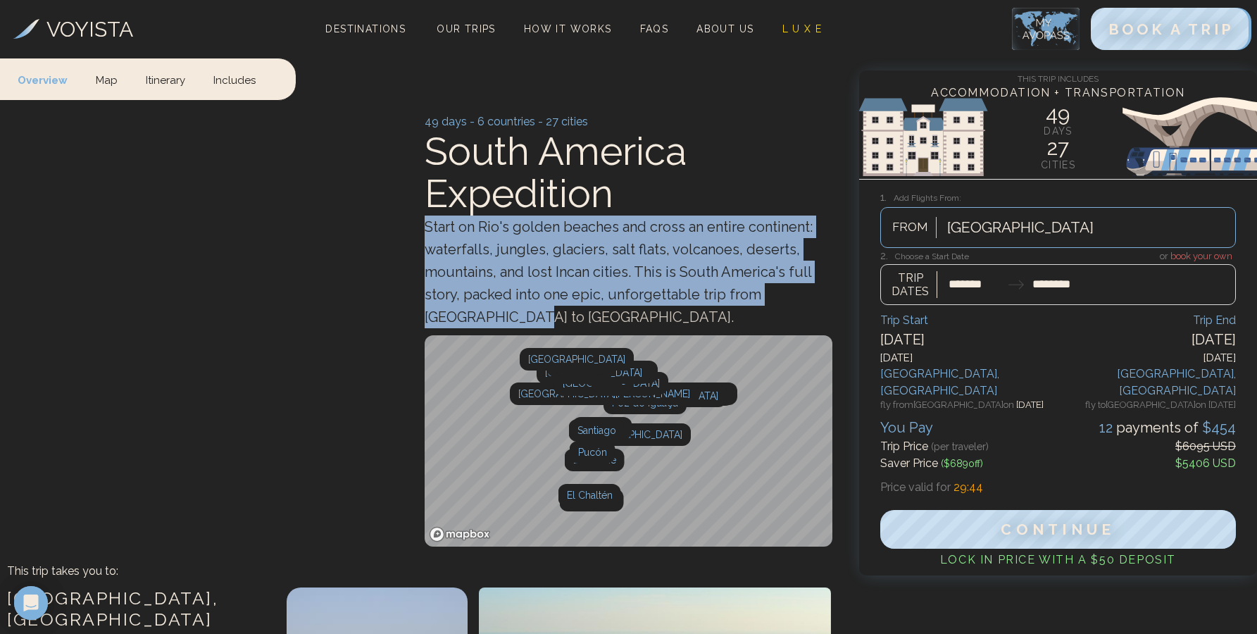
drag, startPoint x: 730, startPoint y: 195, endPoint x: 739, endPoint y: 325, distance: 130.6
click at [739, 327] on div "49 days - 6 countries - 27 cities South America Expedition Start on Rio's golde…" at bounding box center [629, 220] width 408 height 215
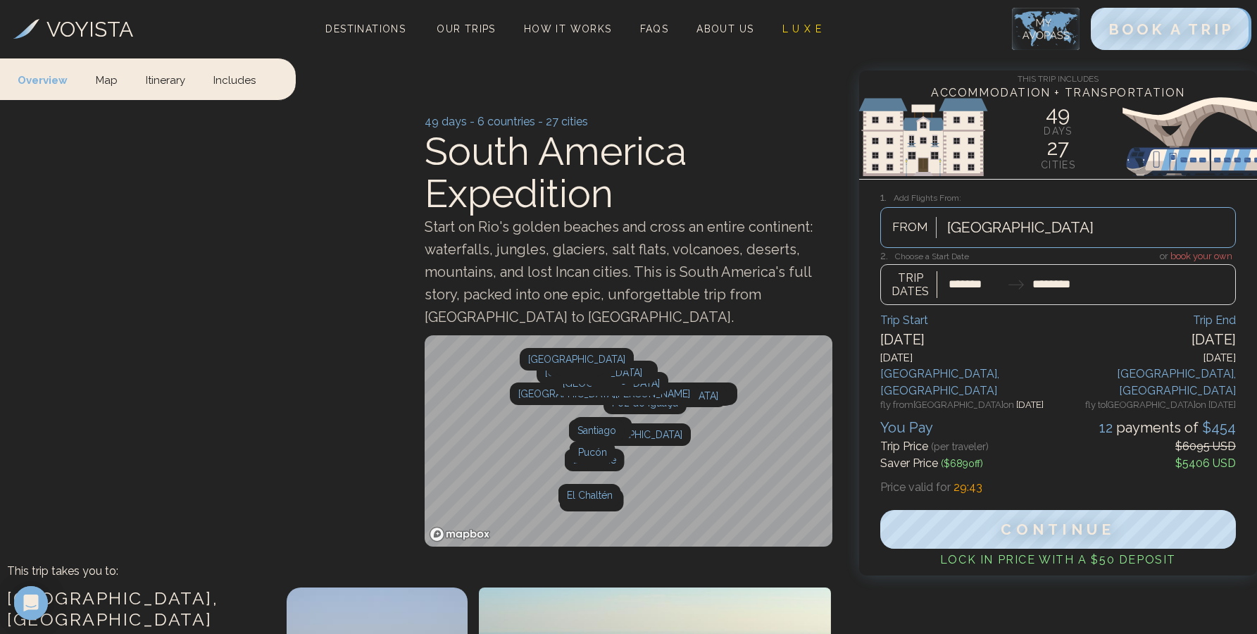
click at [735, 318] on div "Start on Rio's golden beaches and cross an entire continent: waterfalls, jungle…" at bounding box center [629, 271] width 408 height 113
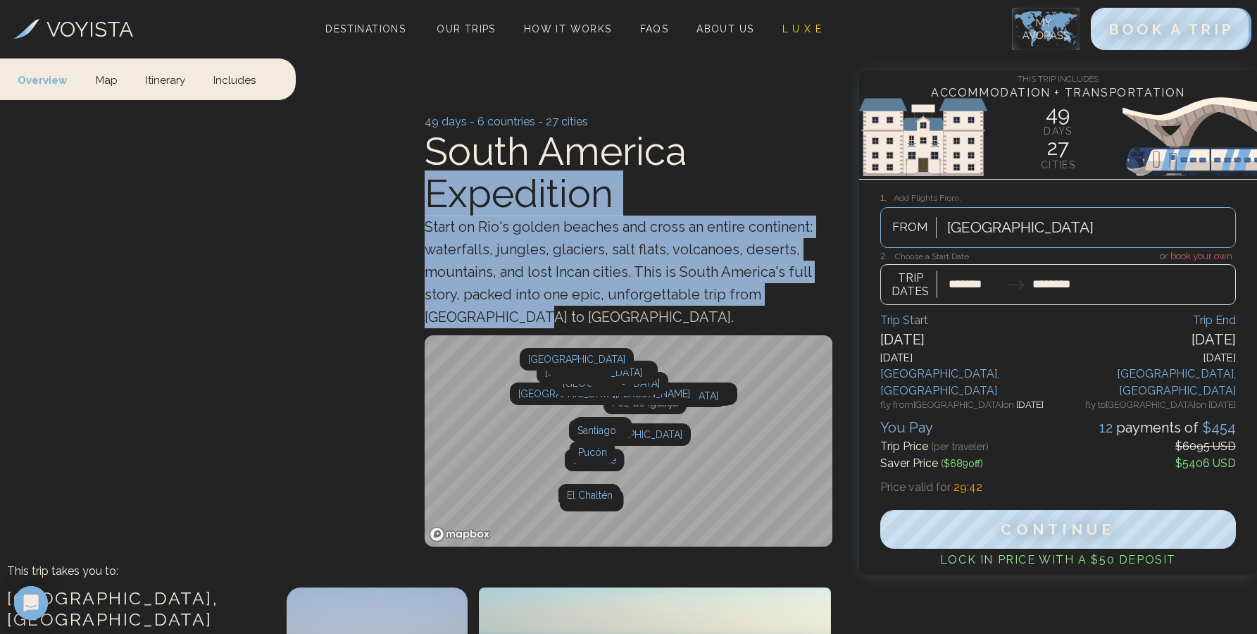
drag, startPoint x: 735, startPoint y: 318, endPoint x: 715, endPoint y: 169, distance: 150.7
click at [715, 169] on div "49 days - 6 countries - 27 cities South America Expedition Start on Rio's golde…" at bounding box center [629, 220] width 408 height 215
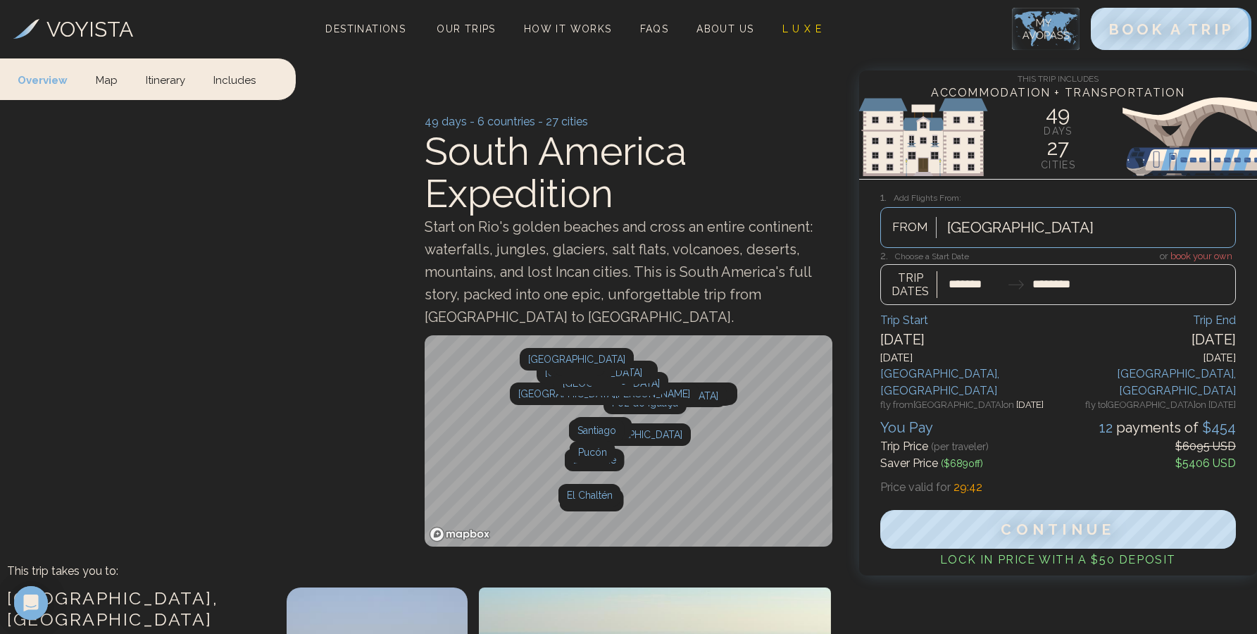
click at [704, 227] on span "Start on Rio's golden beaches and cross an entire continent: waterfalls, jungle…" at bounding box center [619, 271] width 388 height 107
